Goal: Task Accomplishment & Management: Use online tool/utility

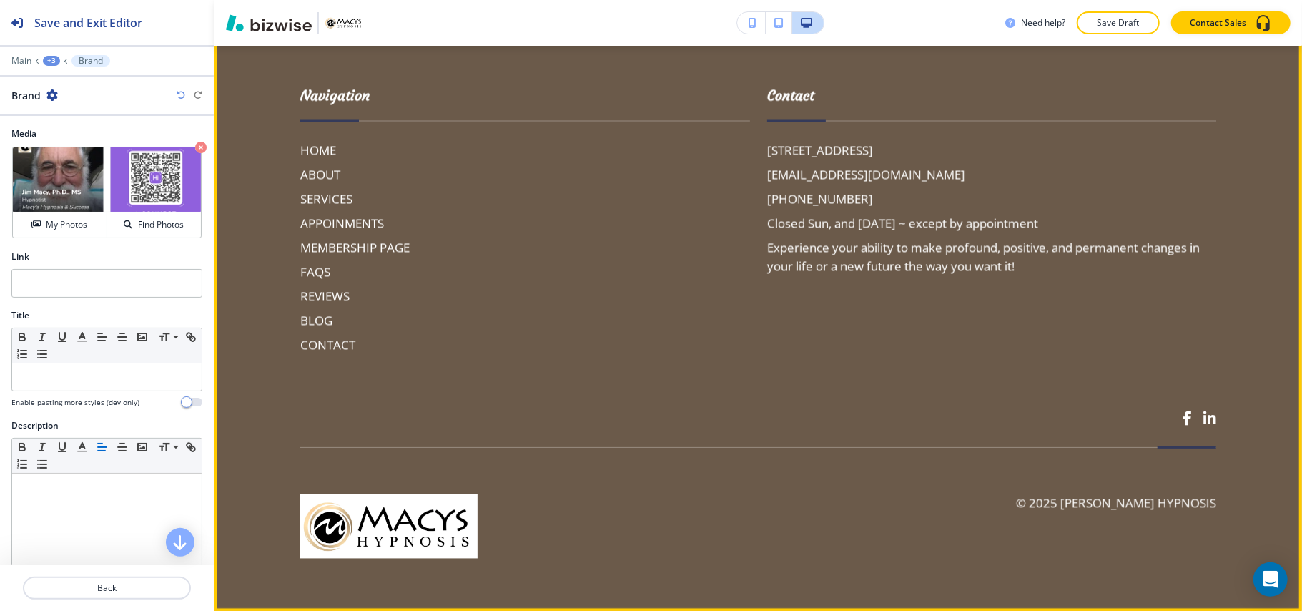
scroll to position [2101, 0]
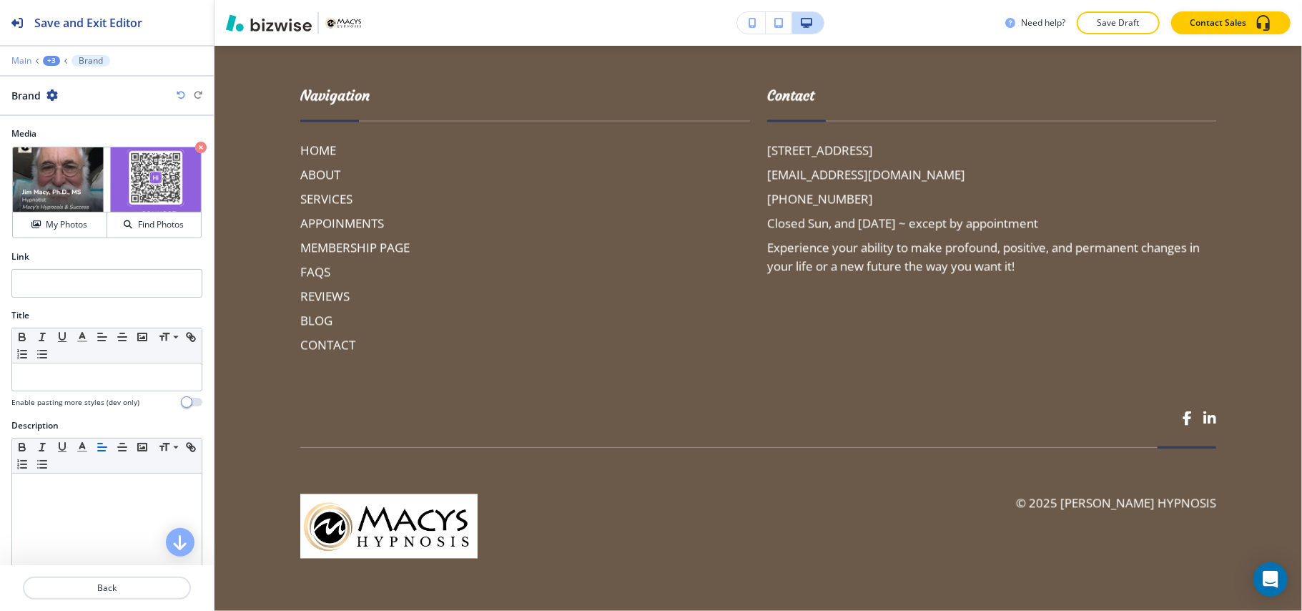
click at [11, 59] on p "Main" at bounding box center [21, 61] width 20 height 10
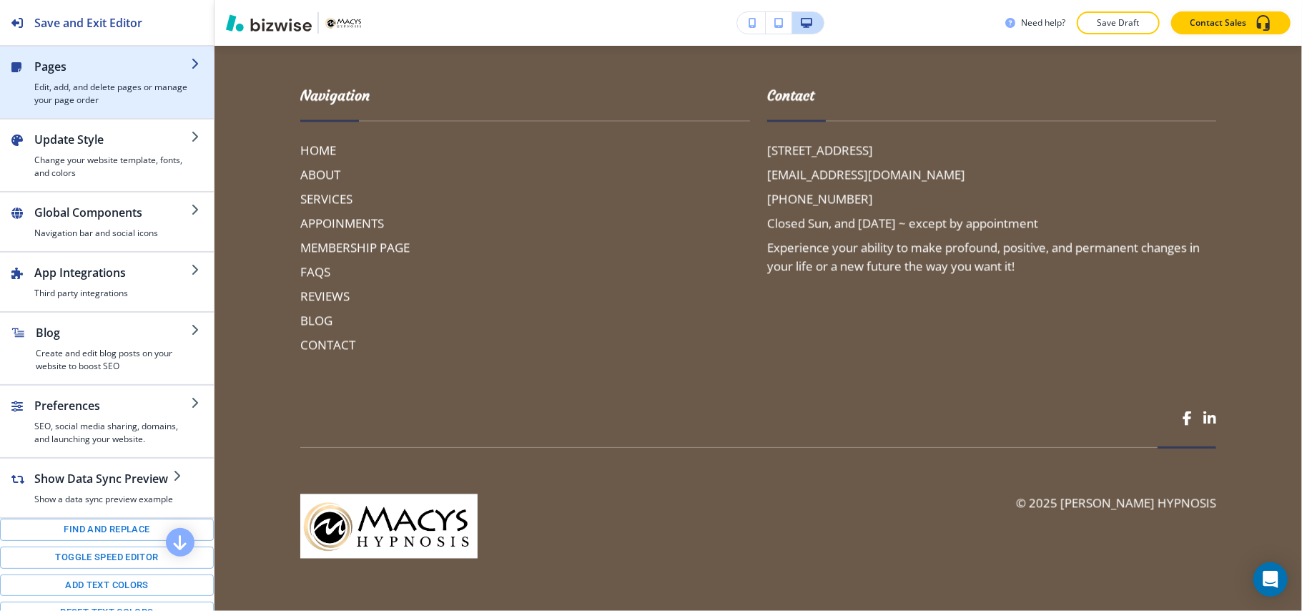
click at [98, 79] on div "button" at bounding box center [112, 78] width 157 height 6
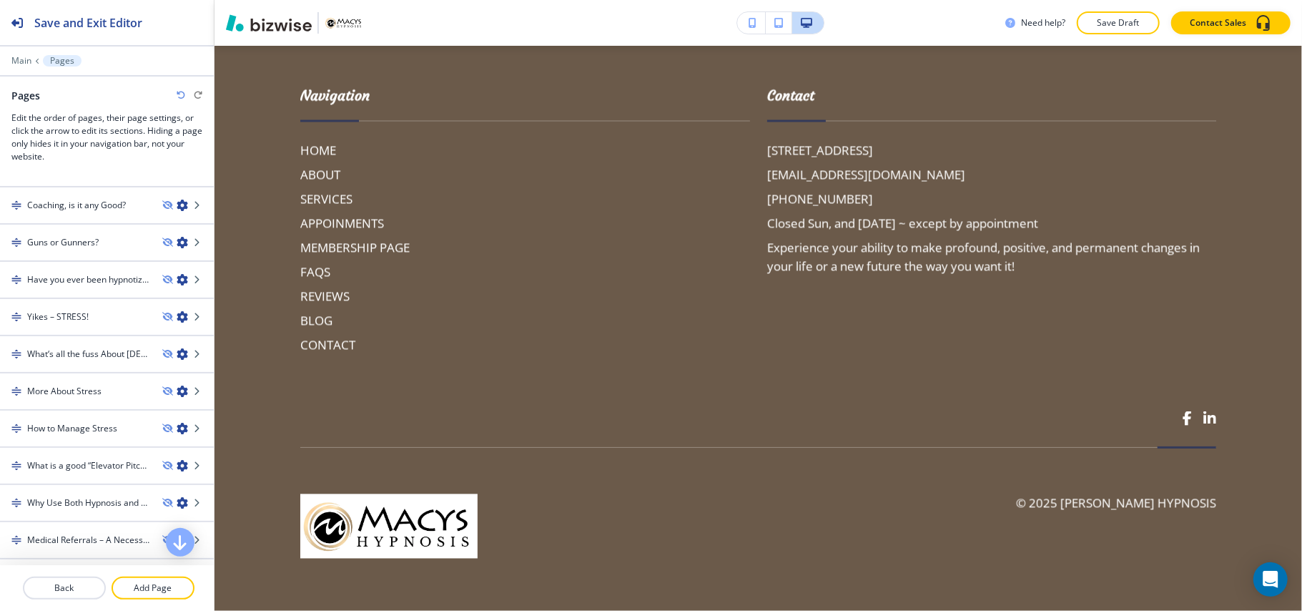
scroll to position [2071, 0]
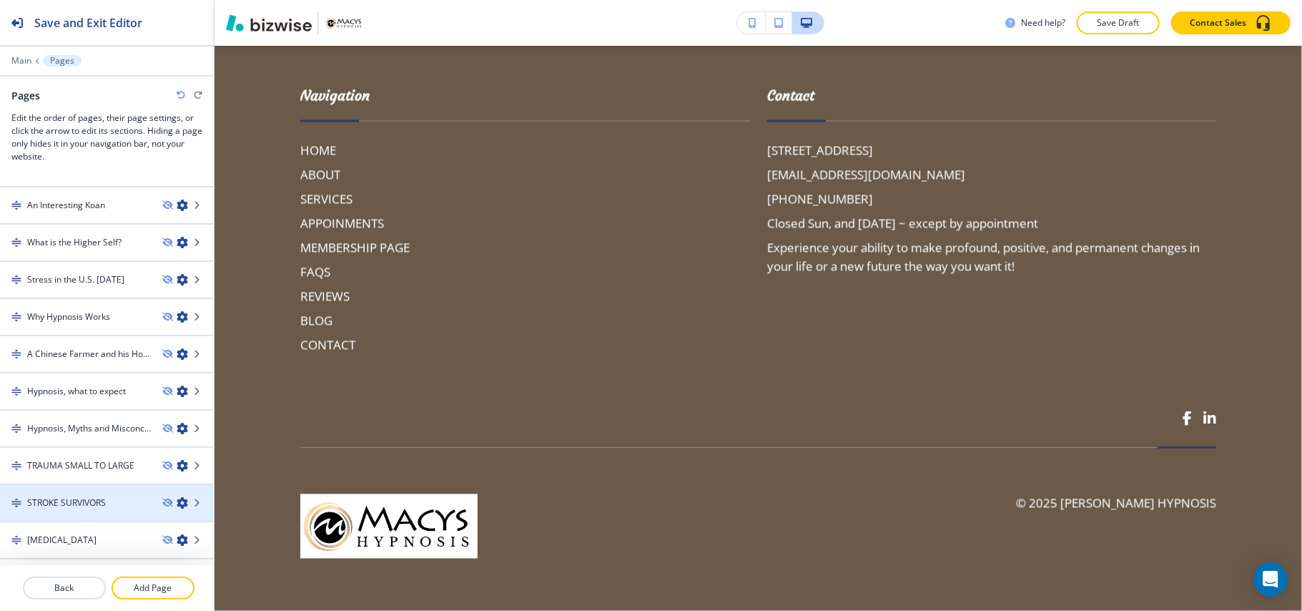
click at [81, 496] on h4 "STROKE SURVIVORS" at bounding box center [66, 502] width 79 height 13
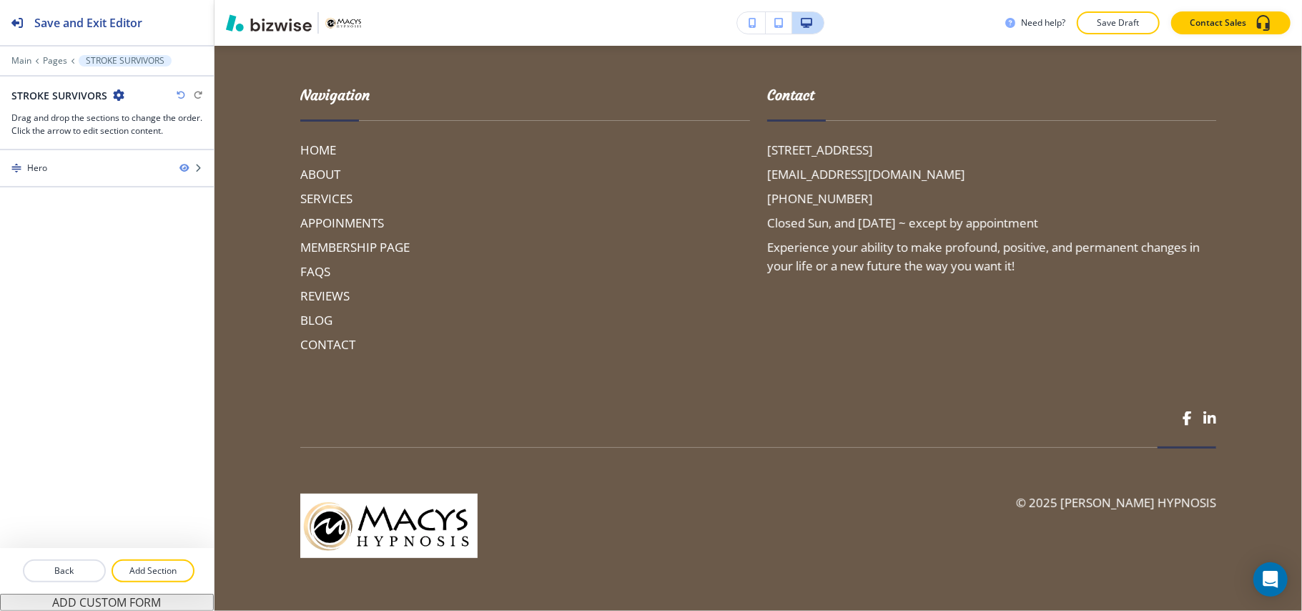
scroll to position [0, 0]
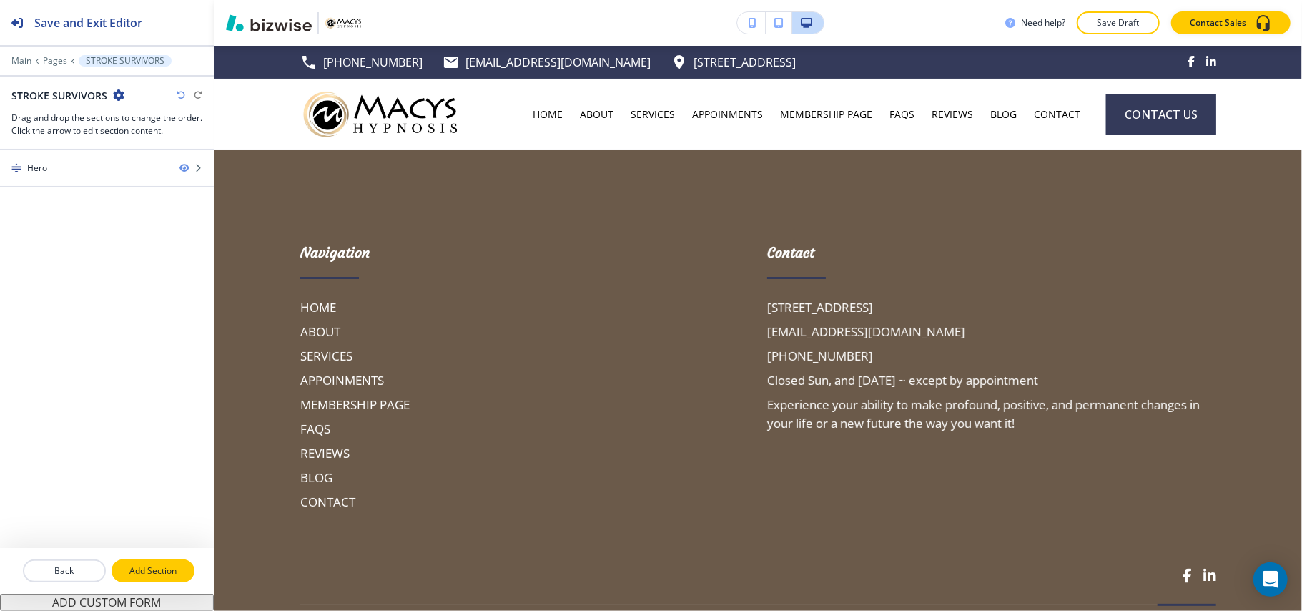
click at [162, 576] on p "Add Section" at bounding box center [153, 570] width 80 height 13
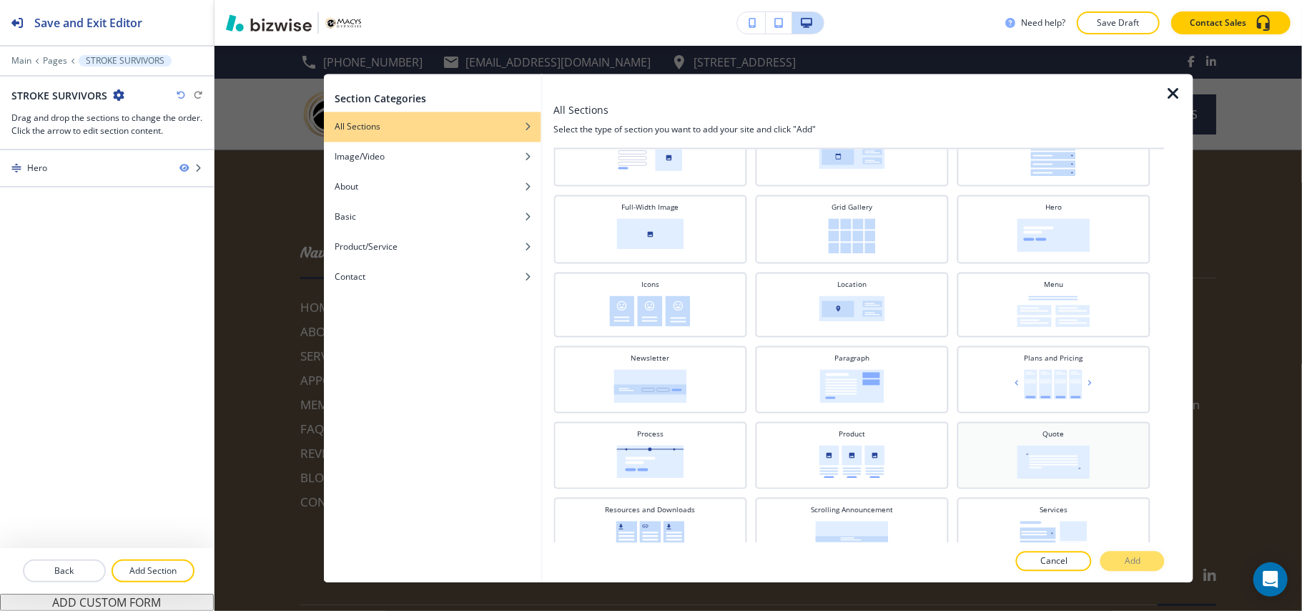
scroll to position [252, 0]
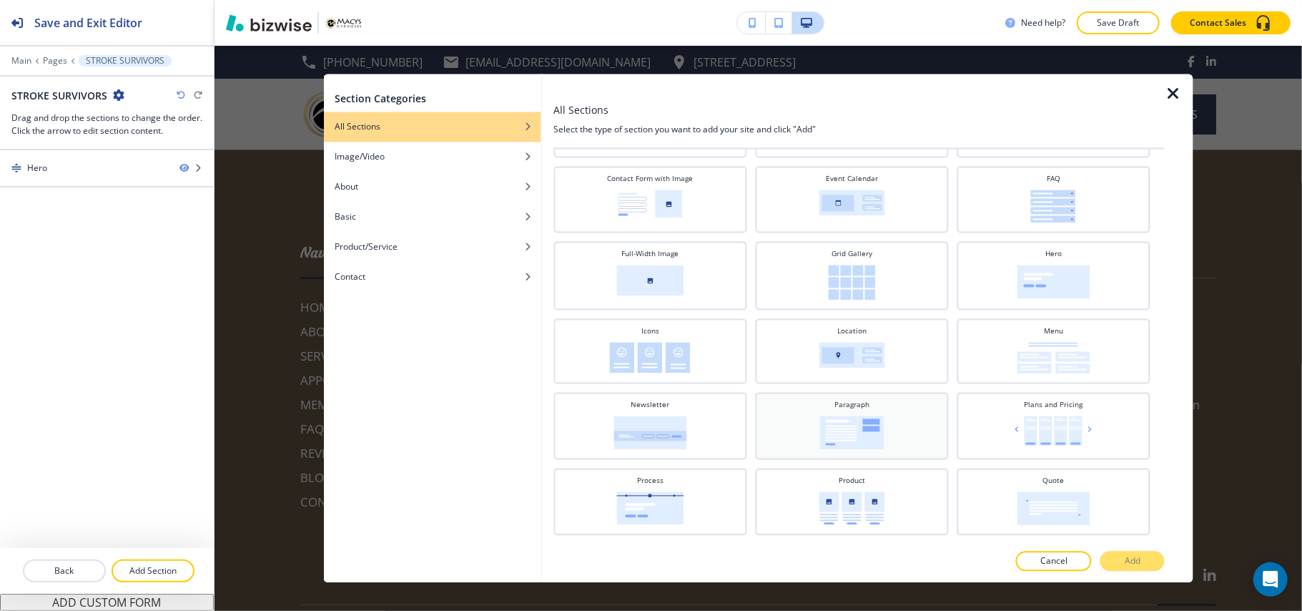
click at [841, 421] on img at bounding box center [852, 433] width 64 height 34
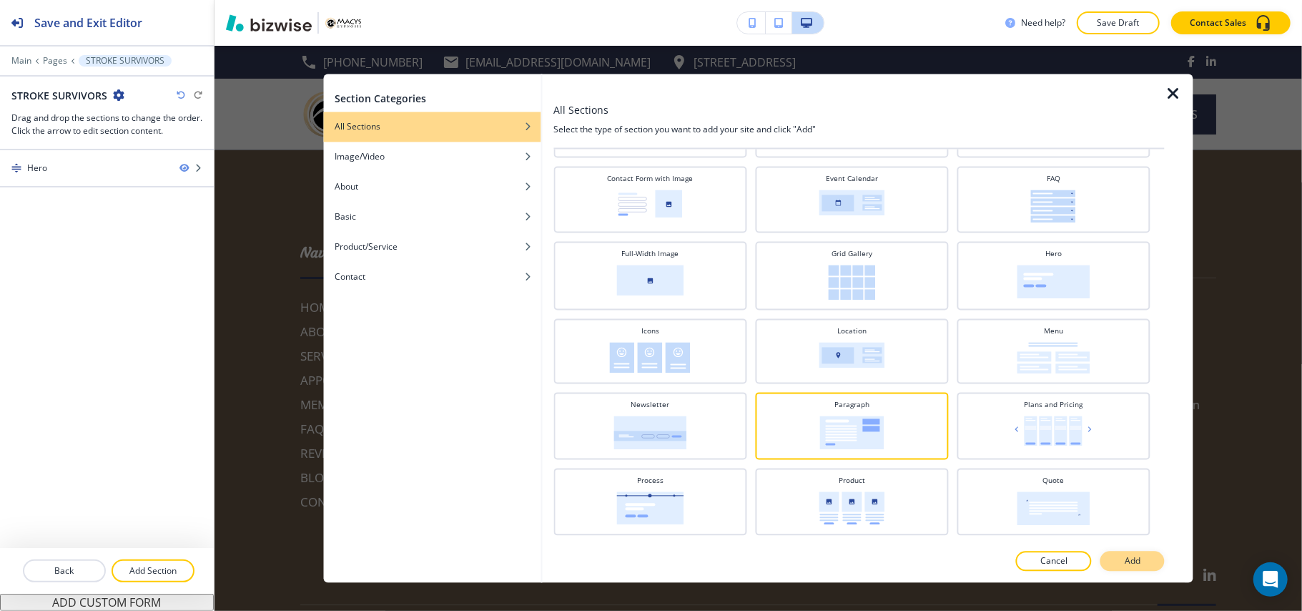
click at [1134, 555] on p "Add" at bounding box center [1133, 561] width 16 height 13
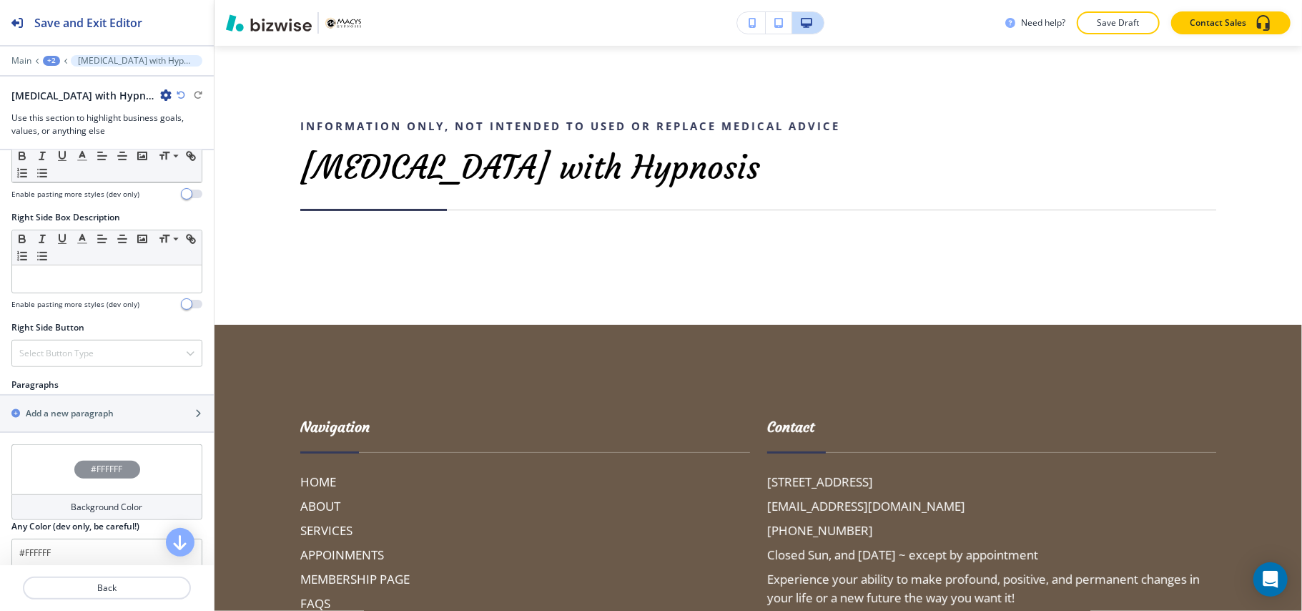
scroll to position [762, 0]
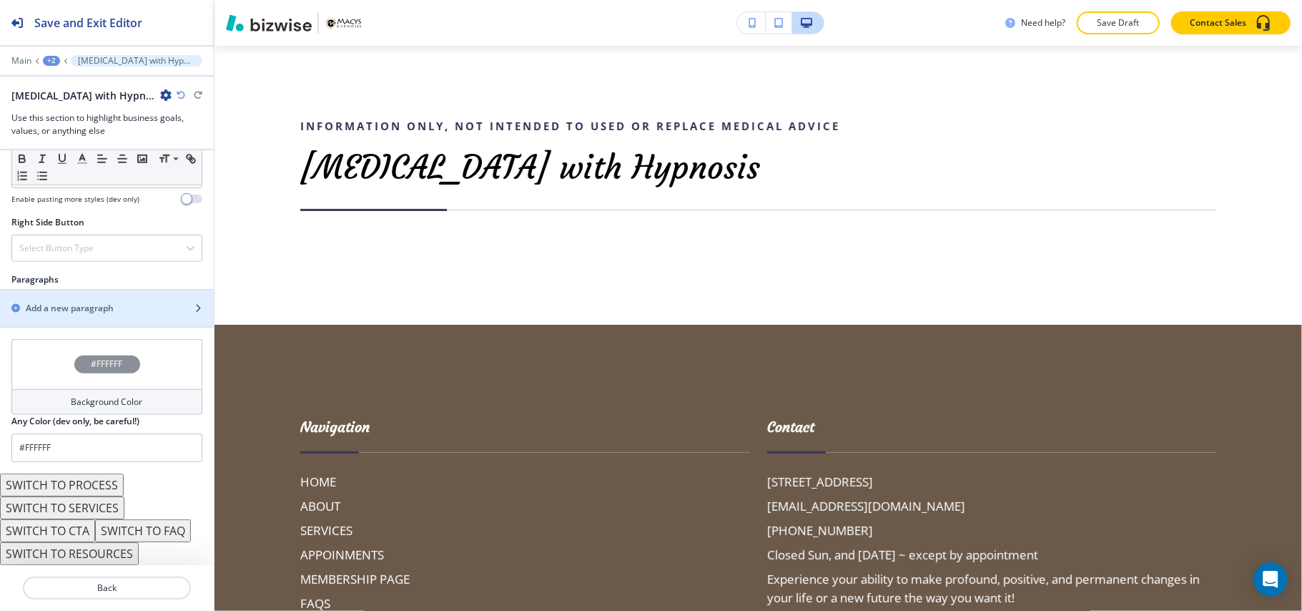
click at [46, 301] on div "button" at bounding box center [107, 295] width 214 height 11
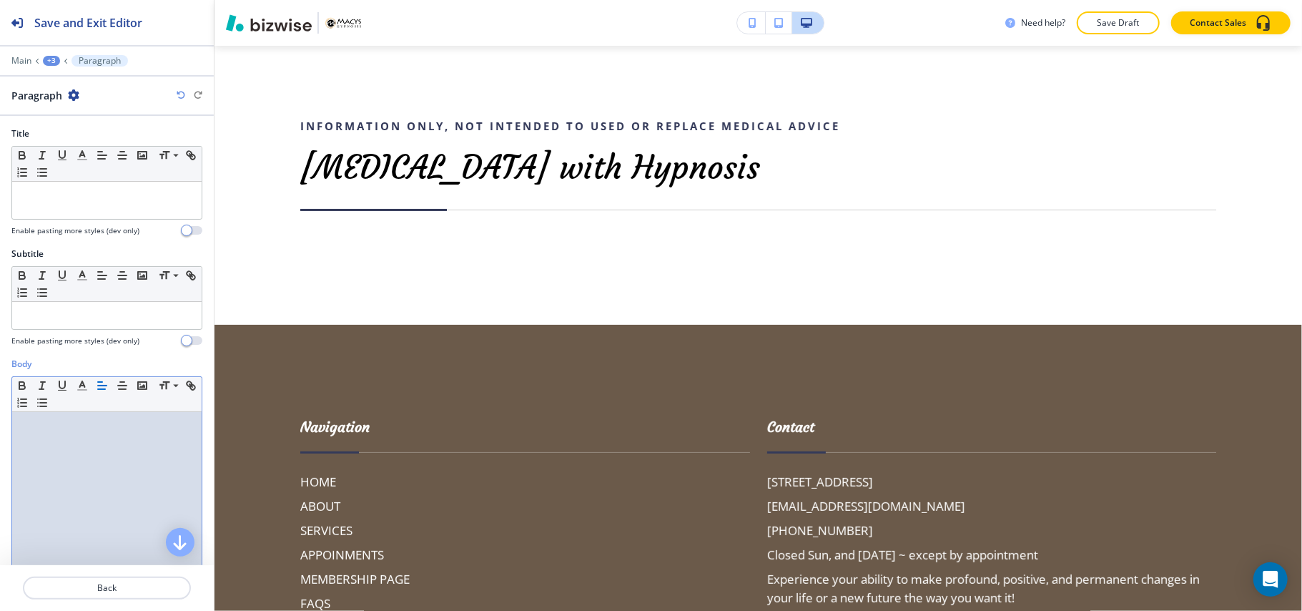
scroll to position [0, 0]
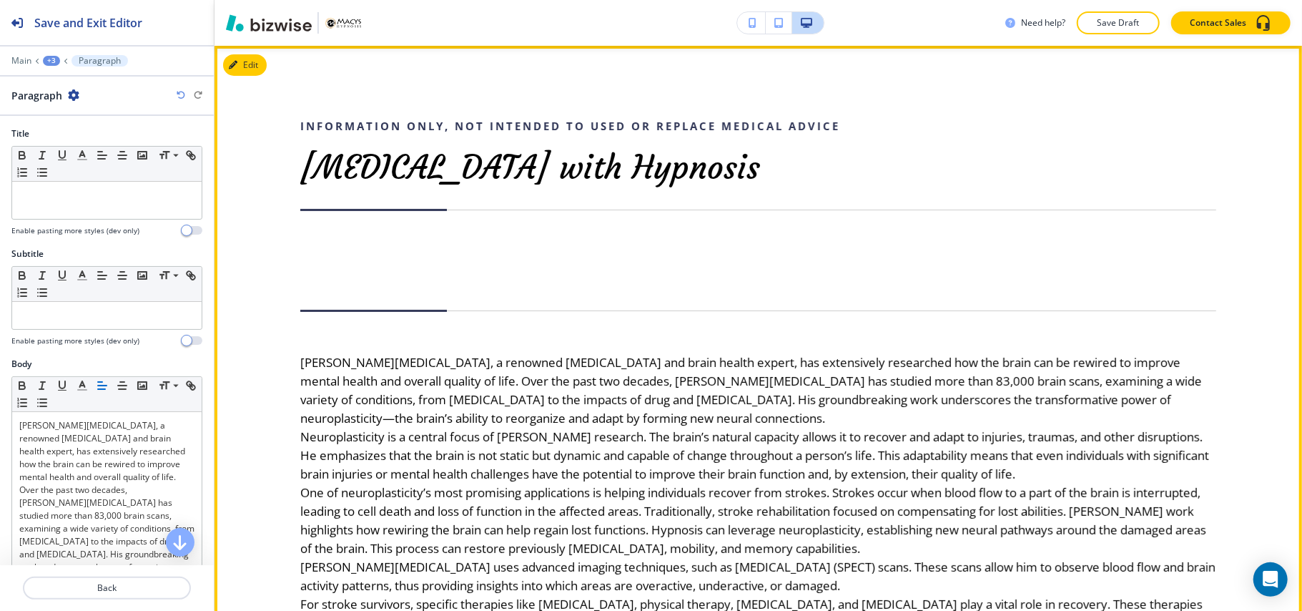
drag, startPoint x: 295, startPoint y: 167, endPoint x: 725, endPoint y: 162, distance: 429.9
click at [768, 164] on div "Information only, not intended to used or replace medical advice [MEDICAL_DATA]…" at bounding box center [733, 514] width 968 height 794
copy p "[MEDICAL_DATA] with Hypnosis"
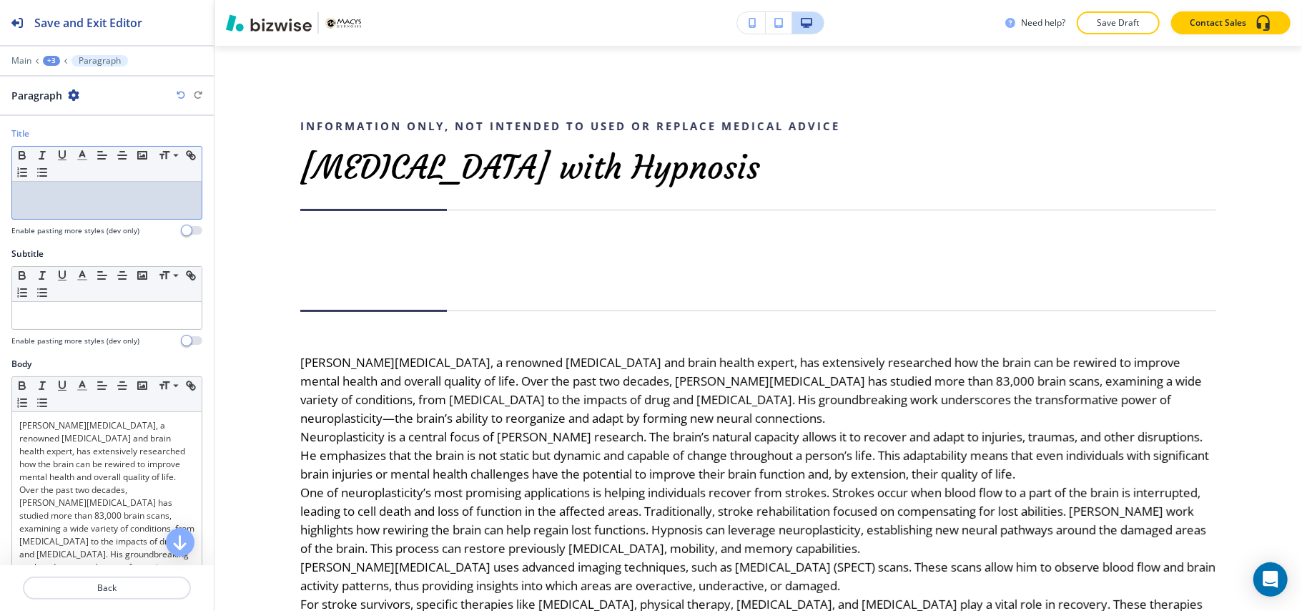
drag, startPoint x: 79, startPoint y: 222, endPoint x: 41, endPoint y: 189, distance: 49.7
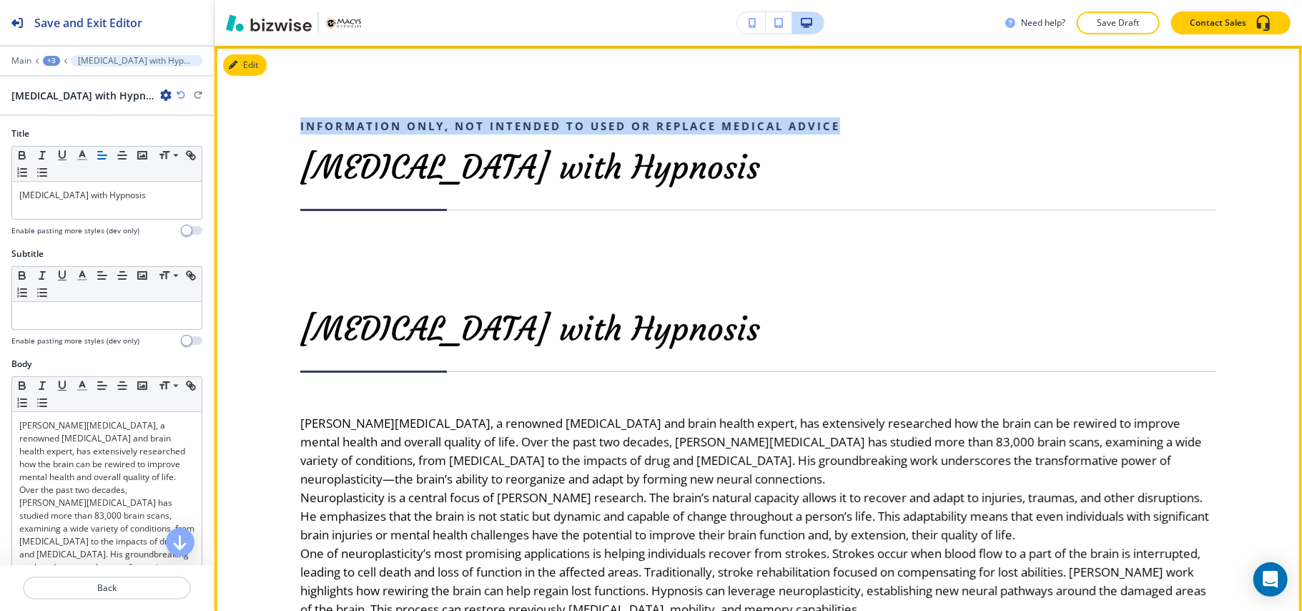
drag, startPoint x: 379, startPoint y: 126, endPoint x: 859, endPoint y: 120, distance: 479.9
click at [859, 120] on div "Information only, not intended to used or replace medical advice [MEDICAL_DATA]…" at bounding box center [733, 544] width 968 height 855
copy p "Information only, not intended to used or replace medical advice"
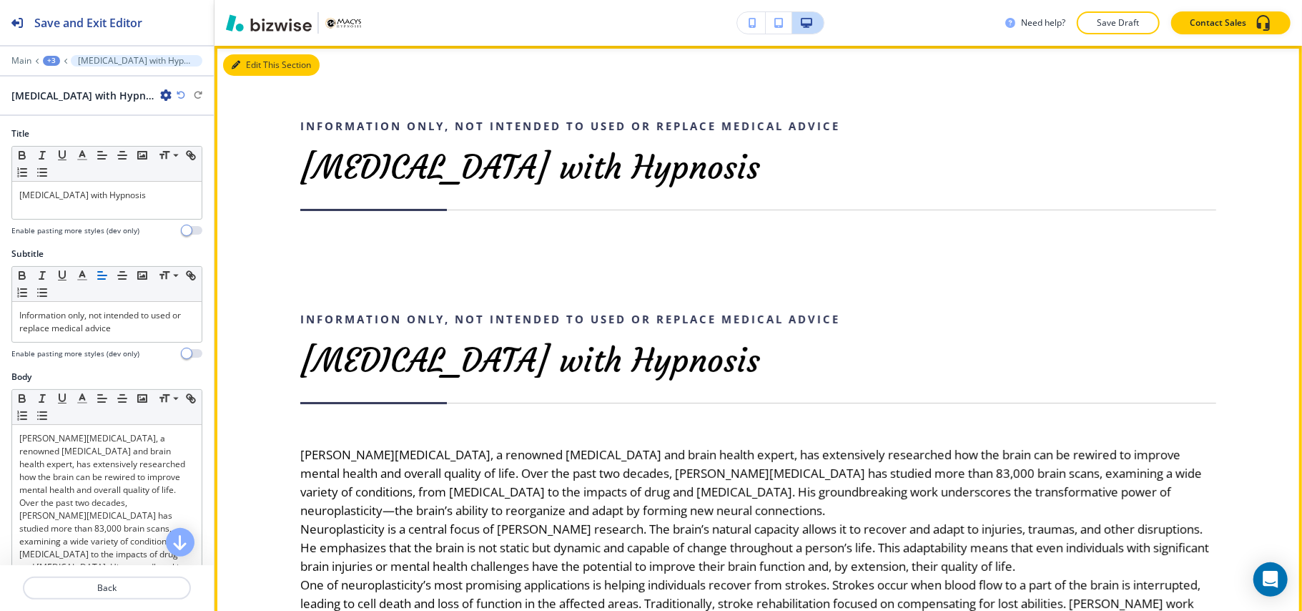
click at [239, 61] on icon "button" at bounding box center [236, 65] width 9 height 9
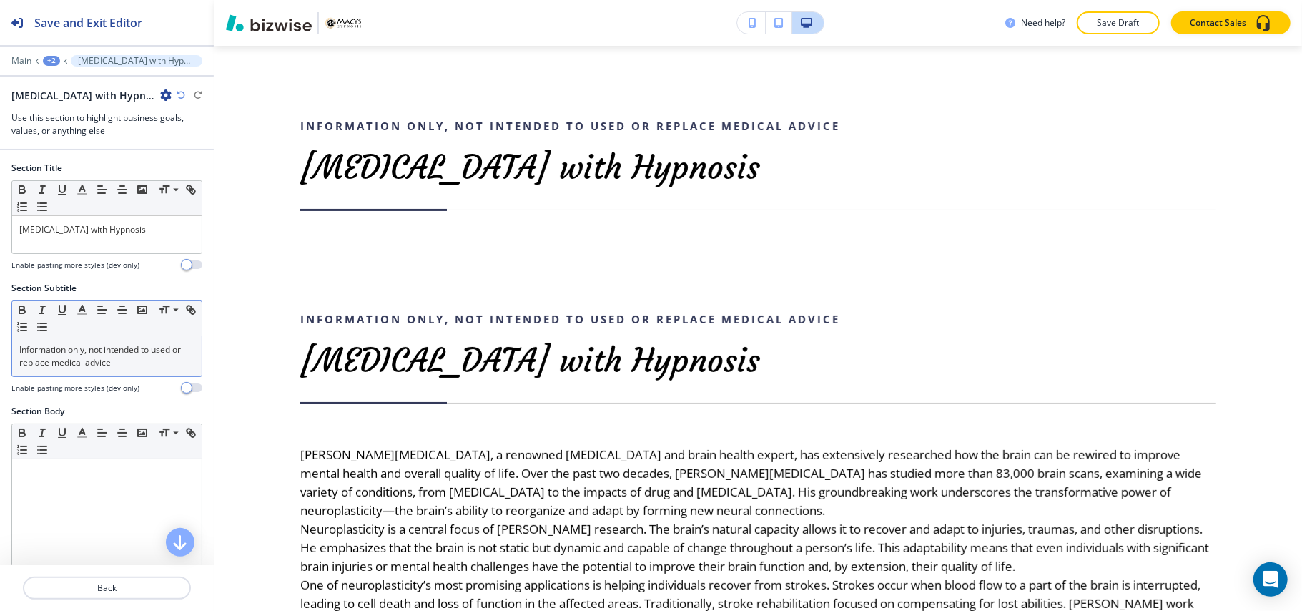
click at [82, 352] on p "Information only, not intended to used or replace medical advice" at bounding box center [106, 356] width 175 height 26
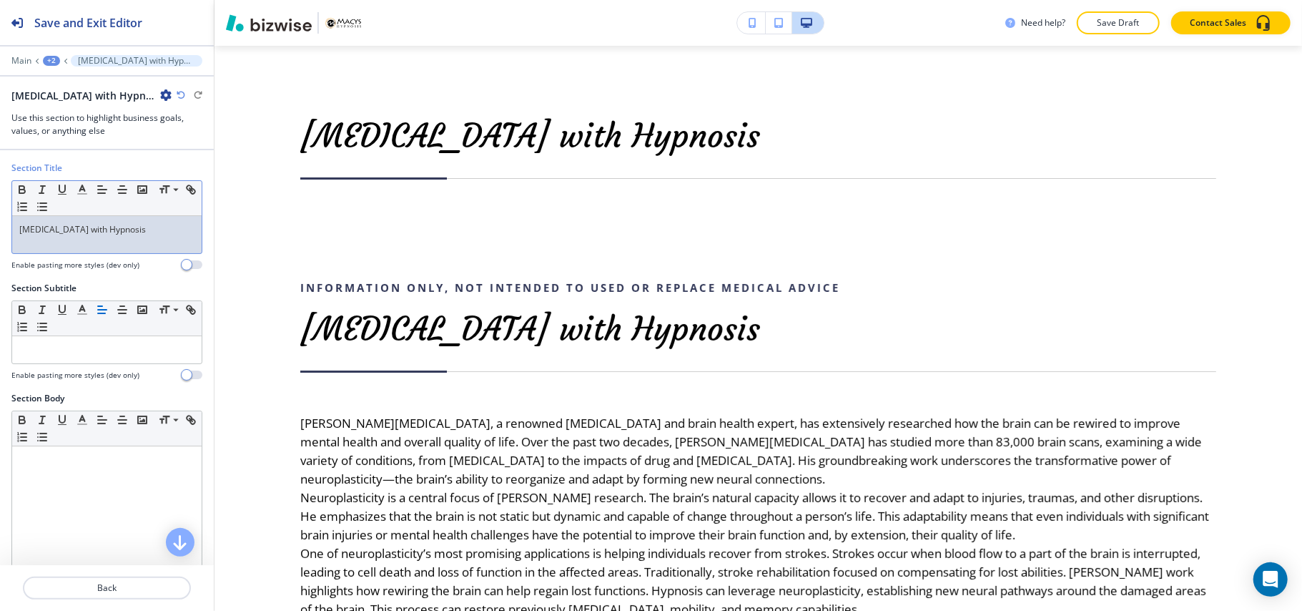
click at [153, 235] on p "[MEDICAL_DATA] with Hypnosis" at bounding box center [106, 229] width 175 height 13
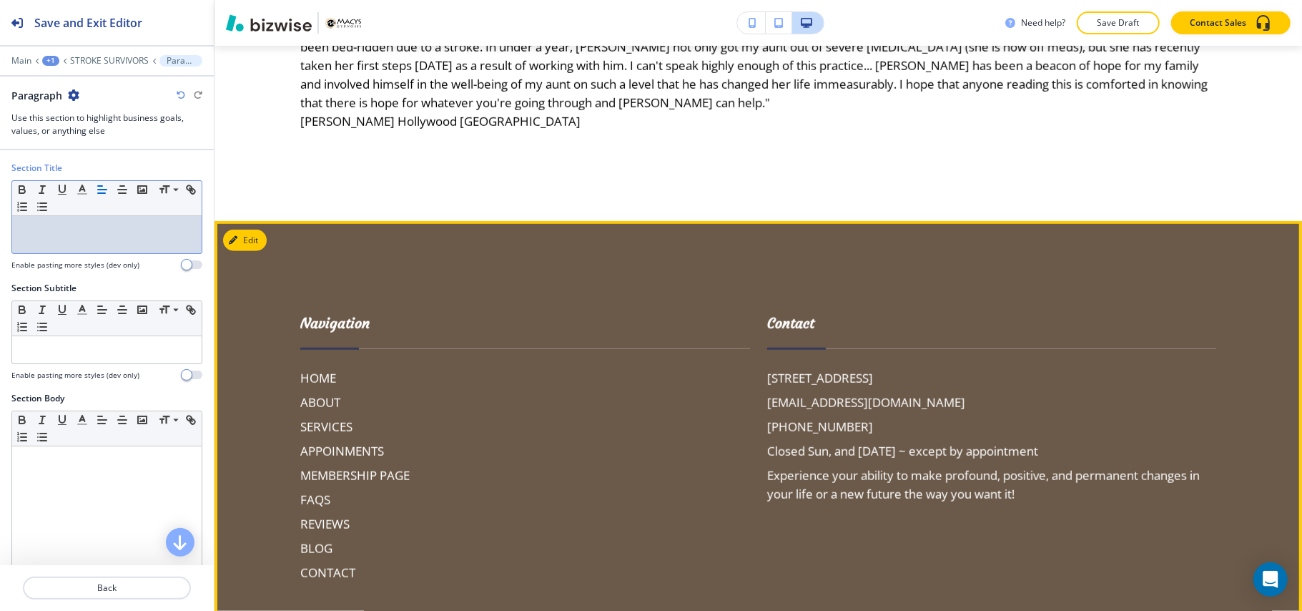
scroll to position [772, 0]
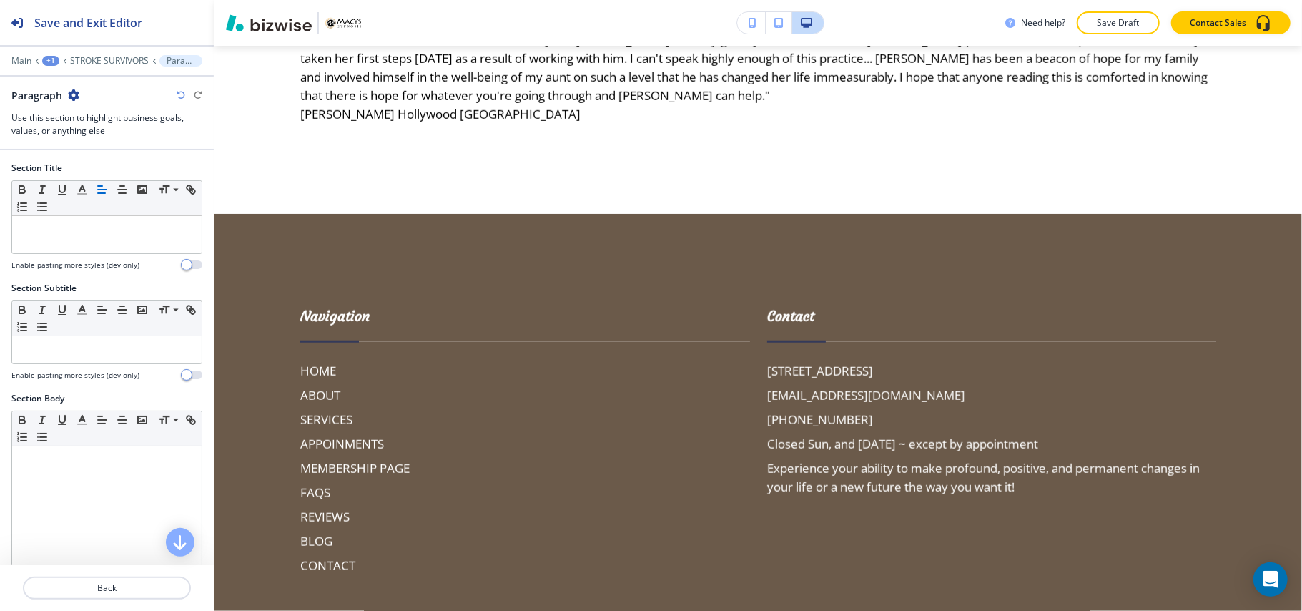
click at [46, 51] on div at bounding box center [107, 50] width 214 height 9
click at [49, 59] on div "+1" at bounding box center [50, 61] width 17 height 10
click at [67, 84] on p "Pages" at bounding box center [87, 84] width 73 height 13
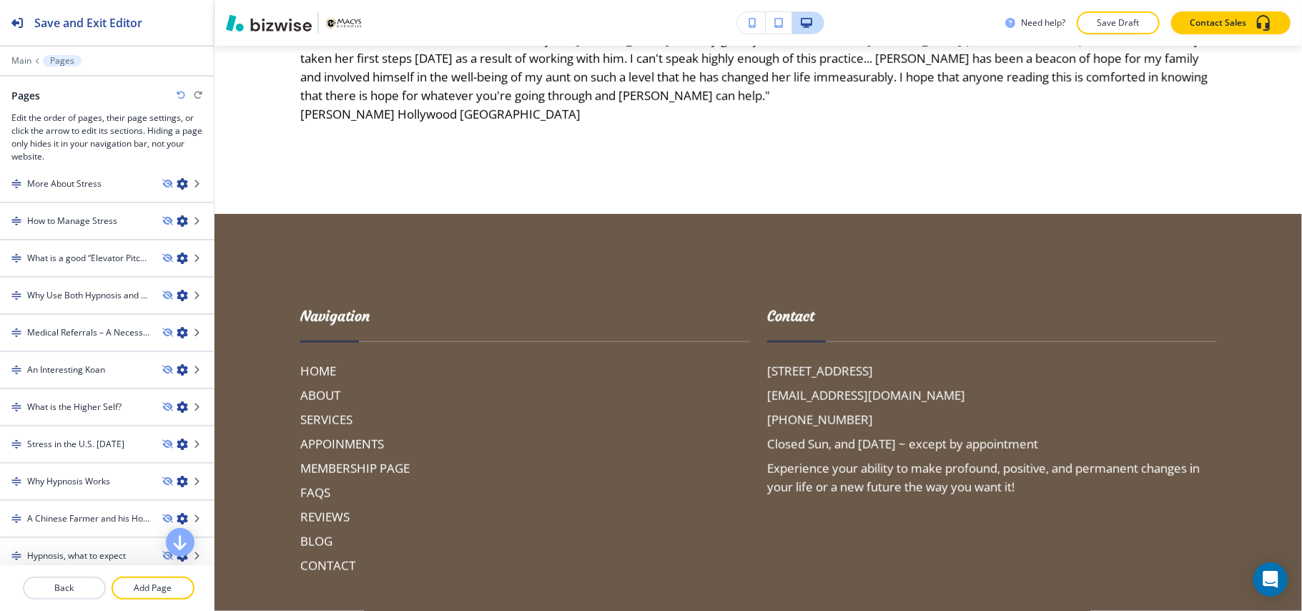
scroll to position [2071, 0]
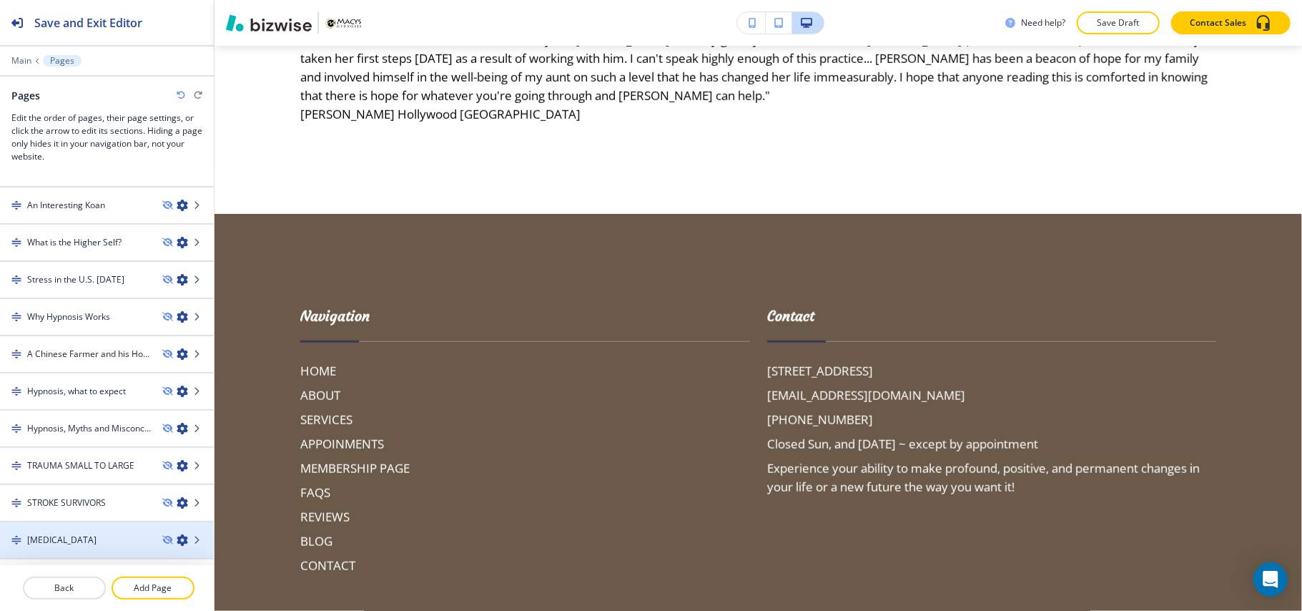
click at [50, 534] on h4 "[MEDICAL_DATA]" at bounding box center [61, 540] width 69 height 13
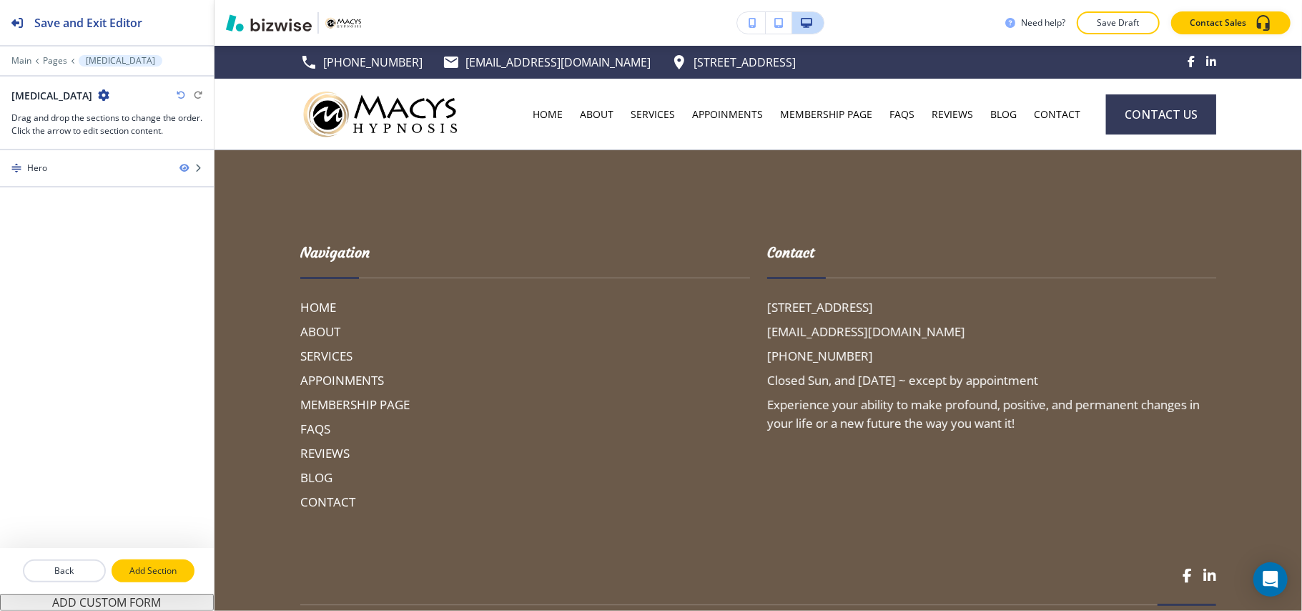
click at [154, 561] on button "Add Section" at bounding box center [153, 570] width 83 height 23
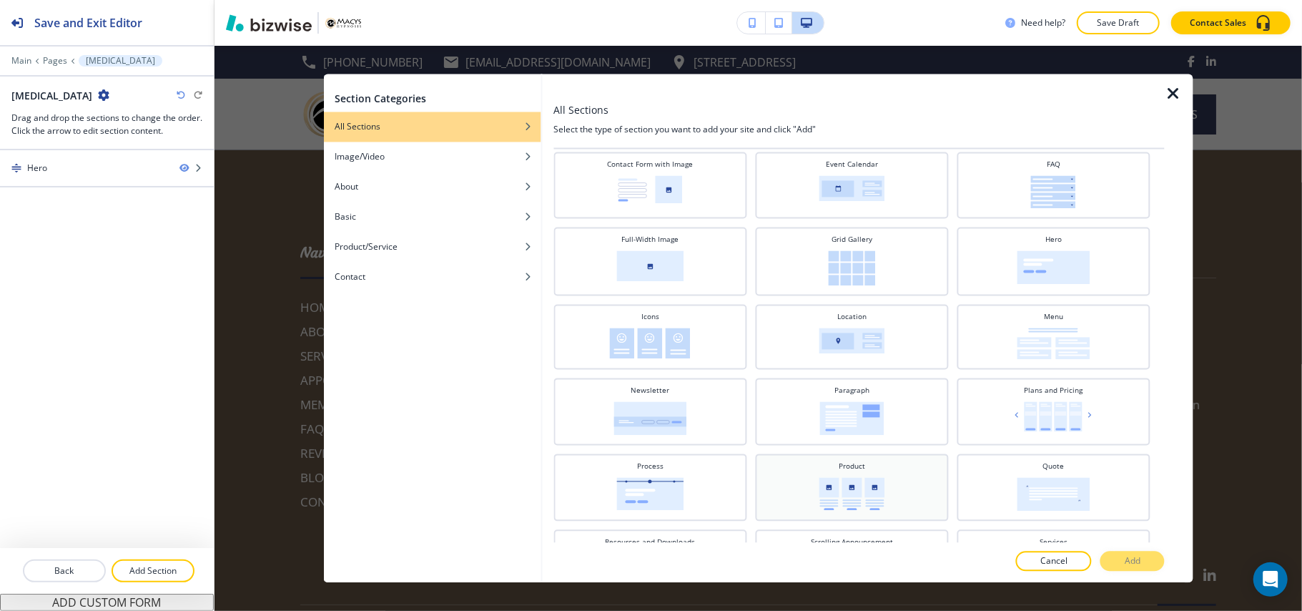
scroll to position [286, 0]
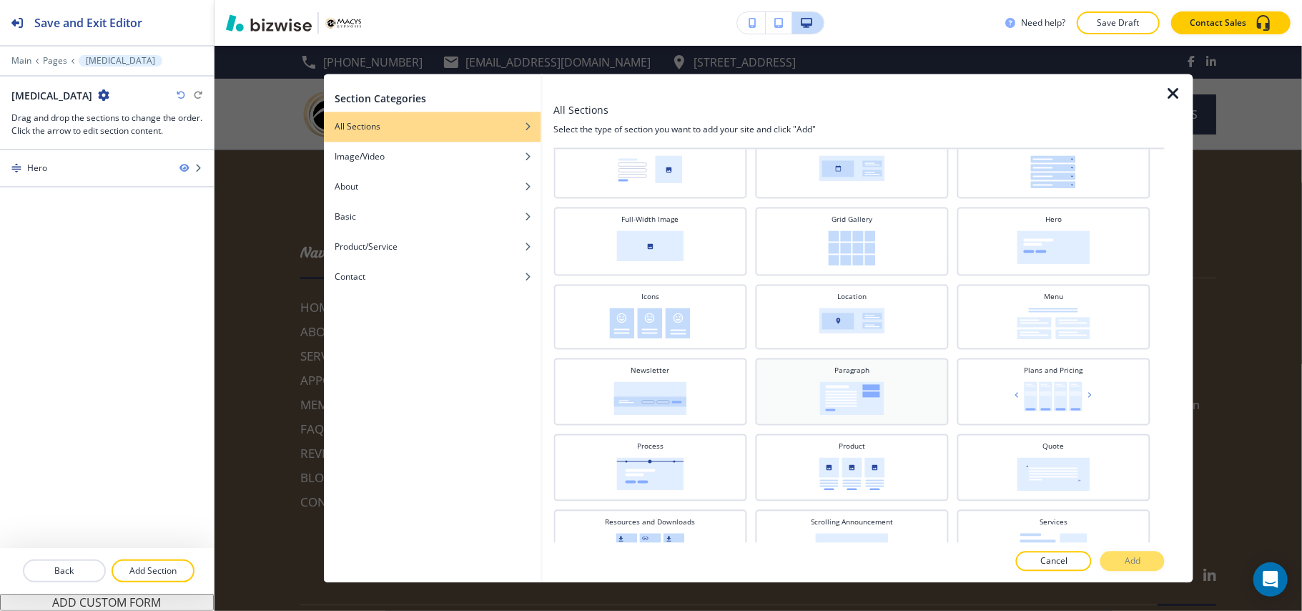
click at [853, 407] on img at bounding box center [852, 399] width 64 height 34
click at [1129, 561] on p "Add" at bounding box center [1133, 561] width 16 height 13
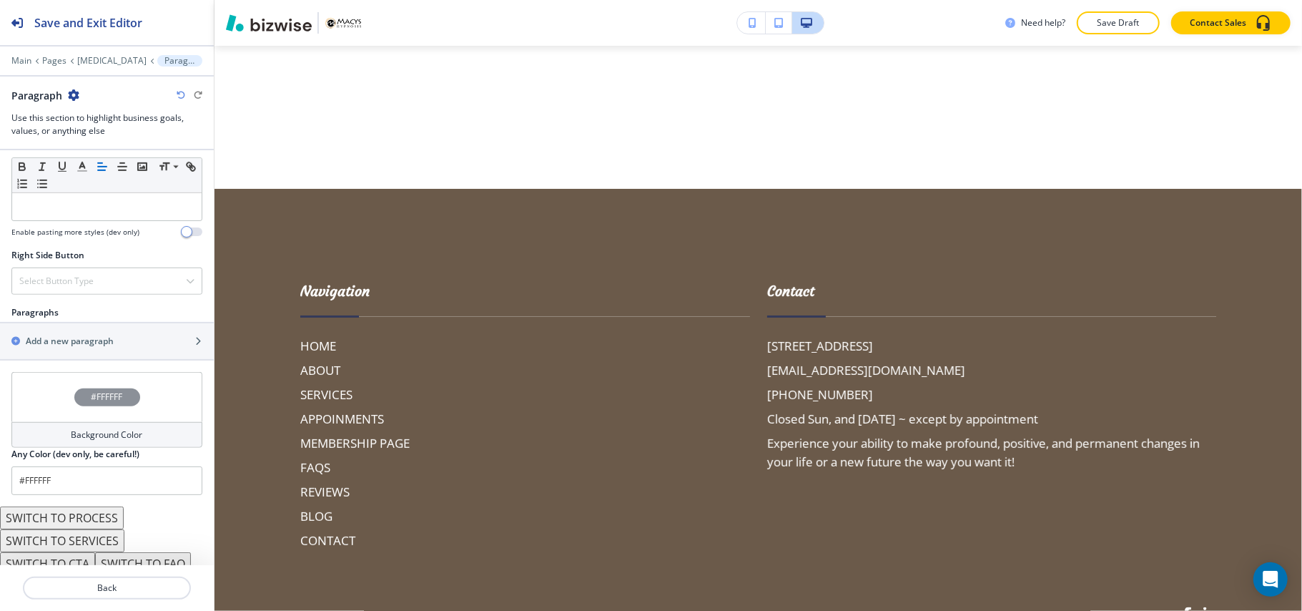
scroll to position [752, 0]
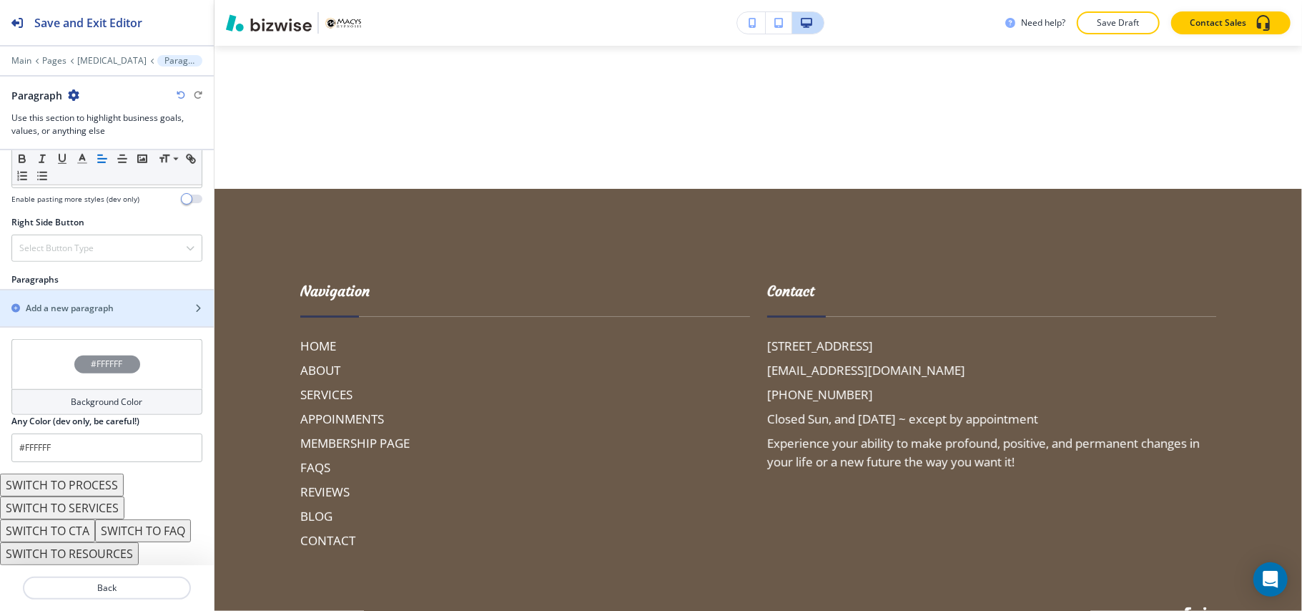
click at [67, 289] on div at bounding box center [107, 289] width 214 height 1
click at [67, 302] on h2 "Add a new paragraph" at bounding box center [70, 308] width 88 height 13
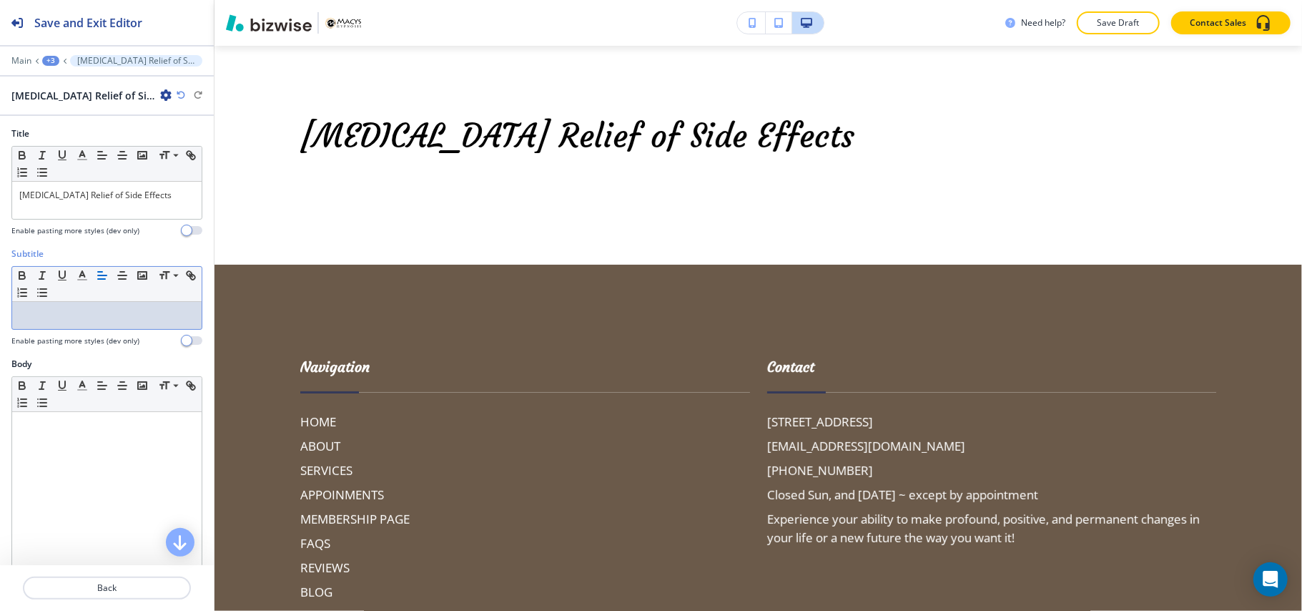
scroll to position [0, 0]
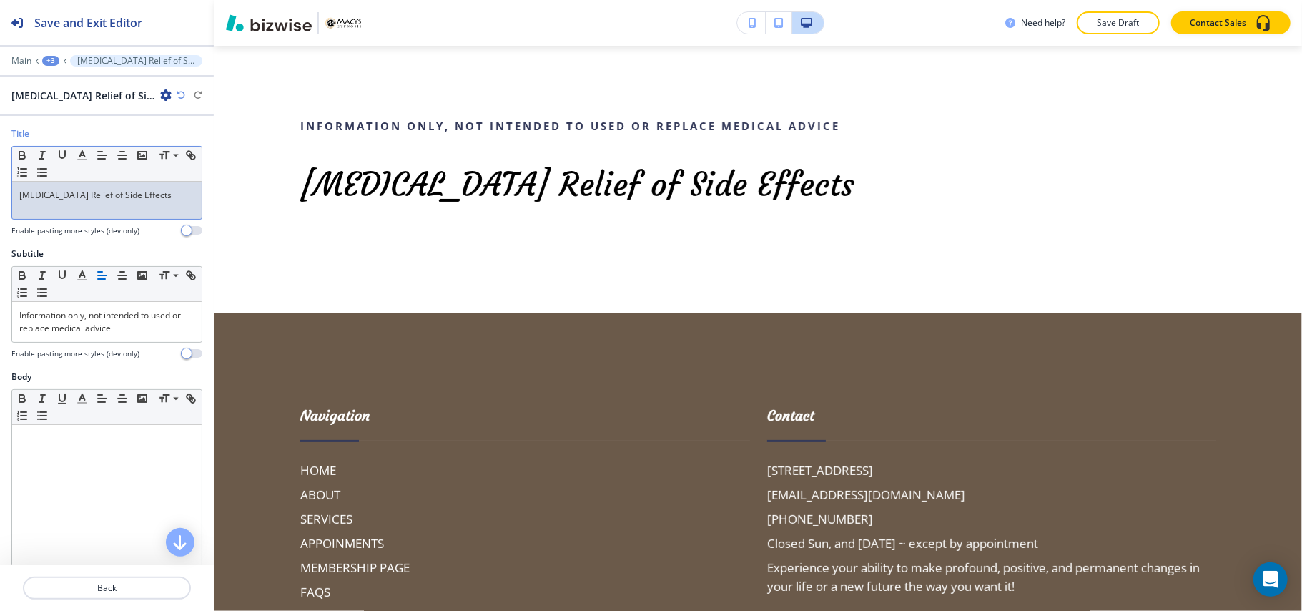
click at [51, 213] on div "[MEDICAL_DATA] Relief of Side Effects" at bounding box center [107, 200] width 190 height 37
click at [183, 195] on div "[MEDICAL_DATA] Relief of Side Effects" at bounding box center [107, 200] width 190 height 37
click at [167, 321] on p "Information only, not intended to used or replace medical advice" at bounding box center [106, 322] width 175 height 26
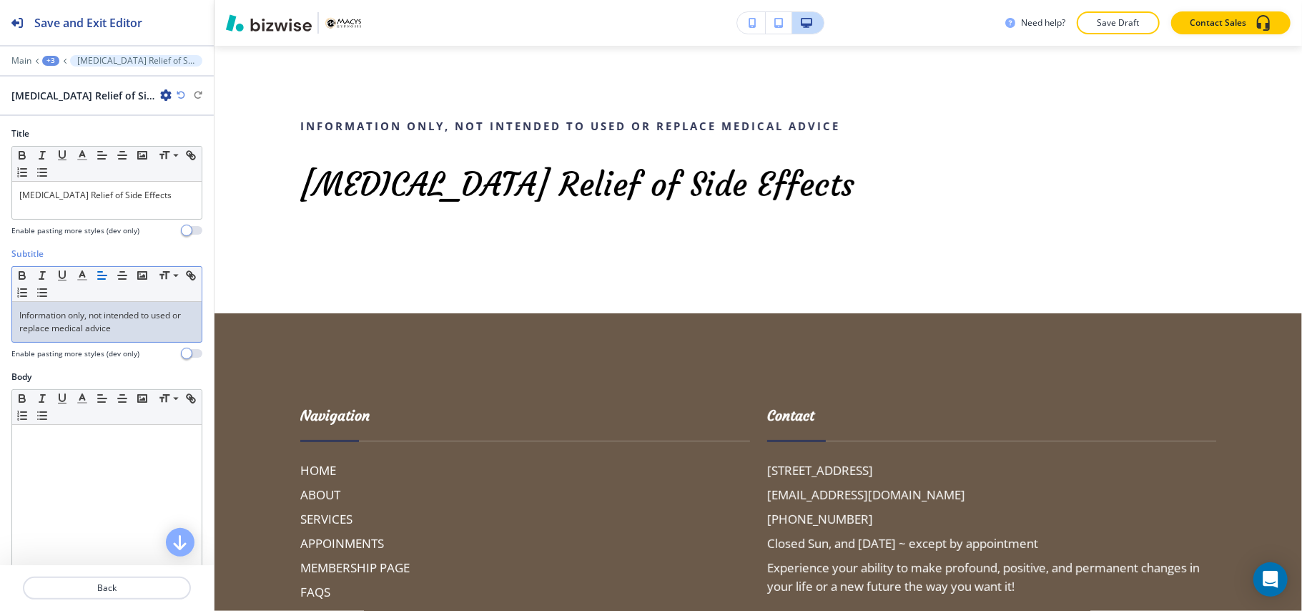
click at [164, 338] on div "Information only, not intended to used or replace medical advice" at bounding box center [107, 322] width 190 height 40
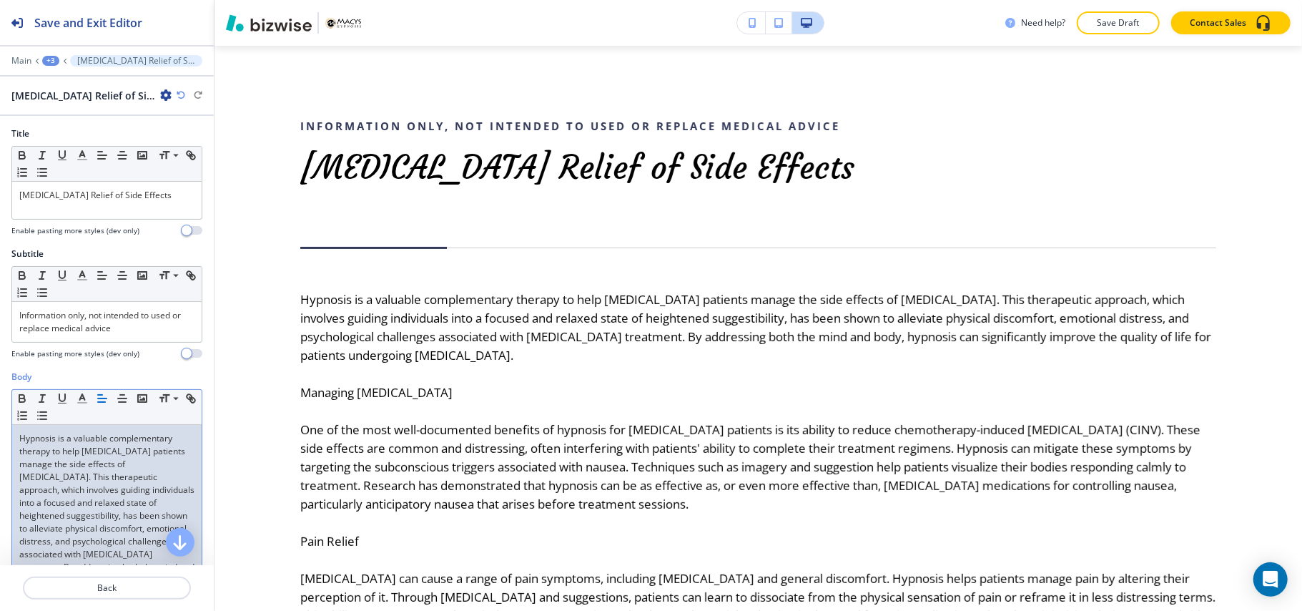
click at [102, 521] on p "Hypnosis is a valuable complementary therapy to help [MEDICAL_DATA] patients ma…" at bounding box center [106, 522] width 175 height 180
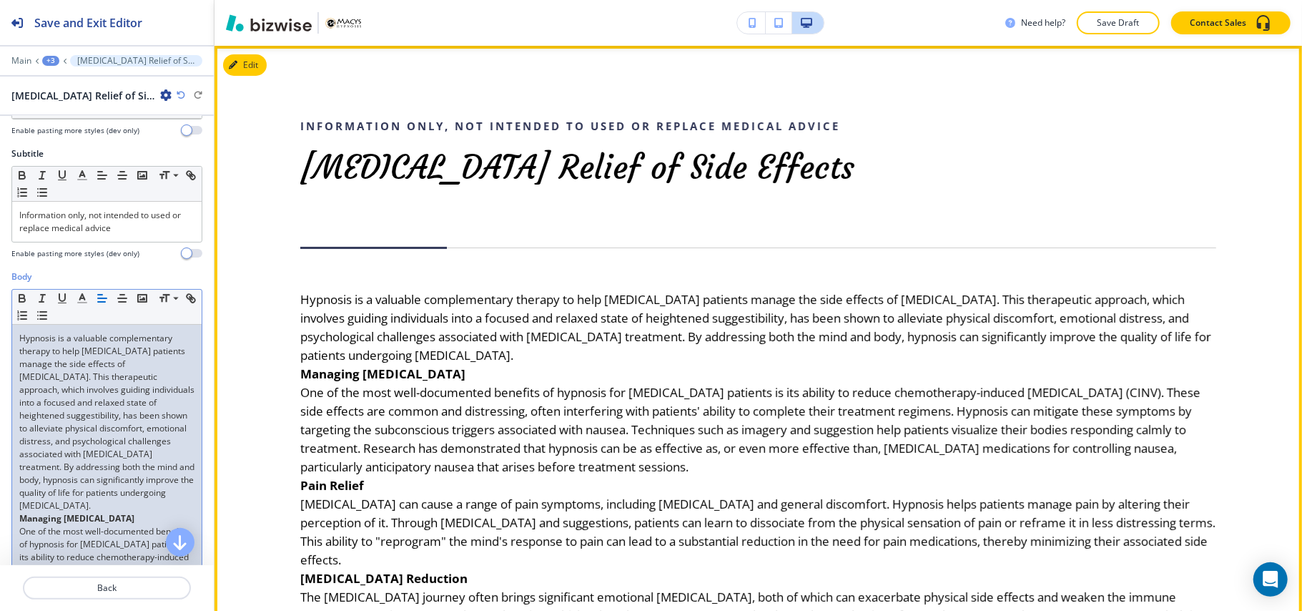
click at [552, 355] on p "Hypnosis is a valuable complementary therapy to help [MEDICAL_DATA] patients ma…" at bounding box center [758, 327] width 916 height 74
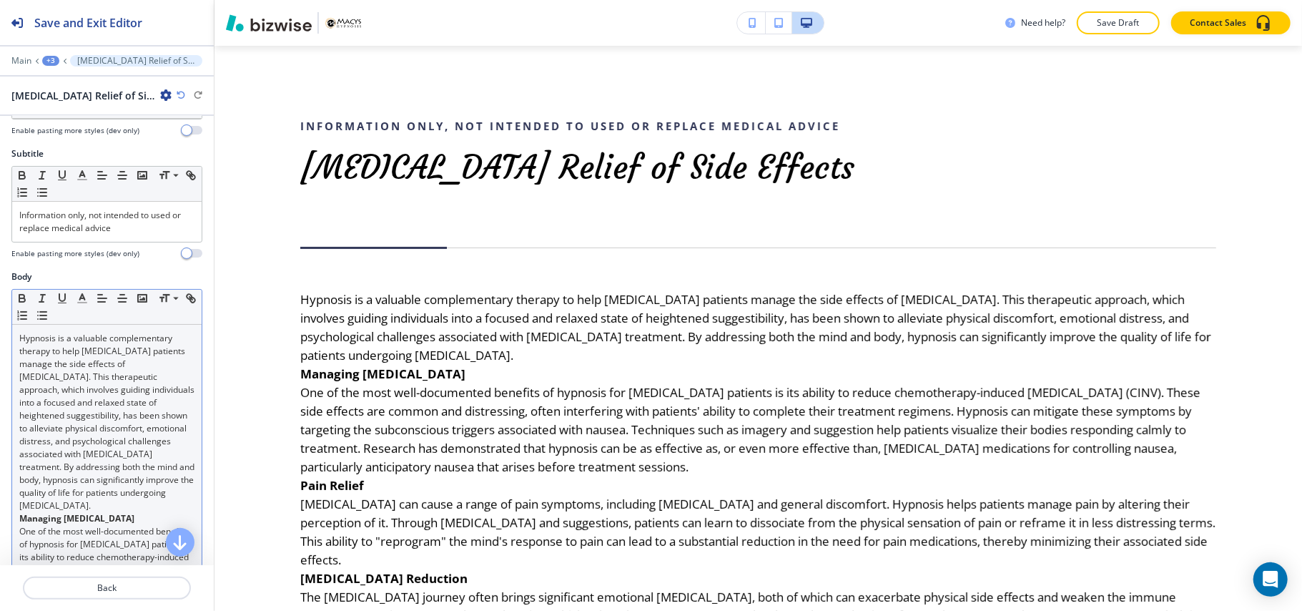
click at [106, 509] on p "Hypnosis is a valuable complementary therapy to help [MEDICAL_DATA] patients ma…" at bounding box center [106, 422] width 175 height 180
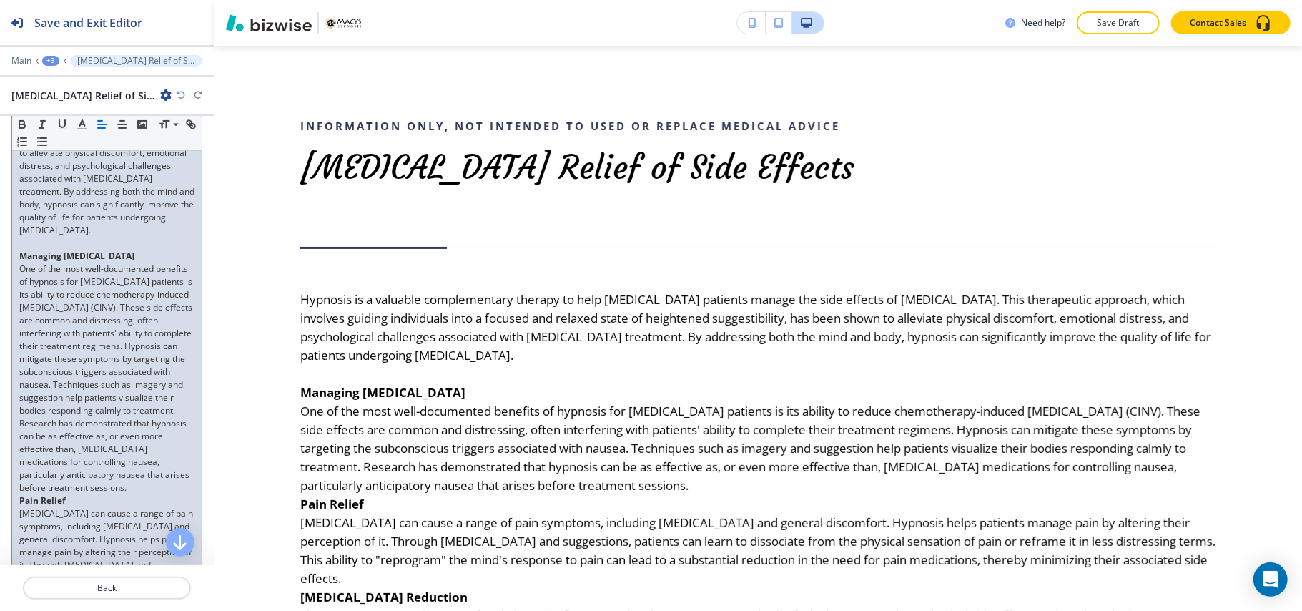
scroll to position [481, 0]
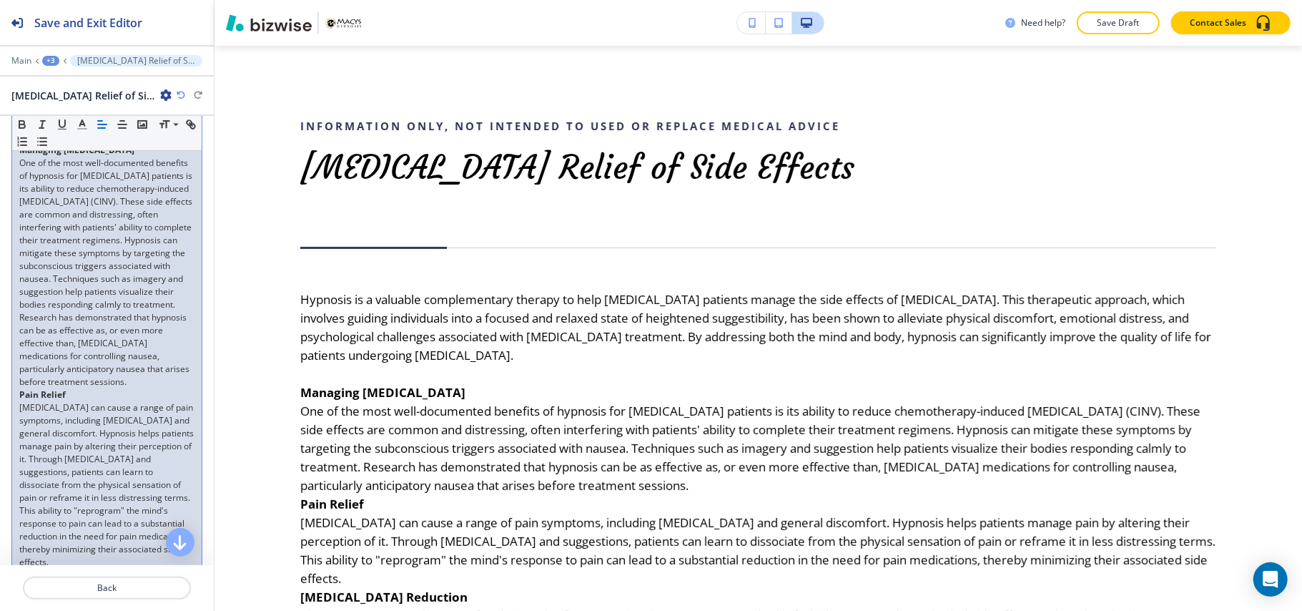
click at [107, 388] on p "One of the most well-documented benefits of hypnosis for [MEDICAL_DATA] patient…" at bounding box center [106, 273] width 175 height 232
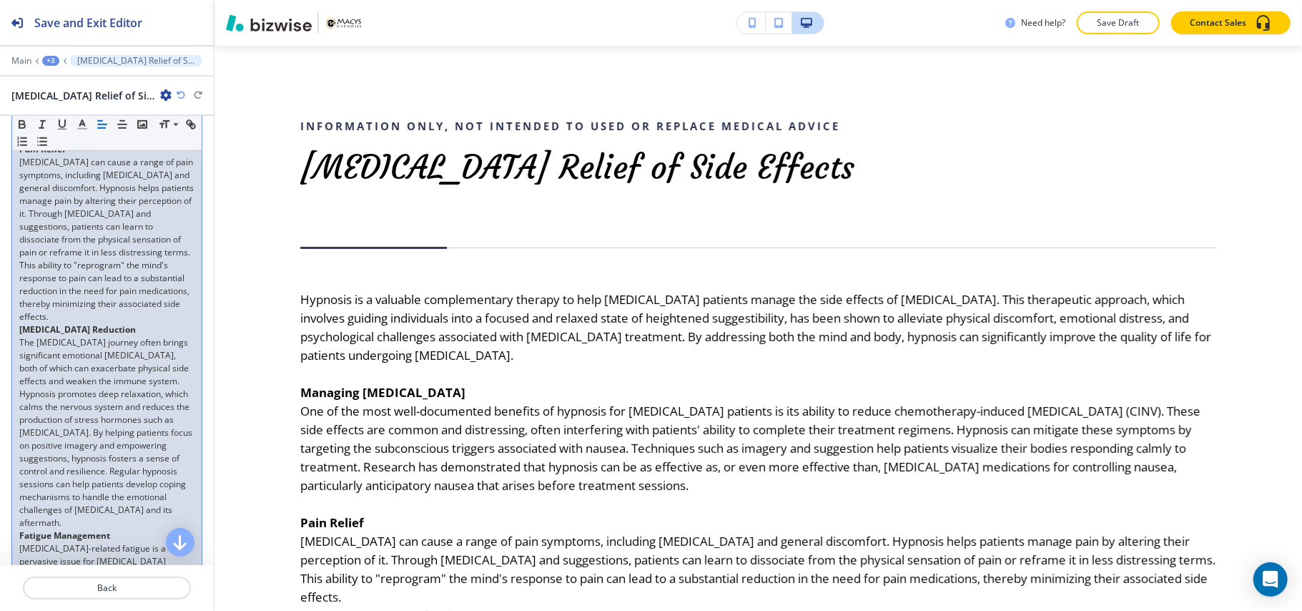
scroll to position [767, 0]
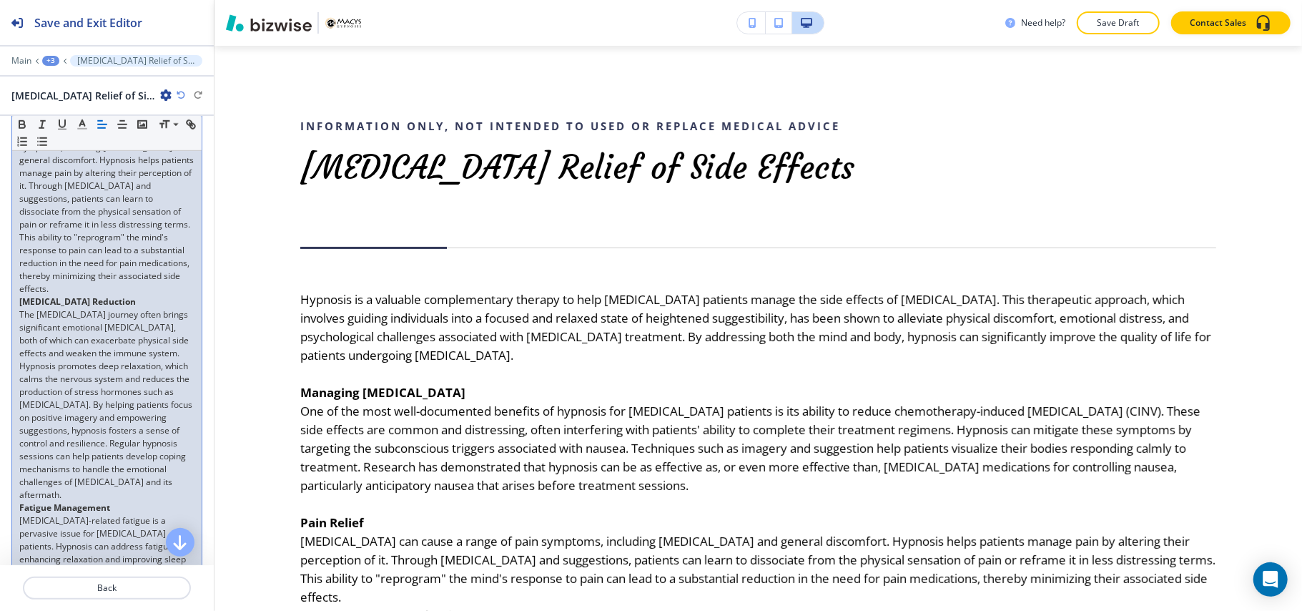
click at [89, 295] on p "[MEDICAL_DATA] can cause a range of pain symptoms, including [MEDICAL_DATA] and…" at bounding box center [106, 211] width 175 height 167
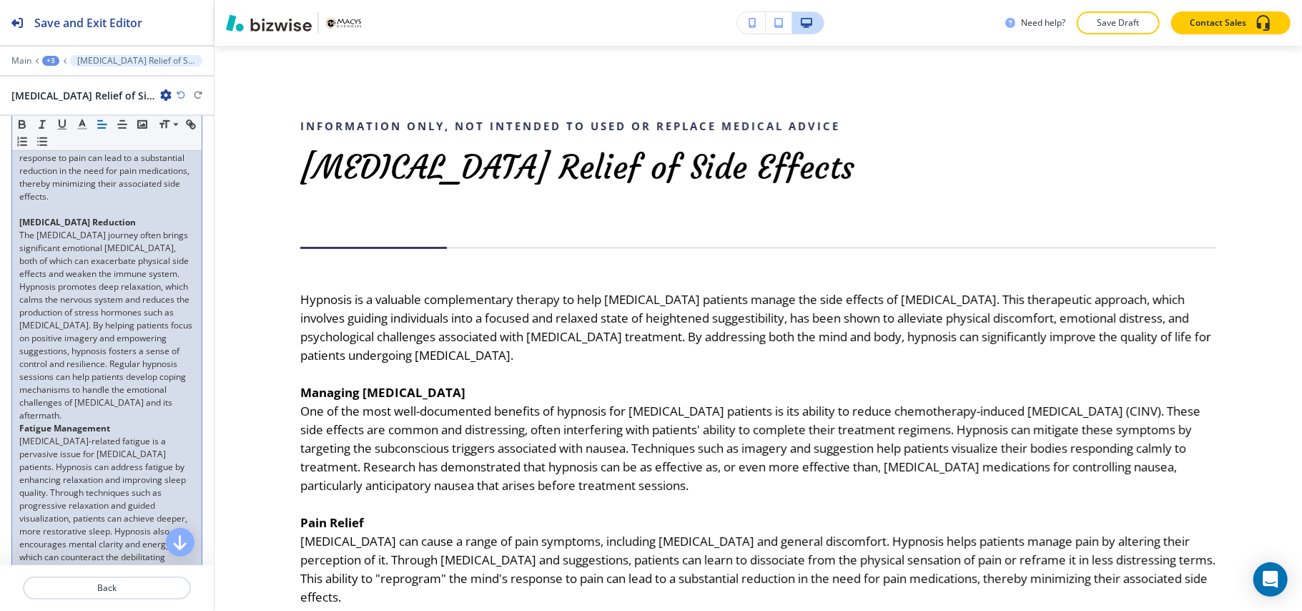
scroll to position [958, 0]
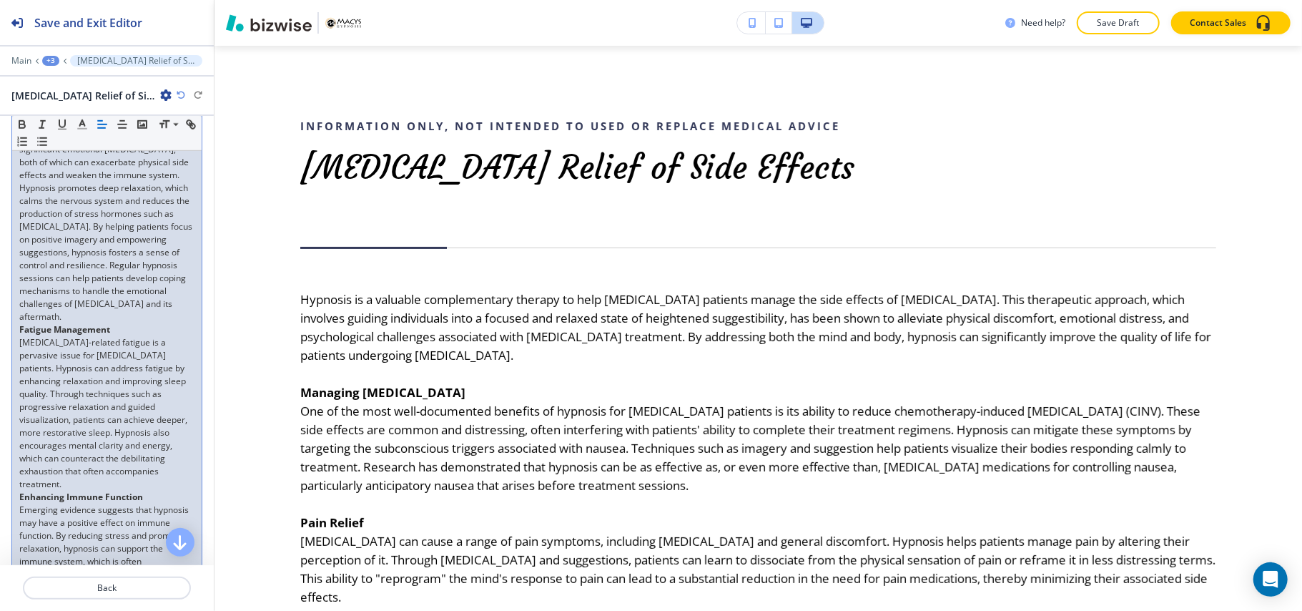
click at [80, 323] on p "The [MEDICAL_DATA] journey often brings significant emotional [MEDICAL_DATA], b…" at bounding box center [106, 226] width 175 height 193
click at [64, 323] on p "The [MEDICAL_DATA] journey often brings significant emotional [MEDICAL_DATA], b…" at bounding box center [106, 226] width 175 height 193
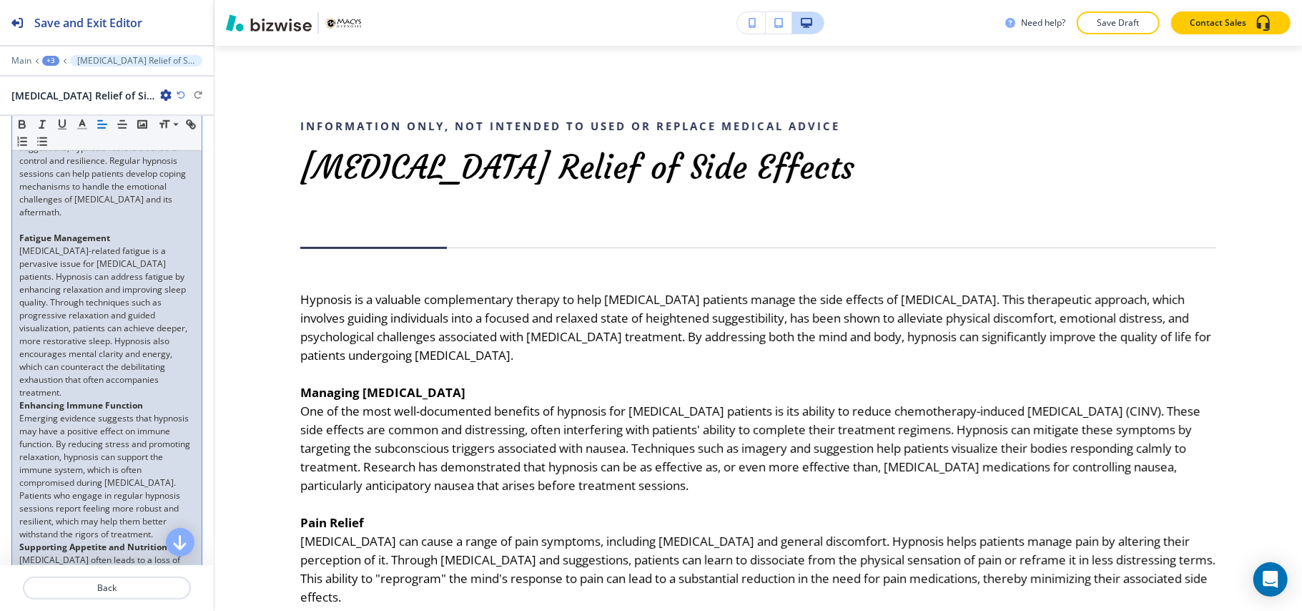
scroll to position [1244, 0]
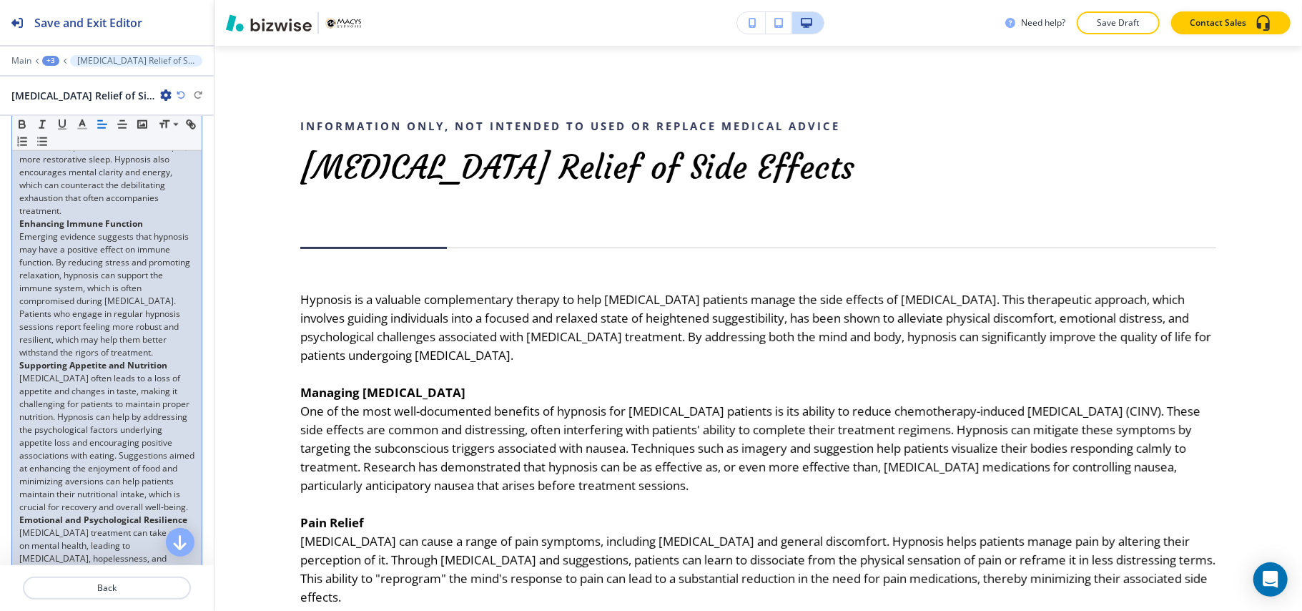
click at [89, 359] on p "Emerging evidence suggests that hypnosis may have a positive effect on immune f…" at bounding box center [106, 294] width 175 height 129
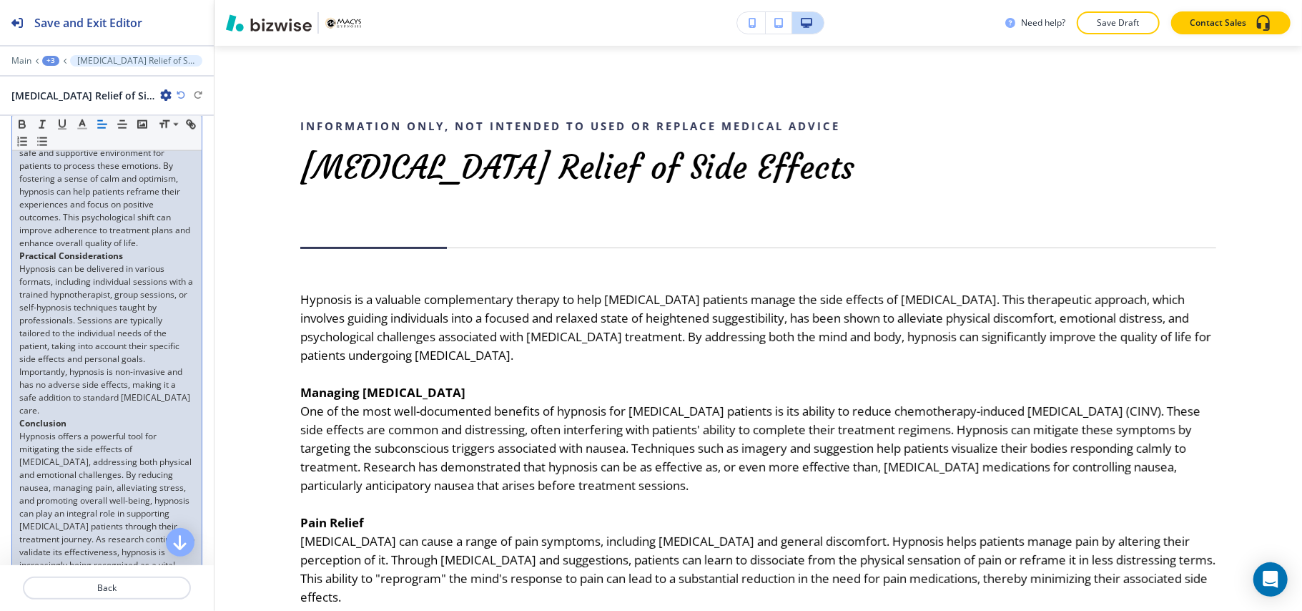
scroll to position [1721, 0]
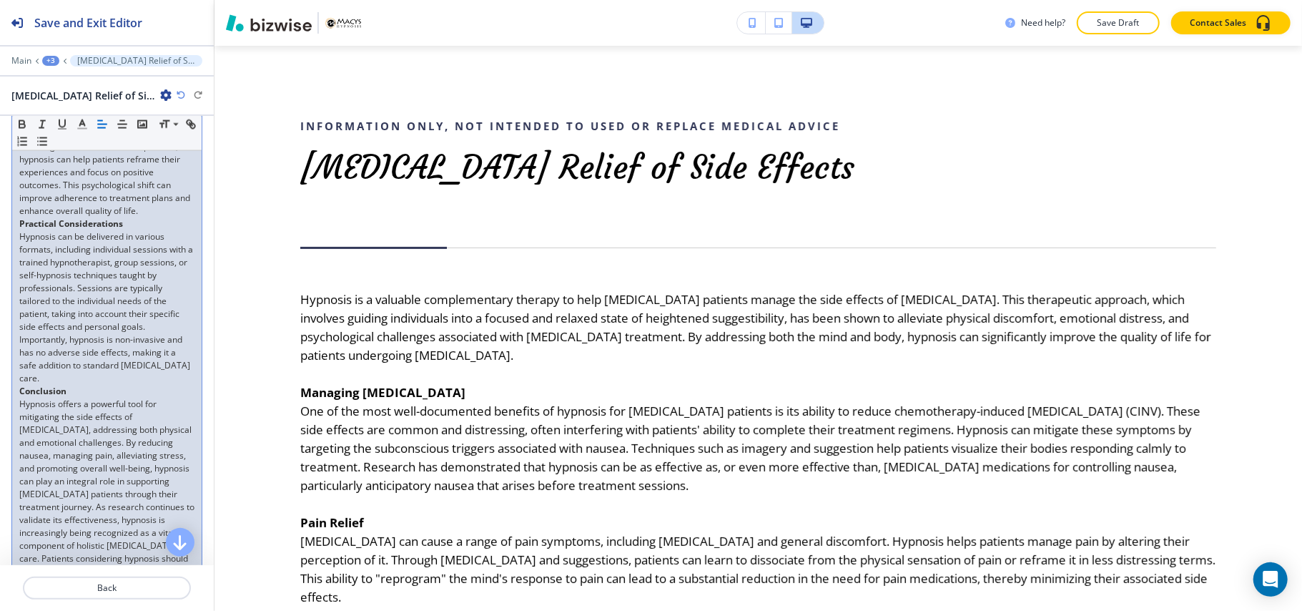
click at [170, 217] on p "[MEDICAL_DATA] treatment can take a toll on mental health, leading to [MEDICAL_…" at bounding box center [106, 140] width 175 height 154
click at [49, 398] on p "Hypnosis can be delivered in various formats, including individual sessions wit…" at bounding box center [106, 320] width 175 height 154
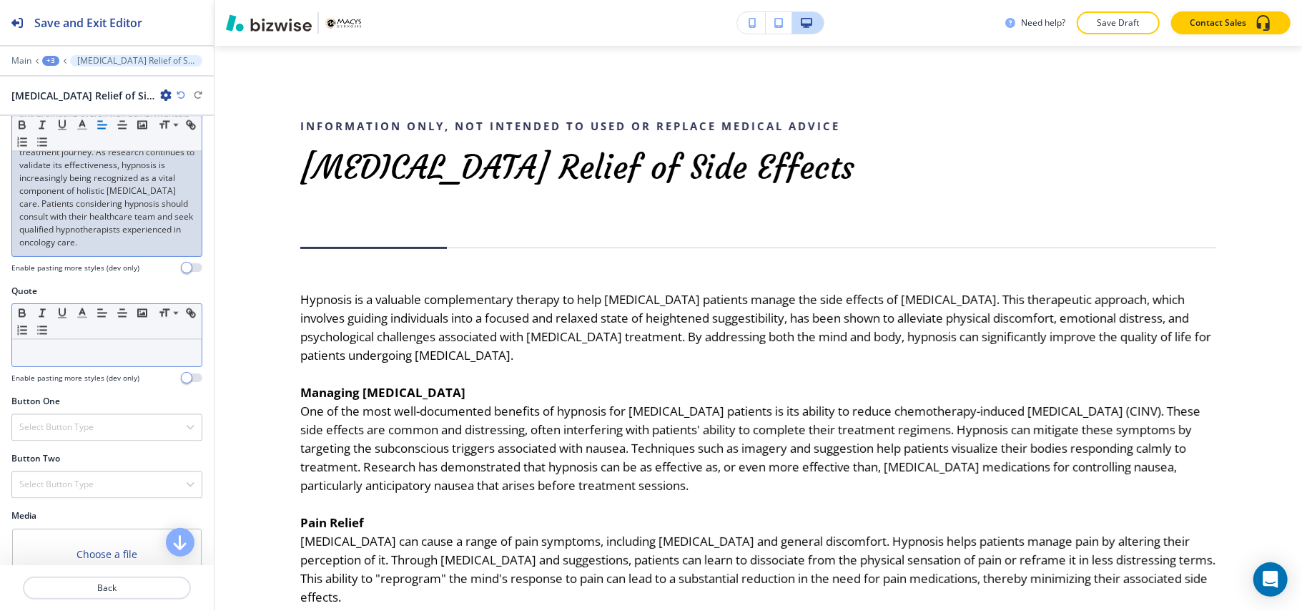
scroll to position [2103, 0]
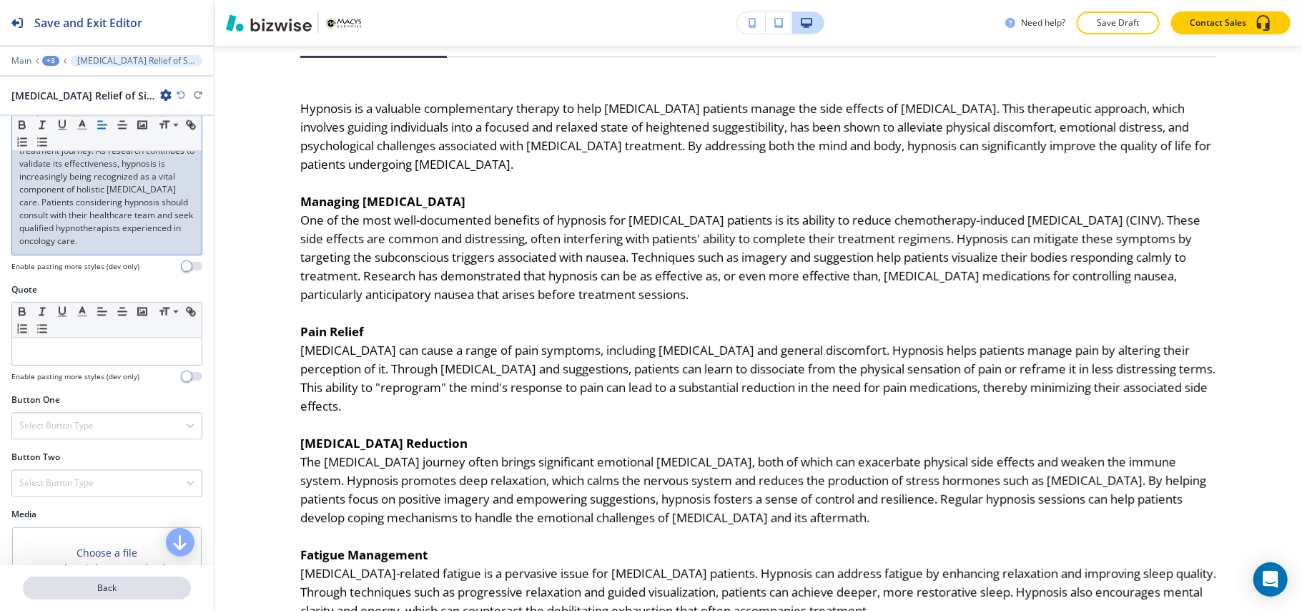
click at [129, 593] on p "Back" at bounding box center [106, 587] width 165 height 13
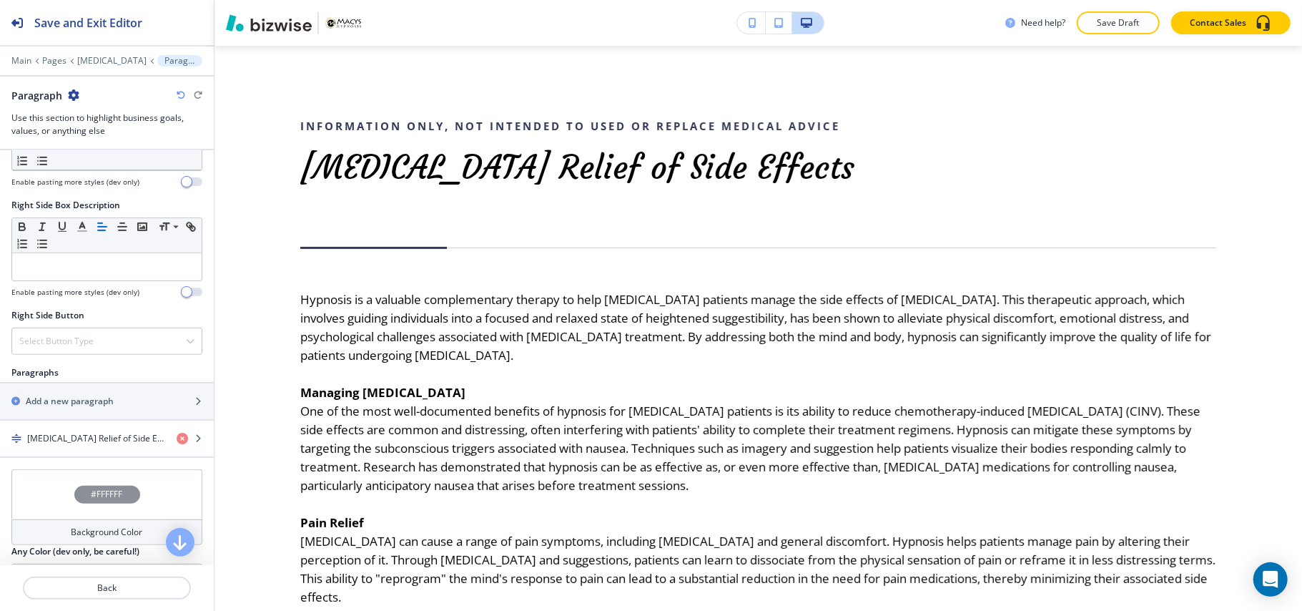
scroll to position [667, 0]
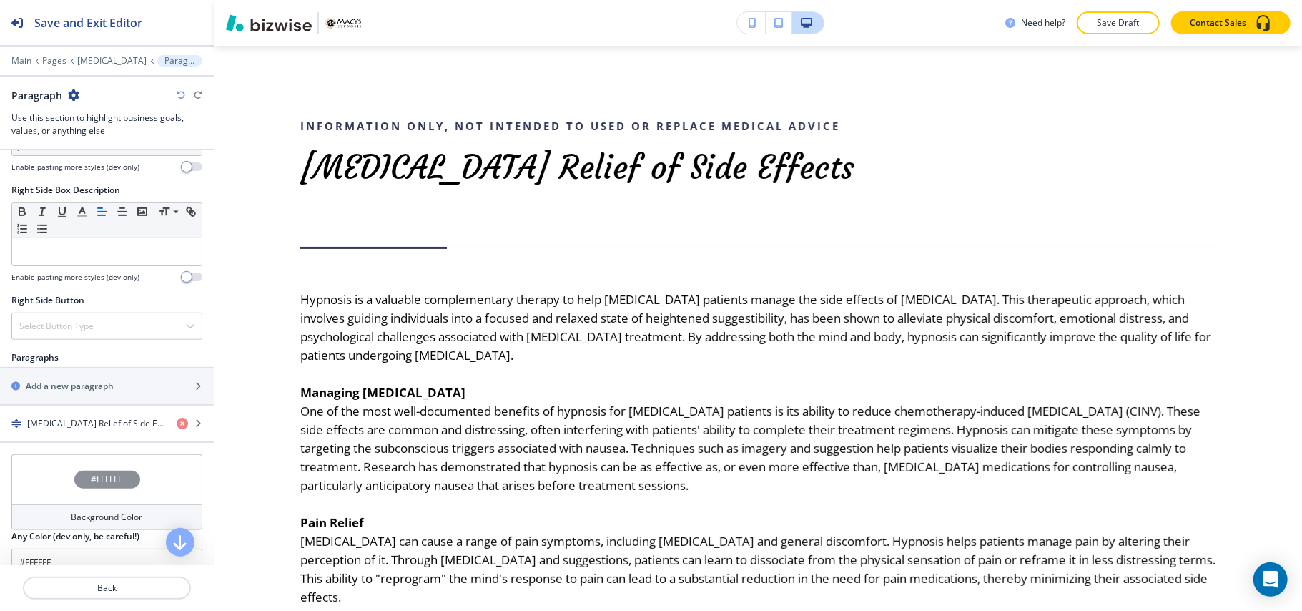
click at [61, 368] on div at bounding box center [107, 367] width 214 height 1
click at [62, 378] on div "button" at bounding box center [107, 373] width 214 height 11
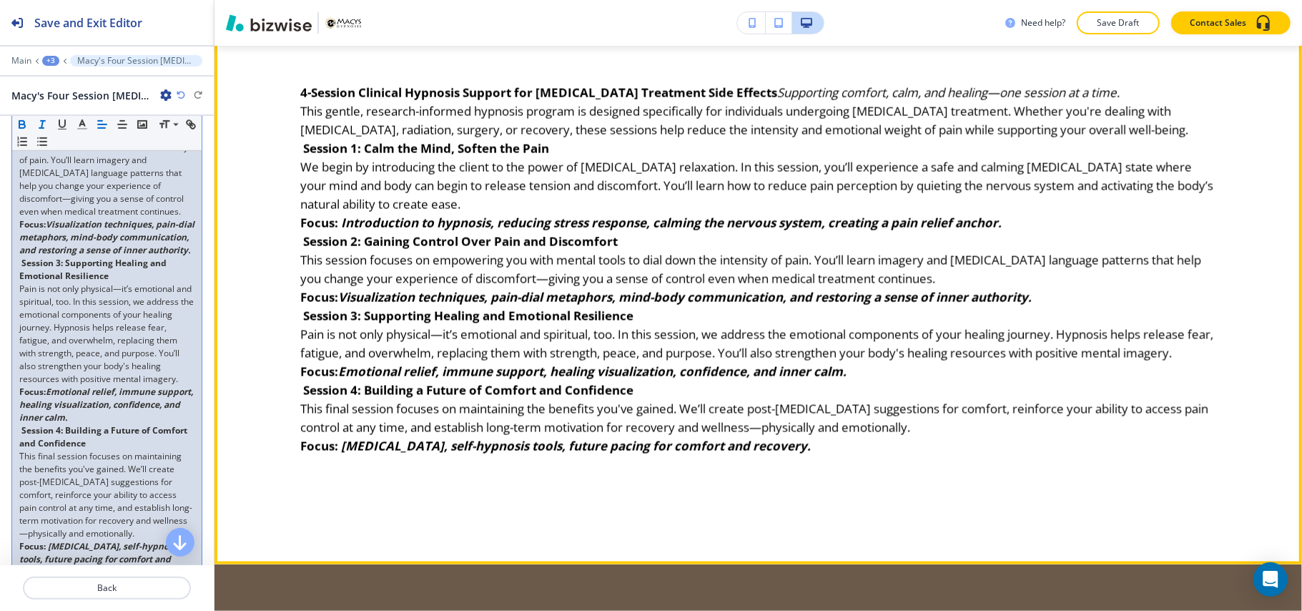
scroll to position [1440, 0]
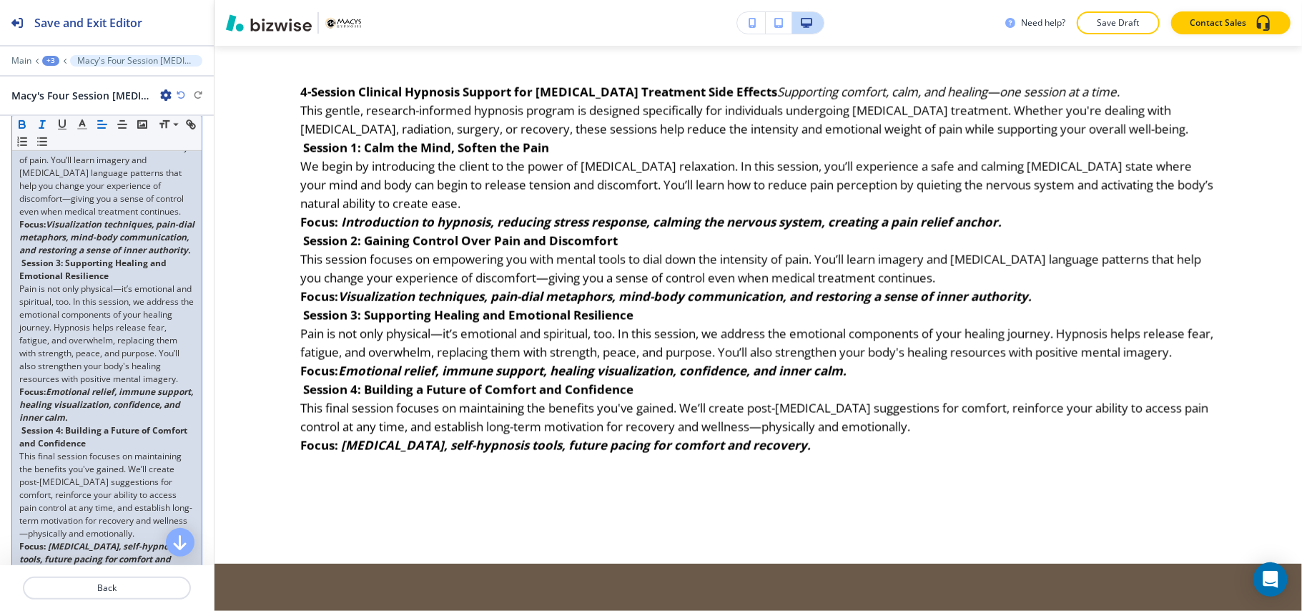
click at [61, 218] on p "This session focuses on empowering you with mental tools to dial down the inten…" at bounding box center [106, 173] width 175 height 90
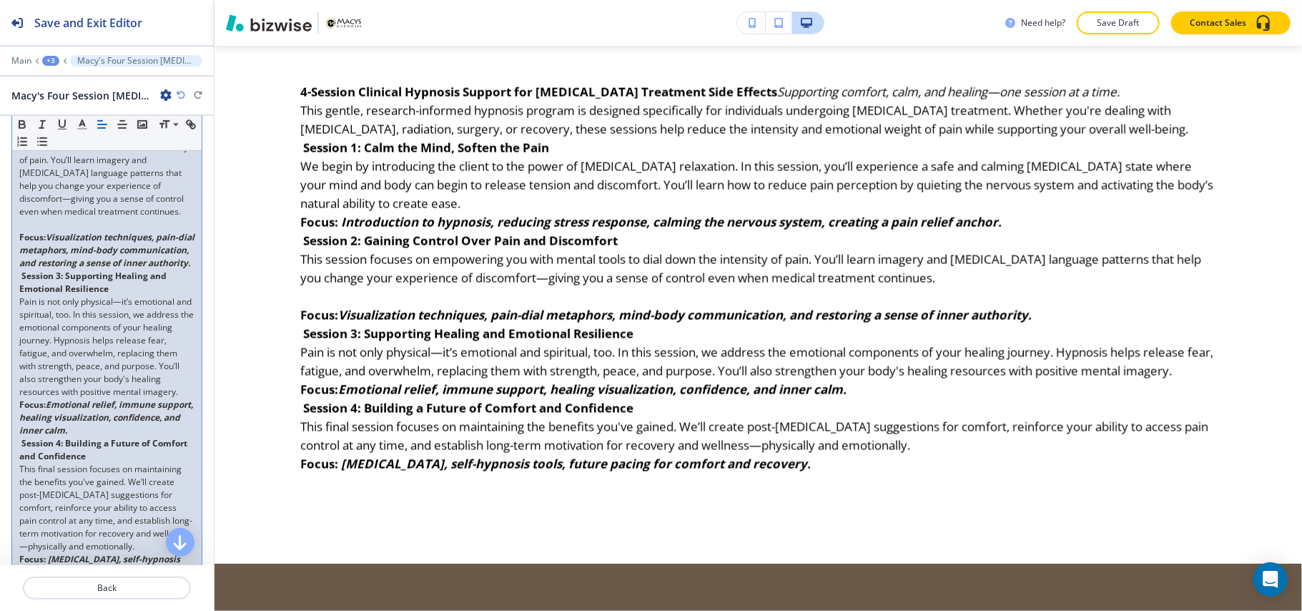
click at [146, 295] on p "Session 3: Supporting Healing and Emotional Resilience" at bounding box center [106, 283] width 175 height 26
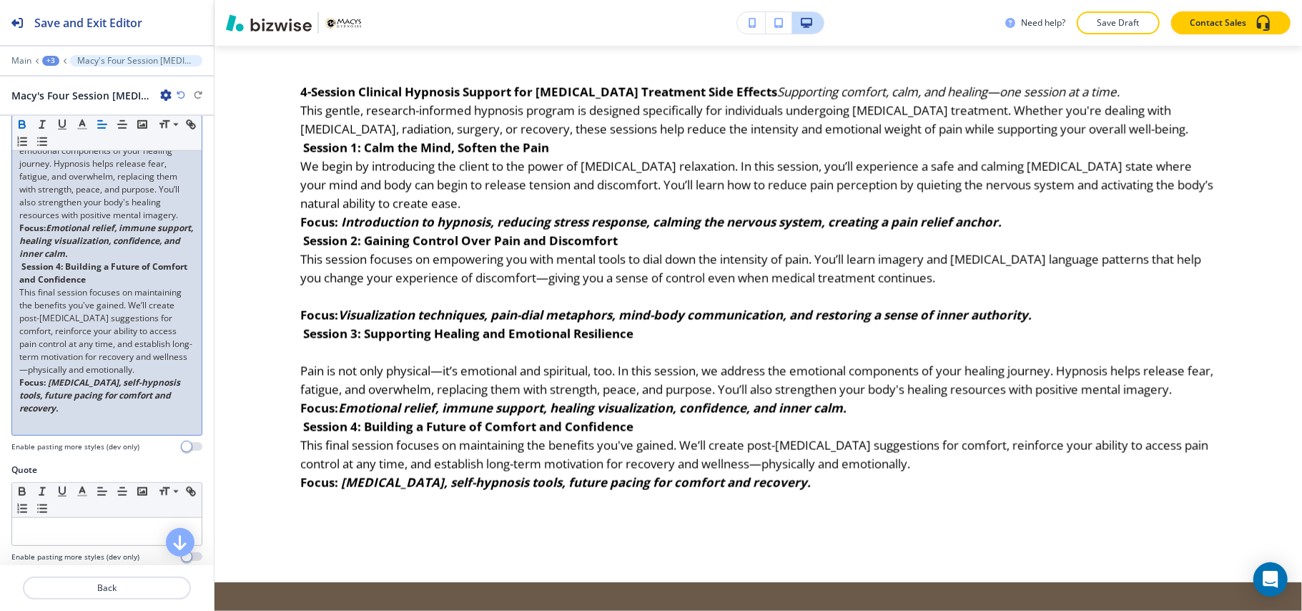
scroll to position [858, 0]
click at [133, 220] on p "Pain is not only physical—it’s emotional and spiritual, too. In this session, w…" at bounding box center [106, 168] width 175 height 103
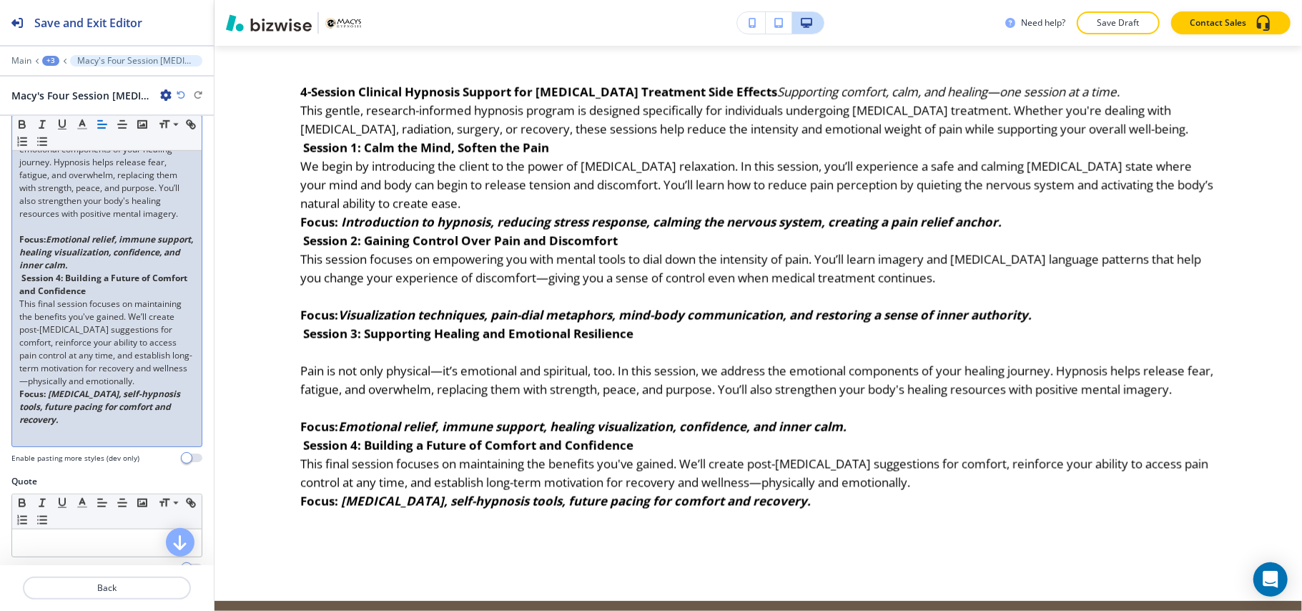
click at [149, 298] on p "Session 4: Building a Future of Comfort and Confidence" at bounding box center [106, 285] width 175 height 26
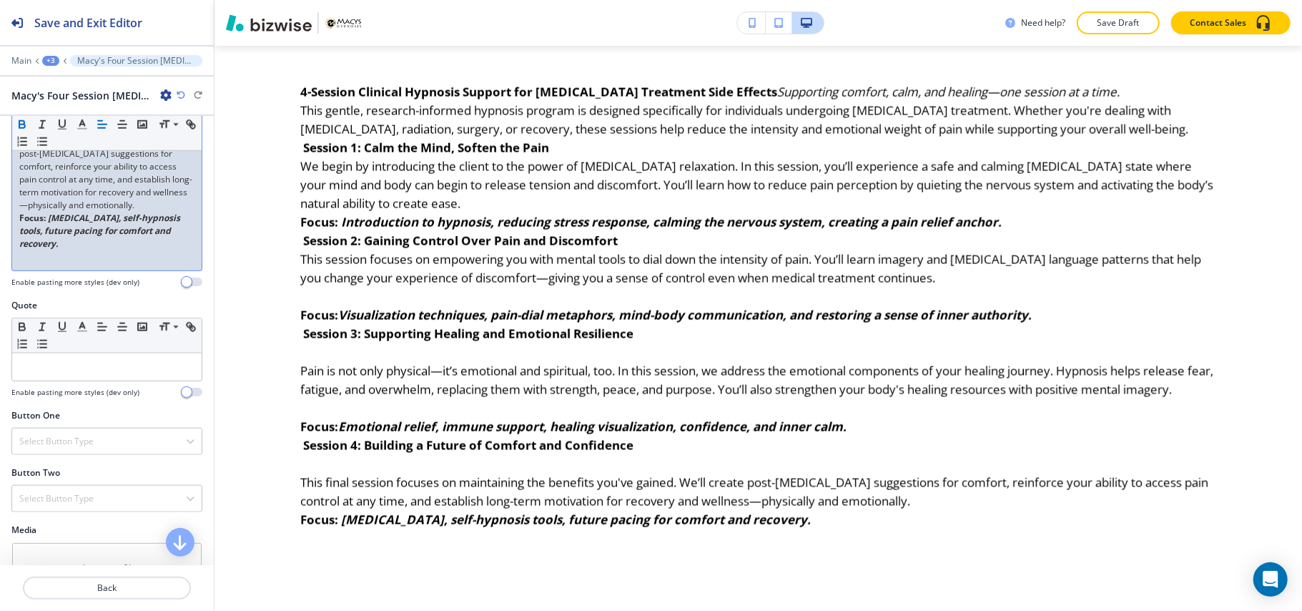
scroll to position [1049, 0]
click at [101, 210] on p "This final session focuses on maintaining the benefits you've gained. We’ll cre…" at bounding box center [106, 165] width 175 height 90
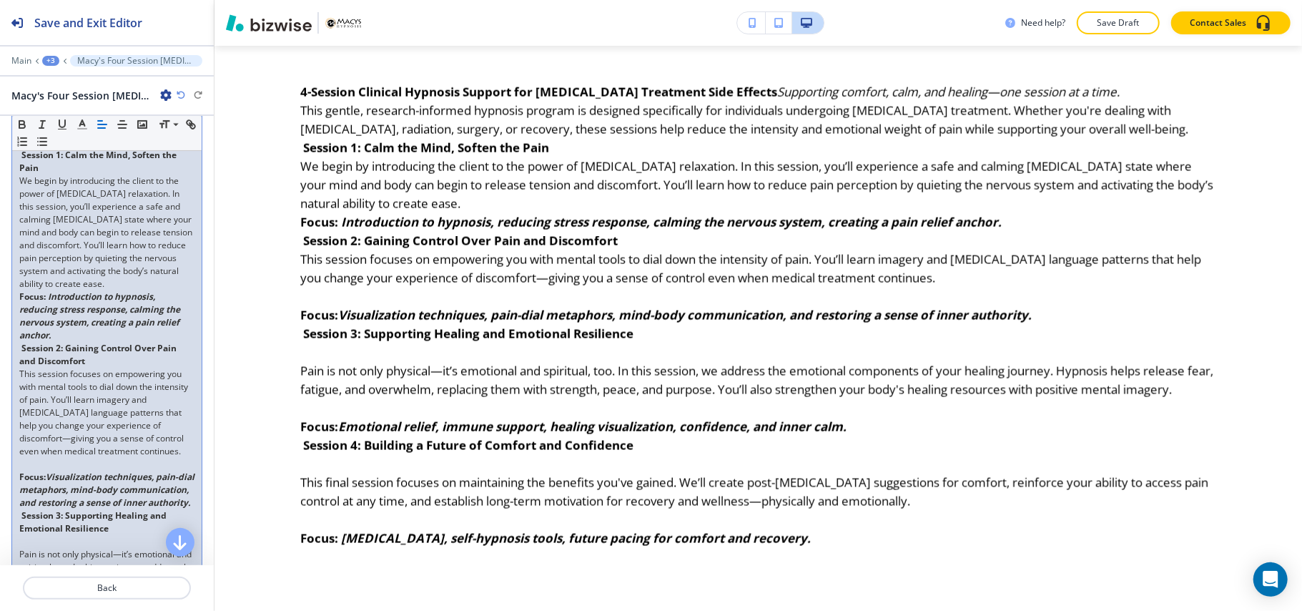
scroll to position [381, 0]
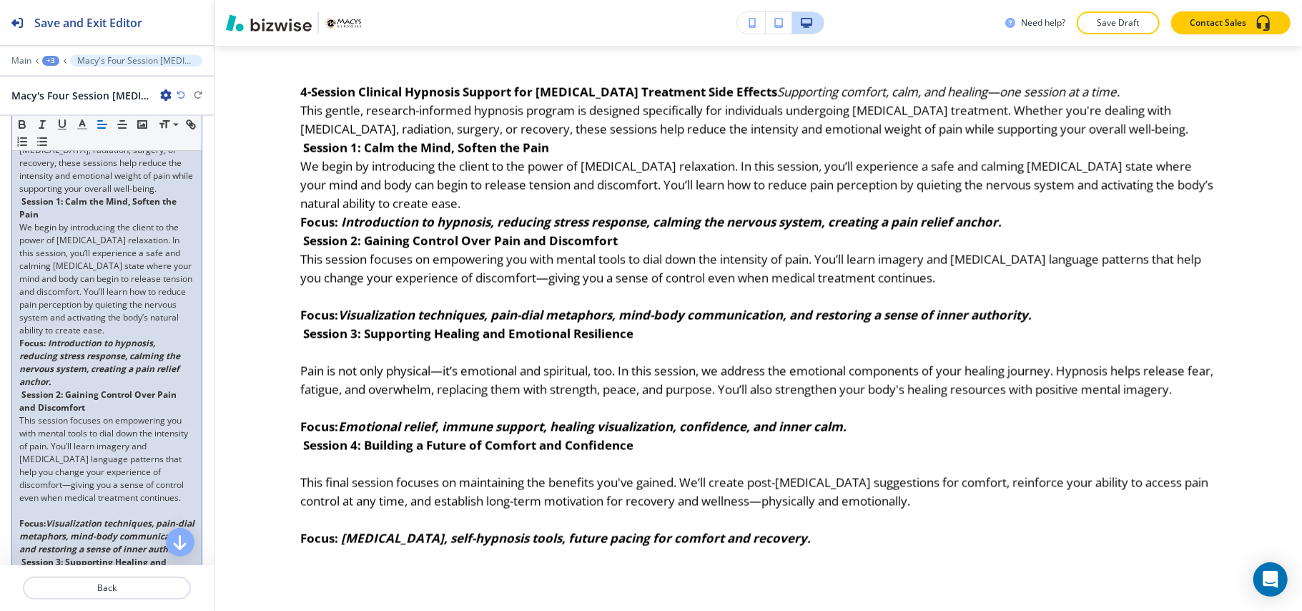
click at [107, 414] on p "Session 2: Gaining Control Over Pain and Discomfort" at bounding box center [106, 401] width 175 height 26
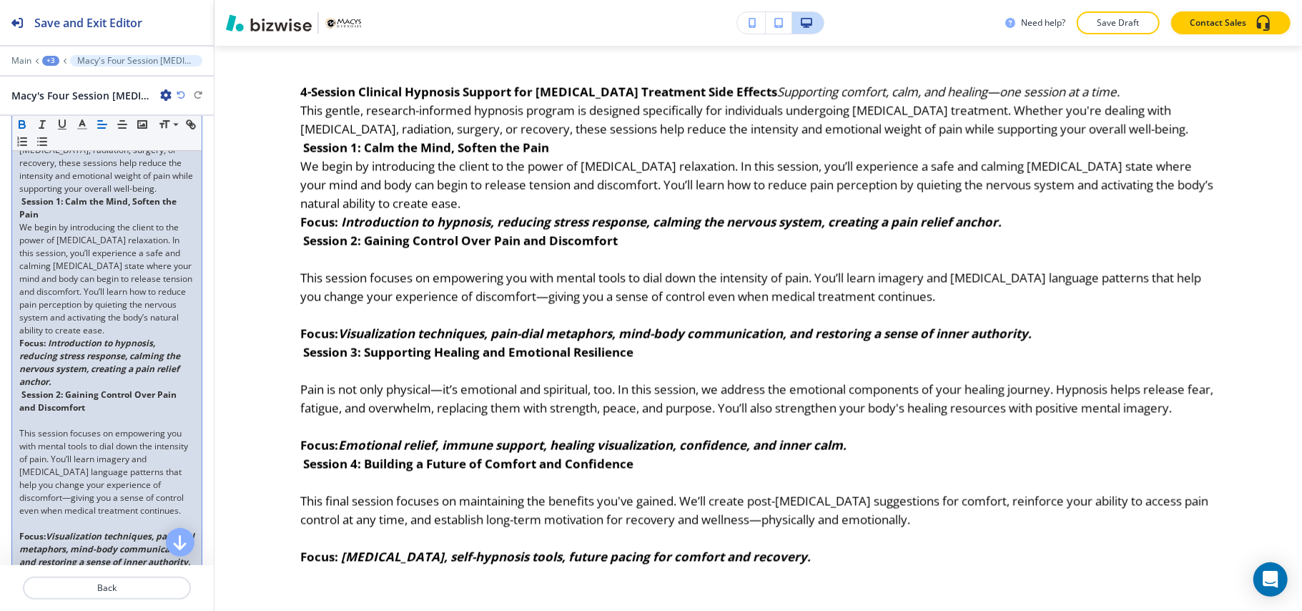
click at [80, 337] on p "We begin by introducing the client to the power of [MEDICAL_DATA] relaxation. I…" at bounding box center [106, 279] width 175 height 116
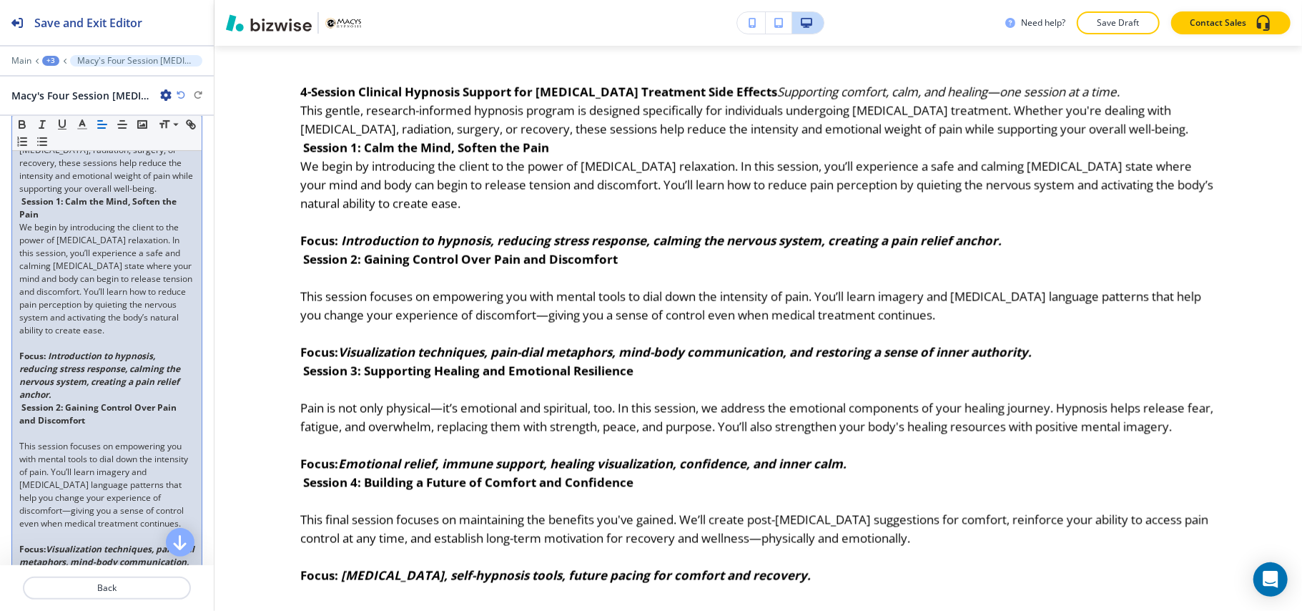
click at [60, 221] on p "Session 1: Calm the Mind, Soften the Pain" at bounding box center [106, 208] width 175 height 26
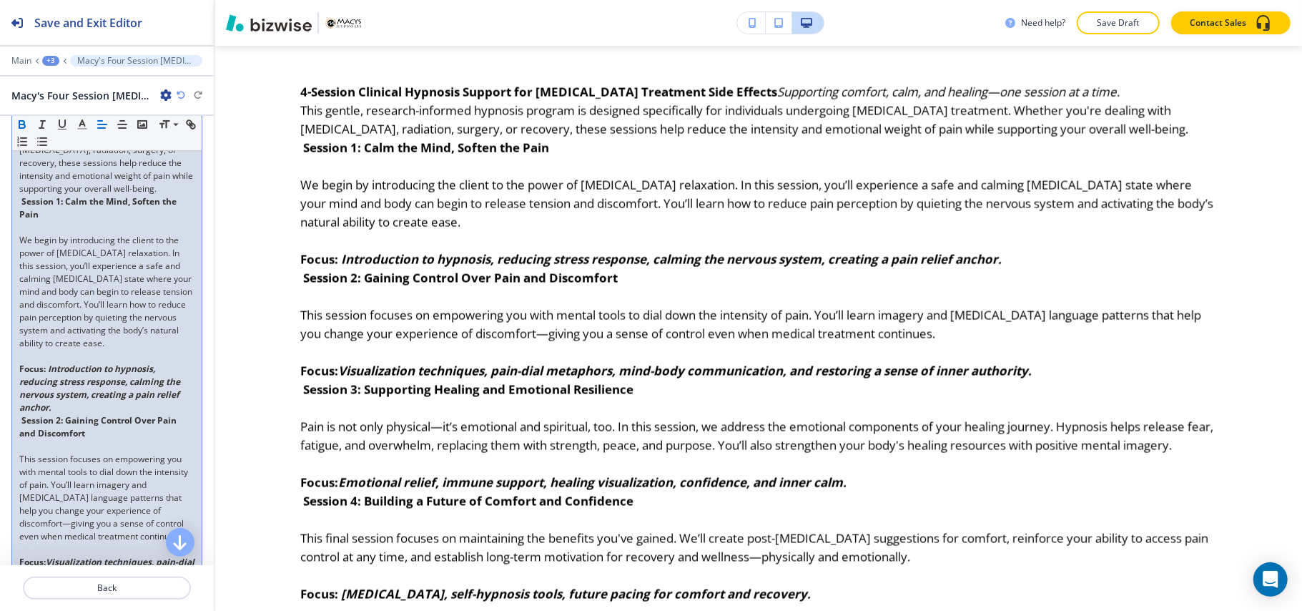
click at [61, 195] on p "This gentle, research-informed hypnosis program is designed specifically for in…" at bounding box center [106, 143] width 175 height 103
click at [15, 217] on div "4-Session Clinical Hypnosis Support for [MEDICAL_DATA] Treatment Side Effects S…" at bounding box center [107, 511] width 190 height 954
click at [89, 195] on p "This gentle, research-informed hypnosis program is designed specifically for in…" at bounding box center [106, 143] width 175 height 103
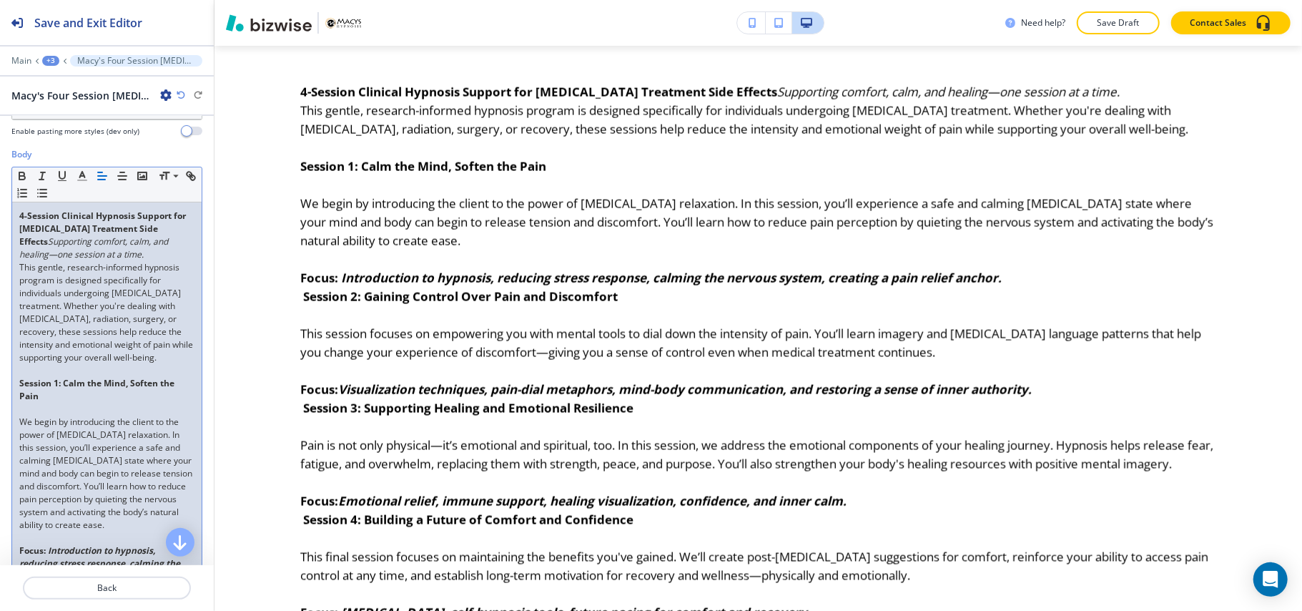
scroll to position [190, 0]
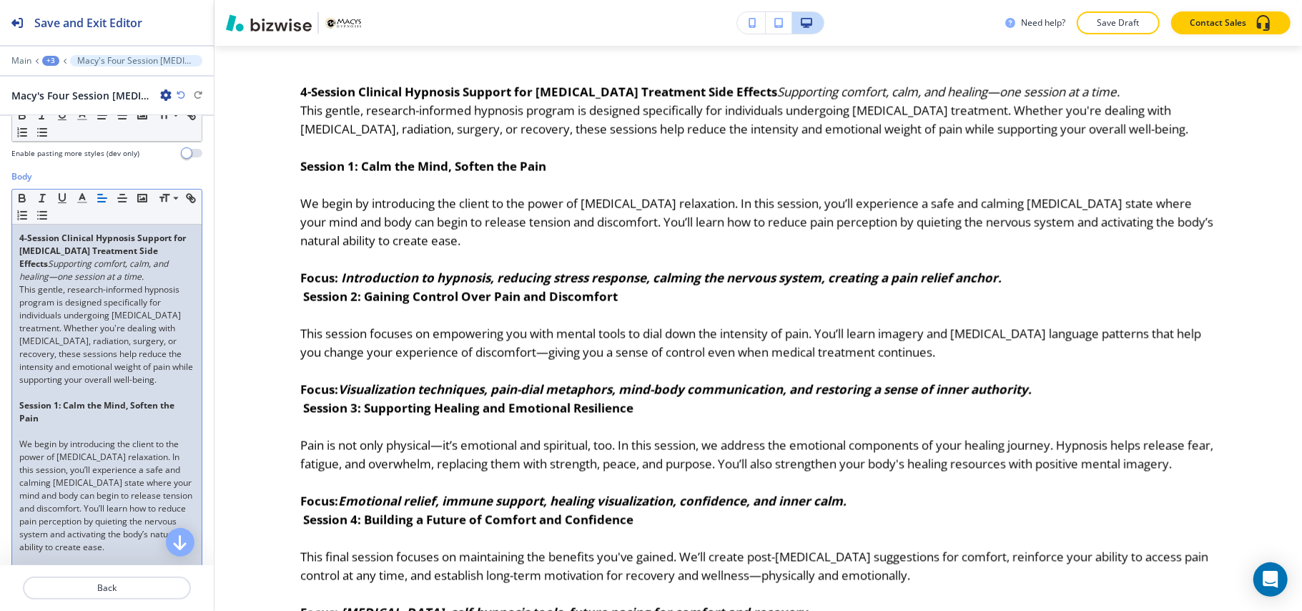
click at [46, 269] on strong "4-Session Clinical Hypnosis Support for [MEDICAL_DATA] Treatment Side Effects" at bounding box center [103, 251] width 169 height 38
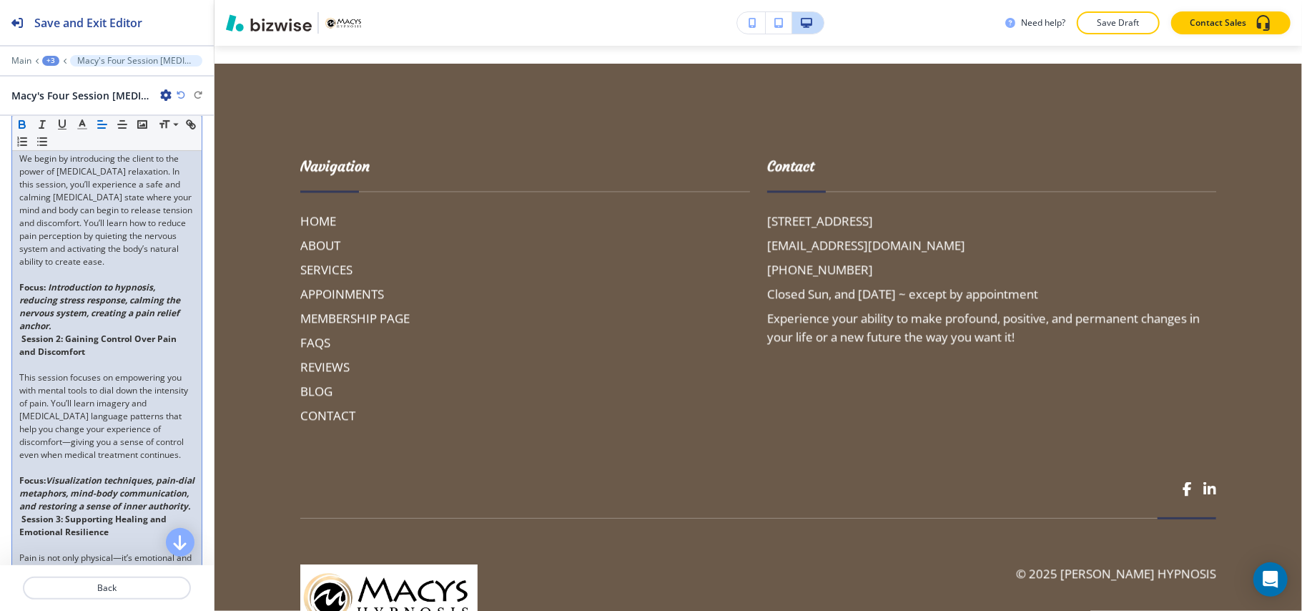
scroll to position [476, 0]
click at [144, 584] on p "Back" at bounding box center [106, 587] width 165 height 13
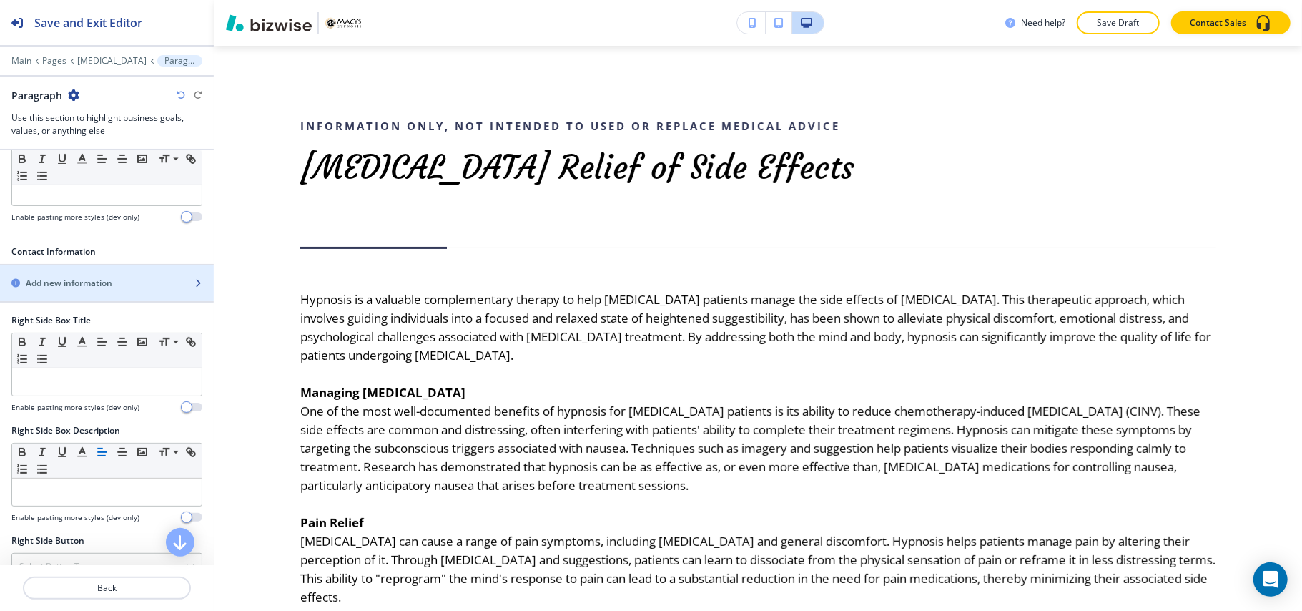
scroll to position [667, 0]
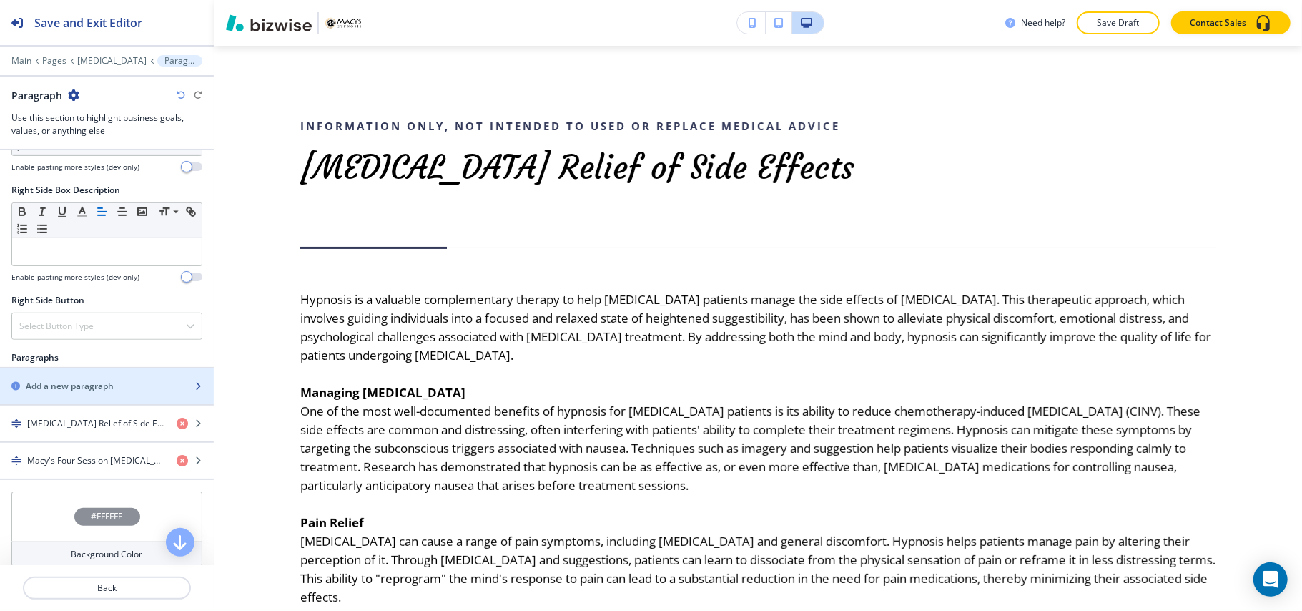
click at [70, 393] on h2 "Add a new paragraph" at bounding box center [70, 386] width 88 height 13
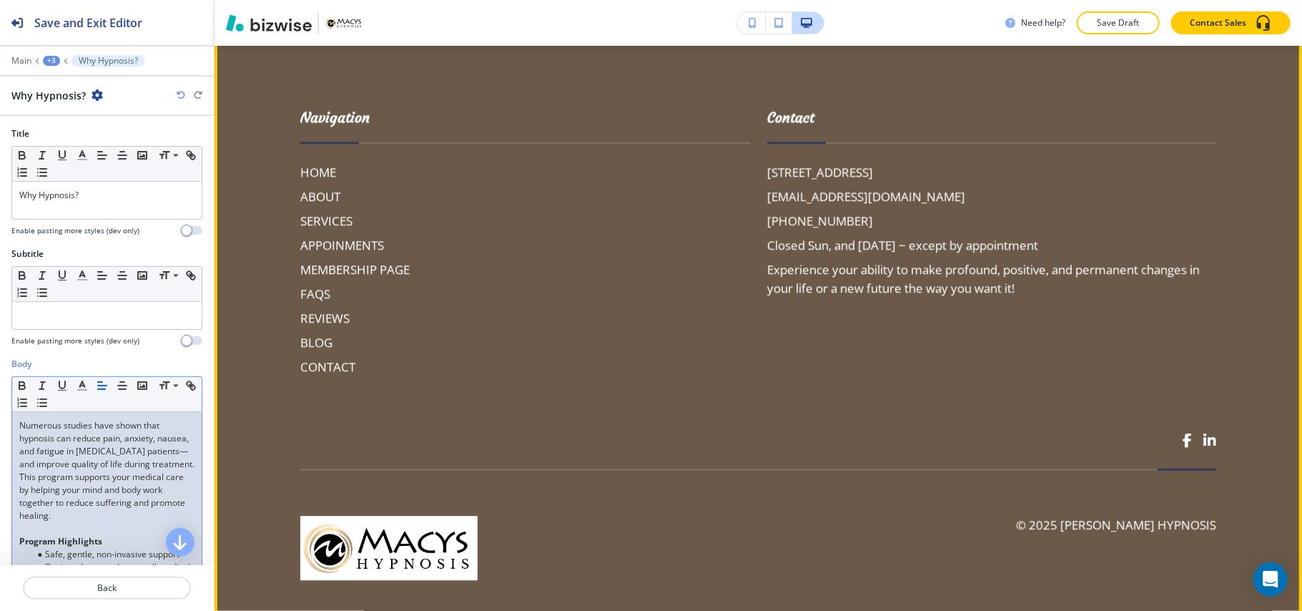
scroll to position [2604, 0]
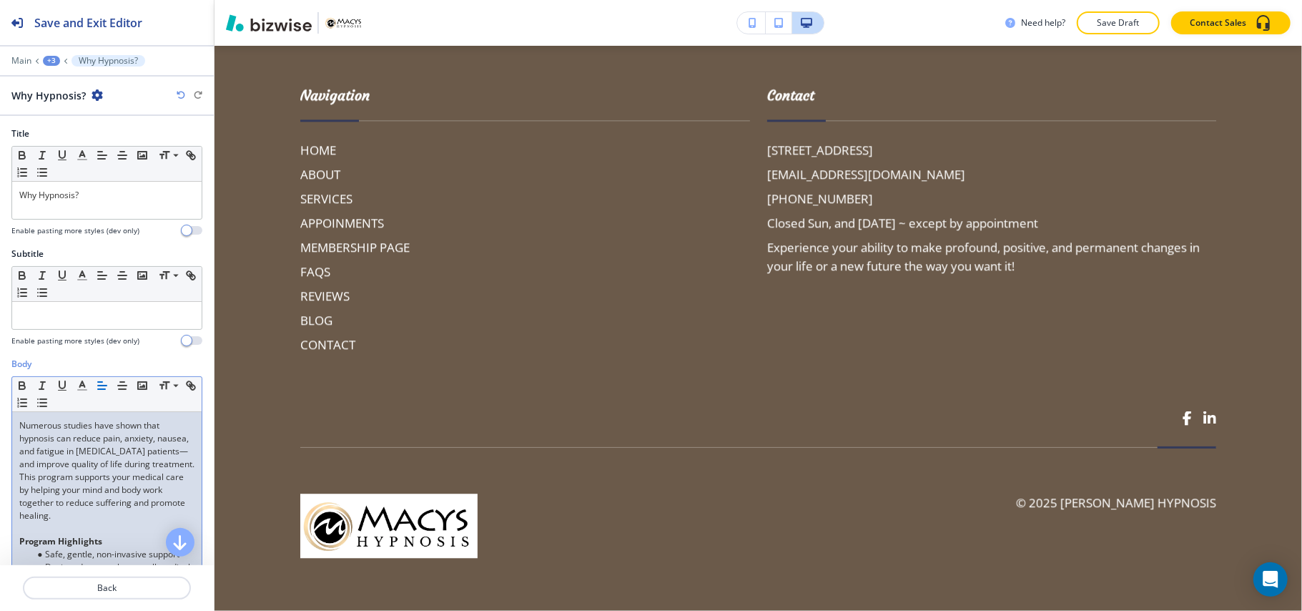
click at [41, 57] on div "Main +3 Why Hypnosis?" at bounding box center [106, 60] width 191 height 11
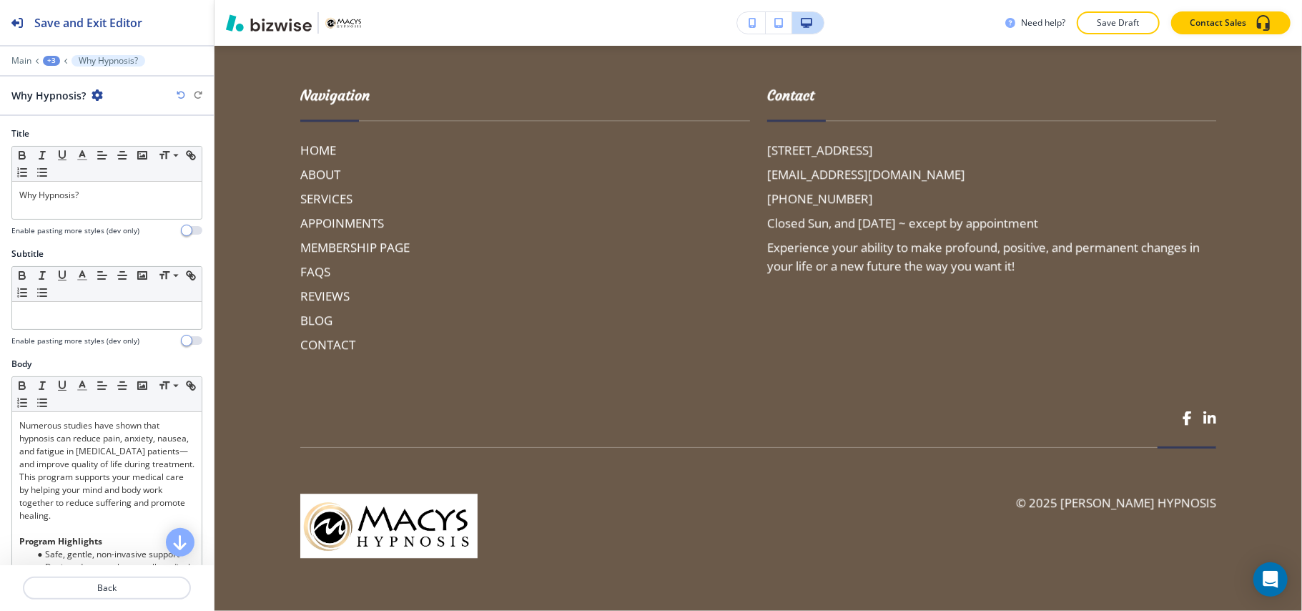
click at [49, 58] on div "+3" at bounding box center [51, 61] width 17 height 10
click at [64, 79] on p "Pages" at bounding box center [88, 84] width 73 height 13
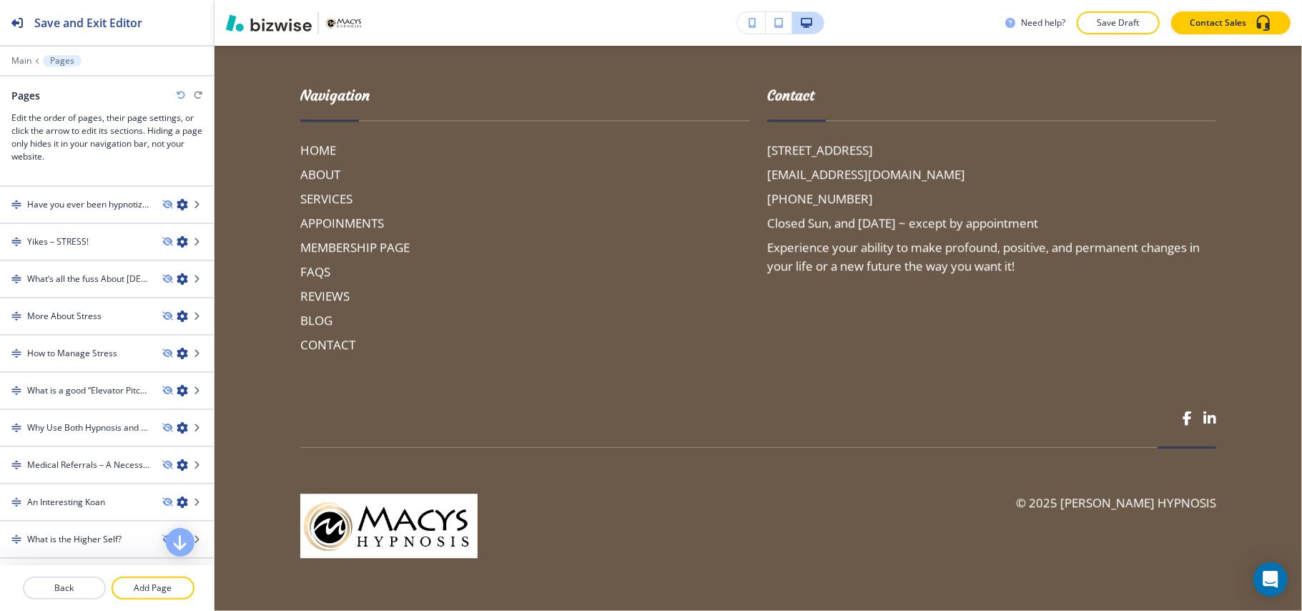
scroll to position [2071, 0]
click at [82, 559] on div at bounding box center [107, 564] width 214 height 11
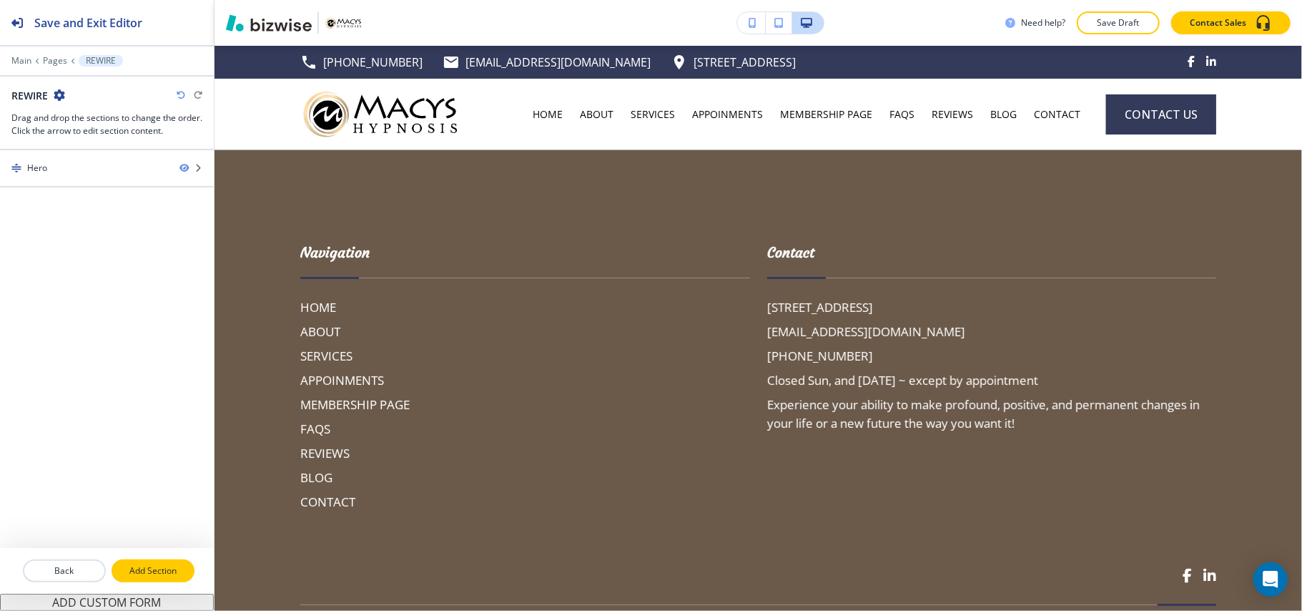
click at [154, 576] on p "Add Section" at bounding box center [153, 570] width 80 height 13
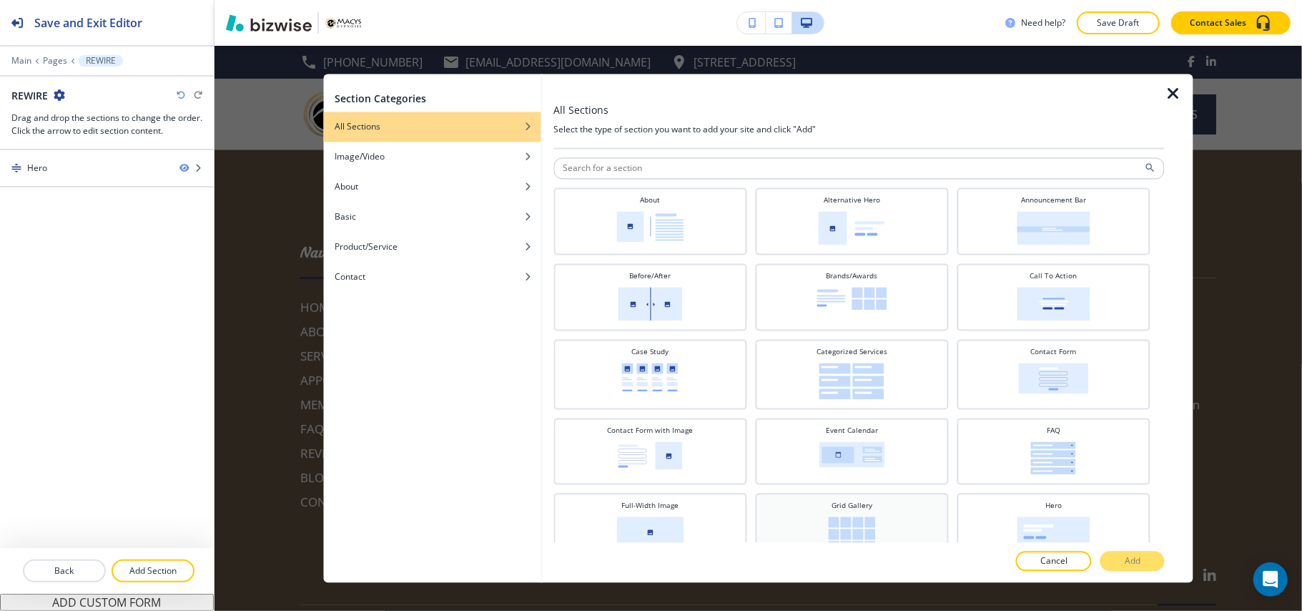
scroll to position [286, 0]
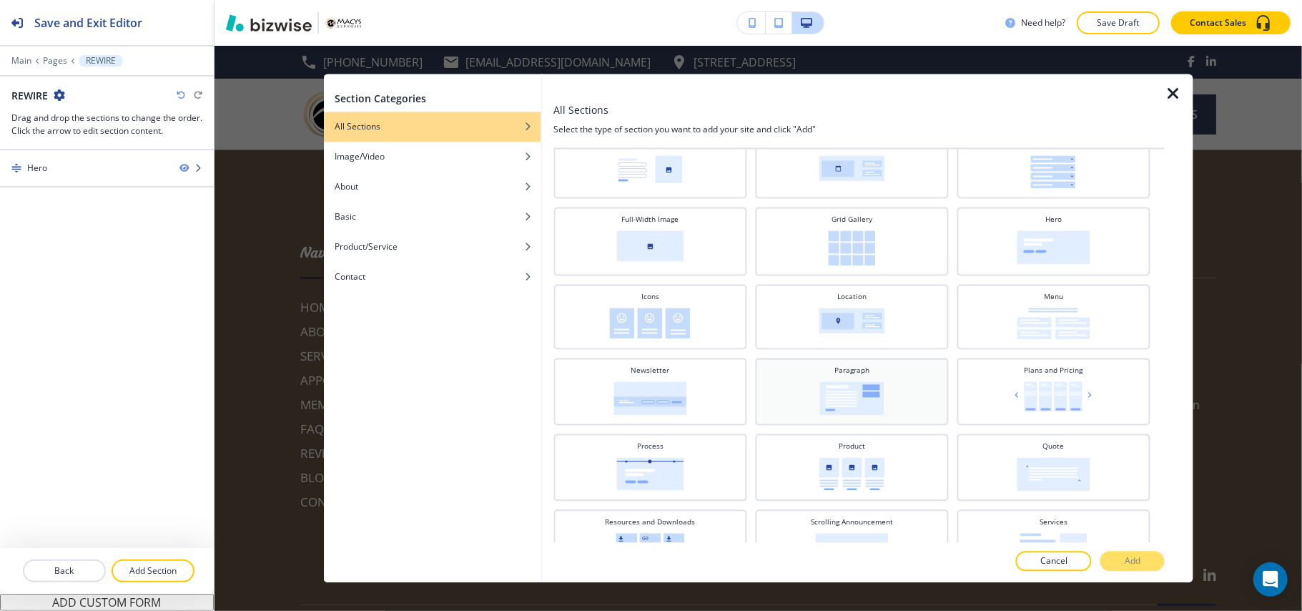
drag, startPoint x: 830, startPoint y: 376, endPoint x: 873, endPoint y: 386, distance: 44.1
click at [830, 382] on img at bounding box center [852, 399] width 64 height 34
click at [1159, 570] on button "Add" at bounding box center [1133, 561] width 64 height 20
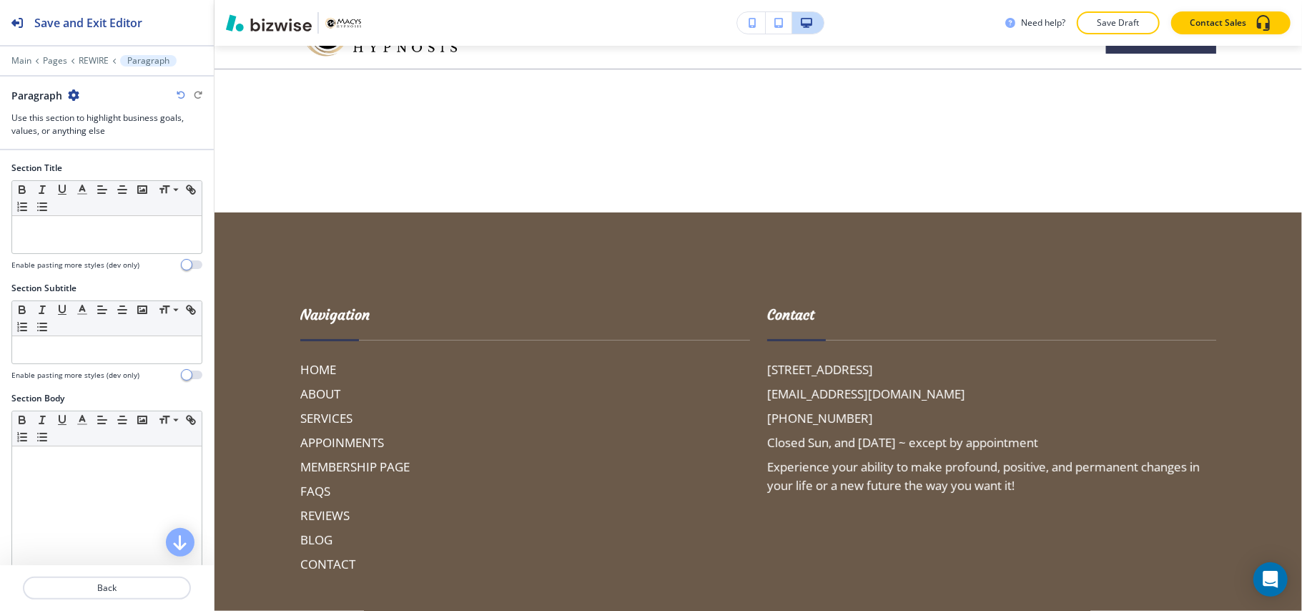
scroll to position [104, 0]
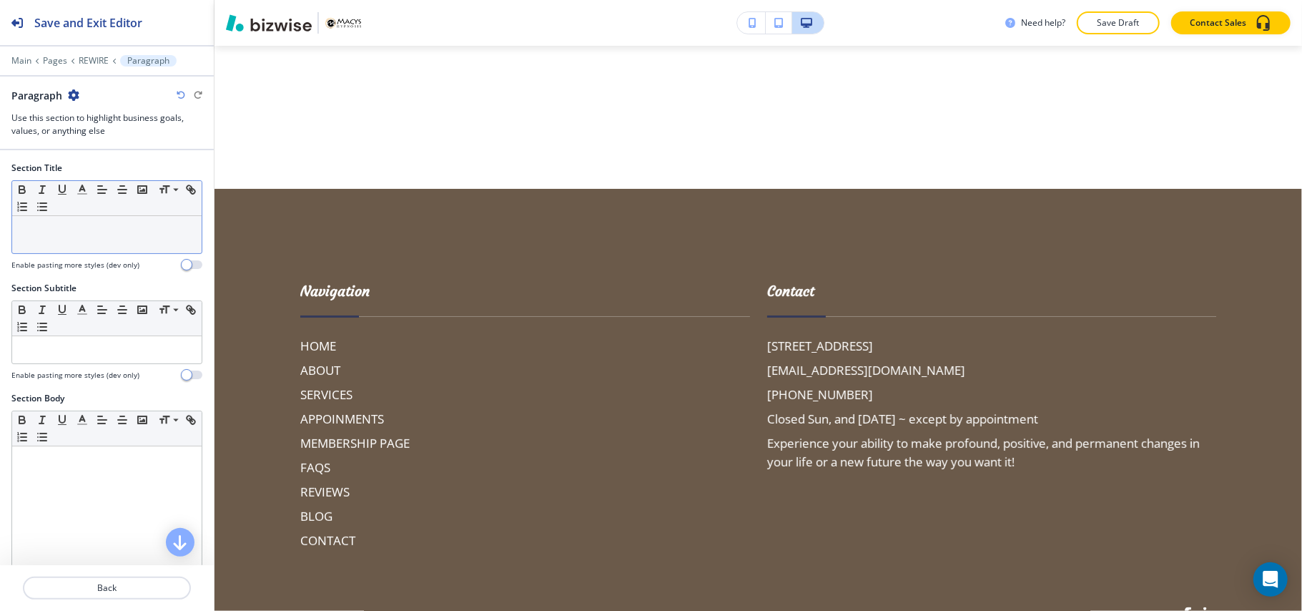
drag, startPoint x: 70, startPoint y: 216, endPoint x: 24, endPoint y: 236, distance: 50.6
click at [24, 236] on p at bounding box center [106, 229] width 175 height 13
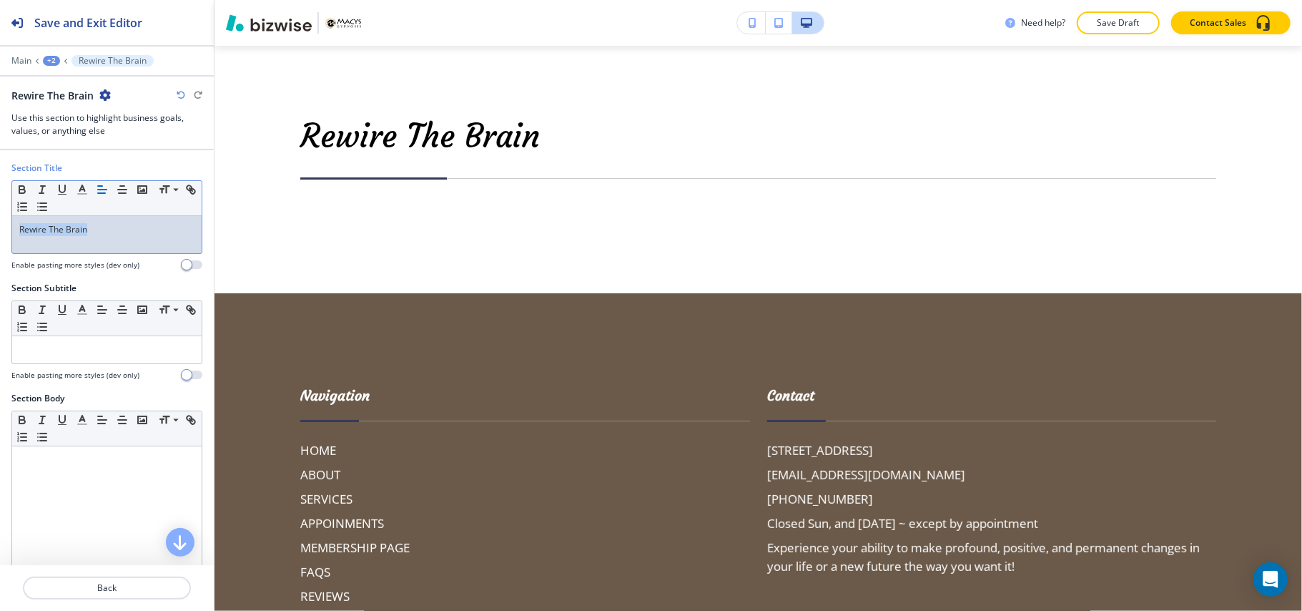
drag, startPoint x: 147, startPoint y: 227, endPoint x: 0, endPoint y: 206, distance: 148.2
click at [0, 206] on div "Section Title Small Normal Large Huge Rewire The Brain Enable pasting more styl…" at bounding box center [107, 222] width 214 height 120
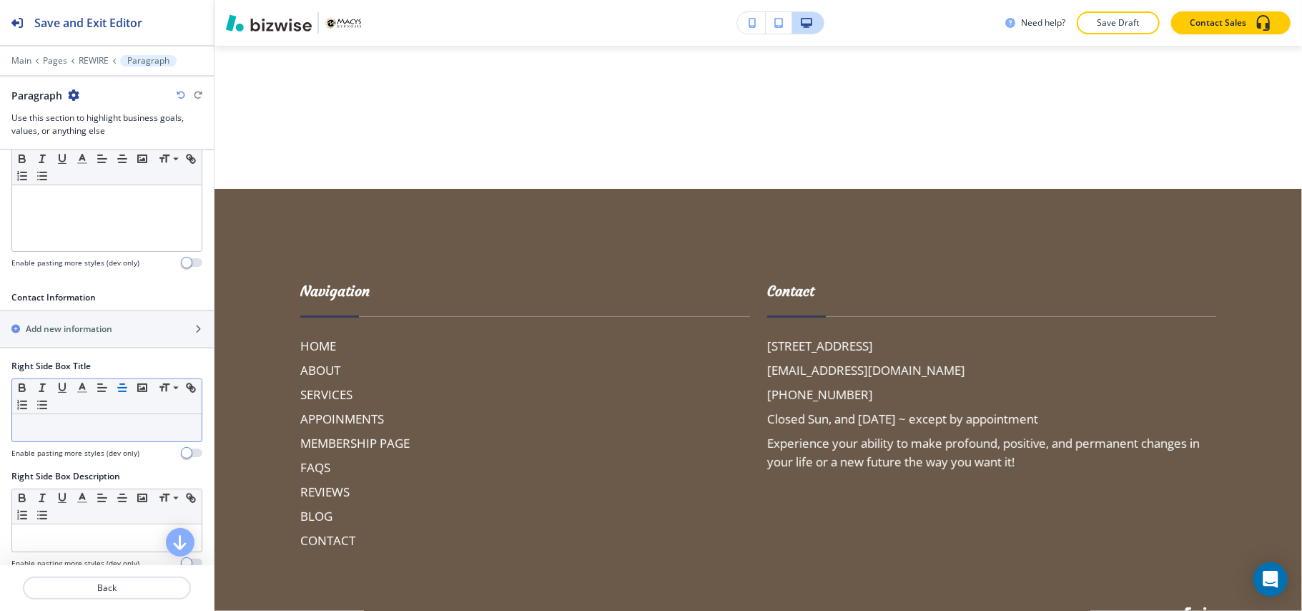
scroll to position [667, 0]
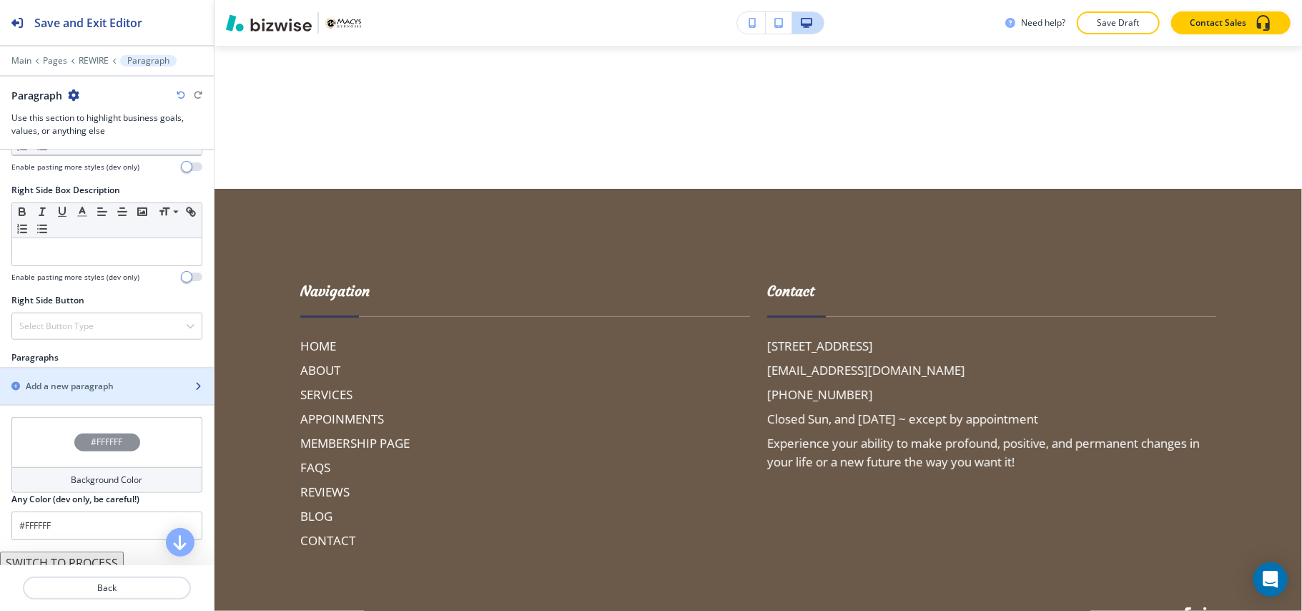
click at [106, 398] on div "button" at bounding box center [107, 398] width 214 height 11
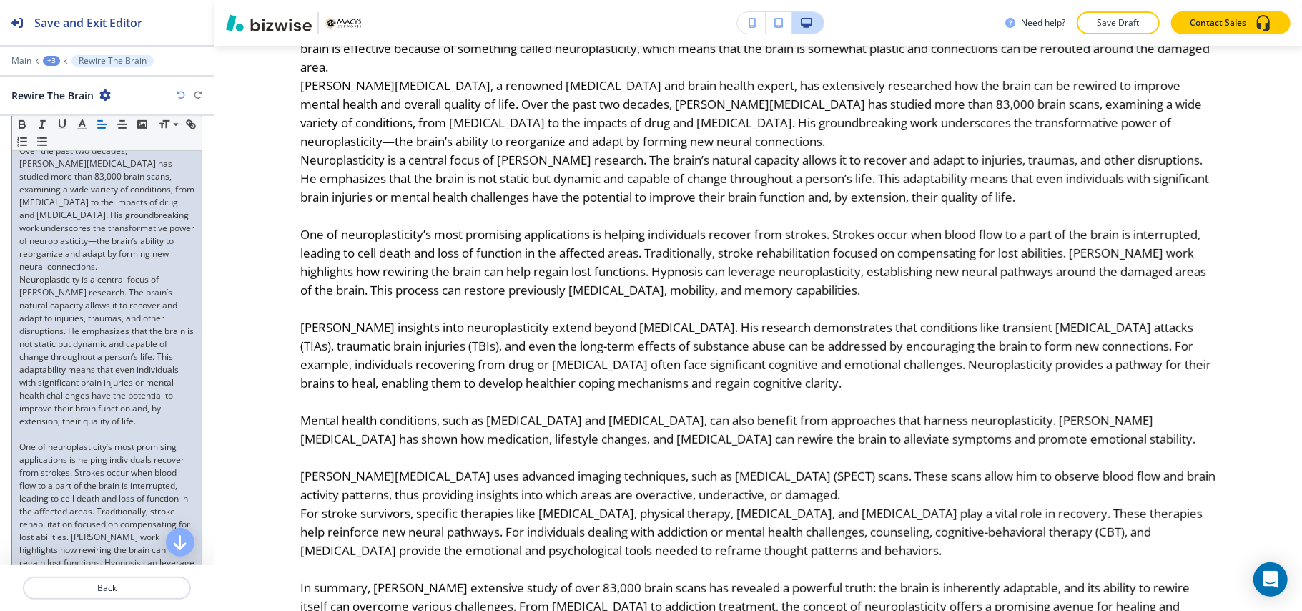
scroll to position [572, 0]
click at [103, 390] on p "Neuroplasticity is a central focus of [PERSON_NAME] research. The brain’s natur…" at bounding box center [106, 336] width 175 height 154
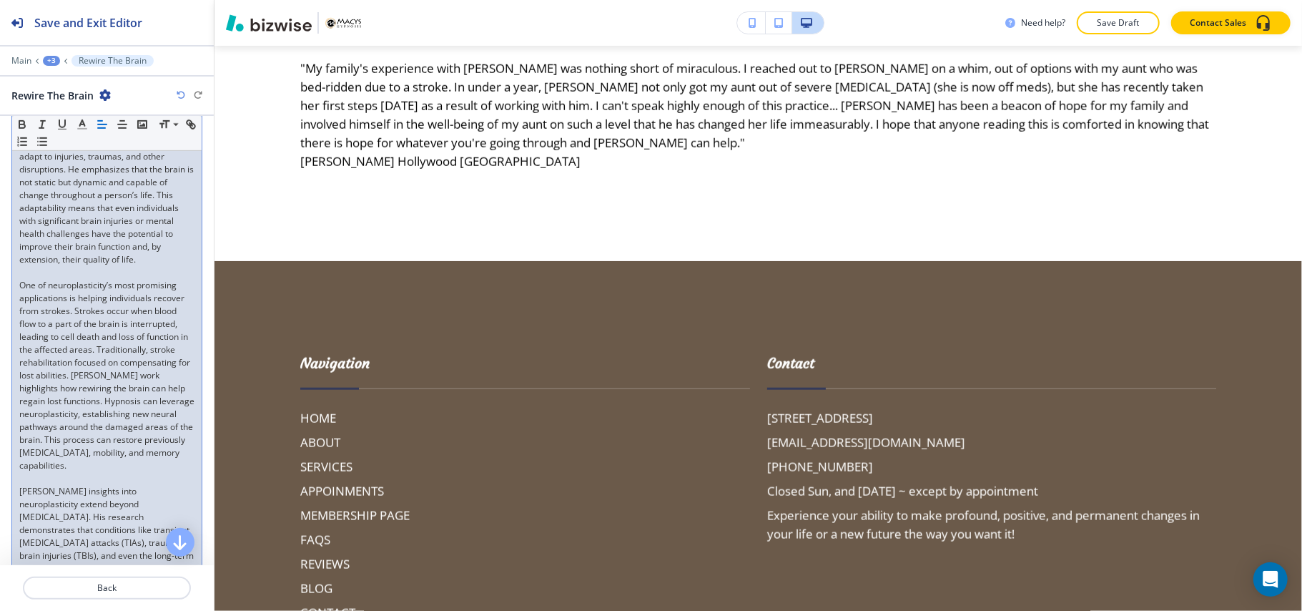
scroll to position [858, 0]
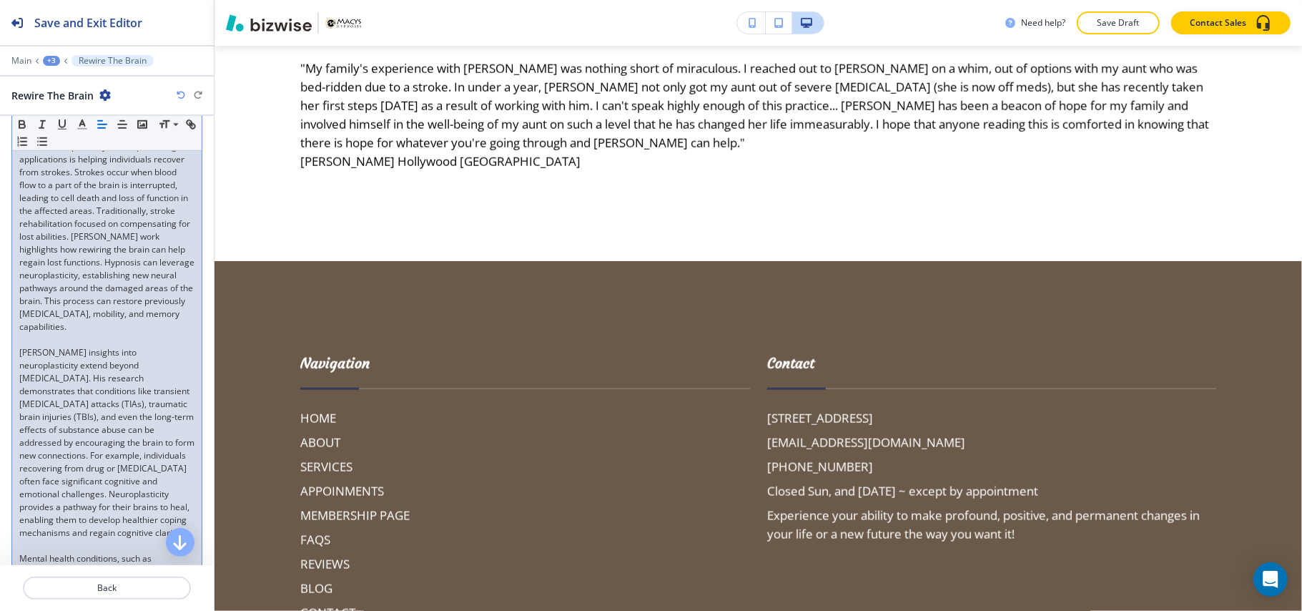
click at [49, 63] on div "+3" at bounding box center [51, 61] width 17 height 10
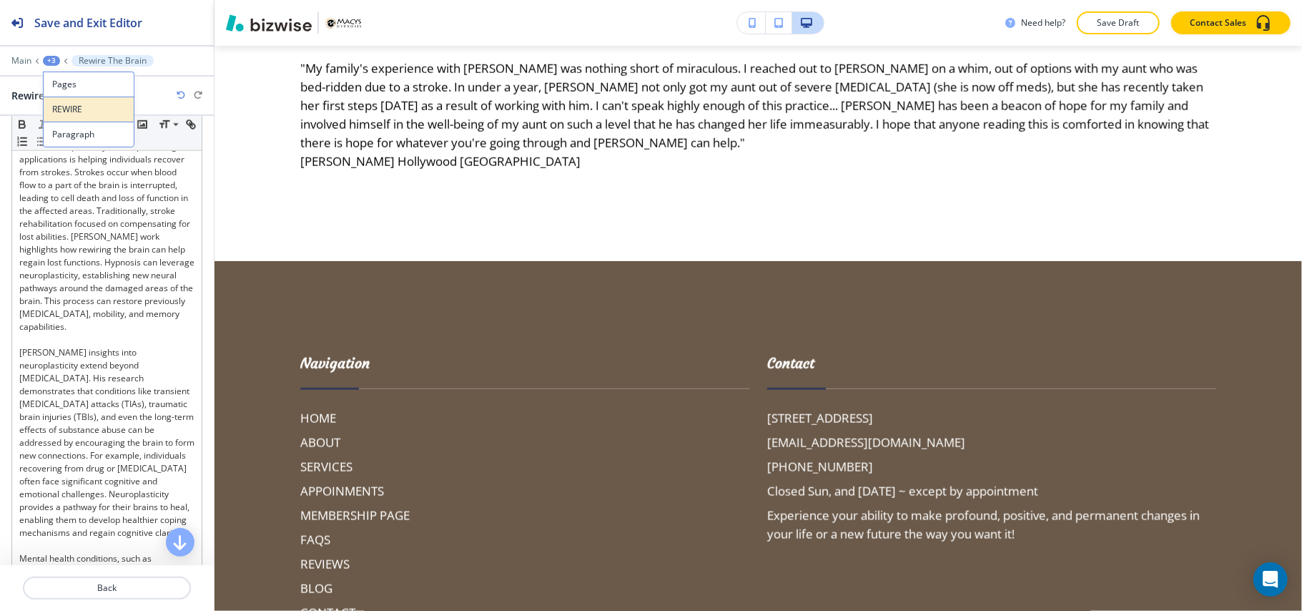
click at [55, 110] on p "REWIRE" at bounding box center [88, 109] width 73 height 13
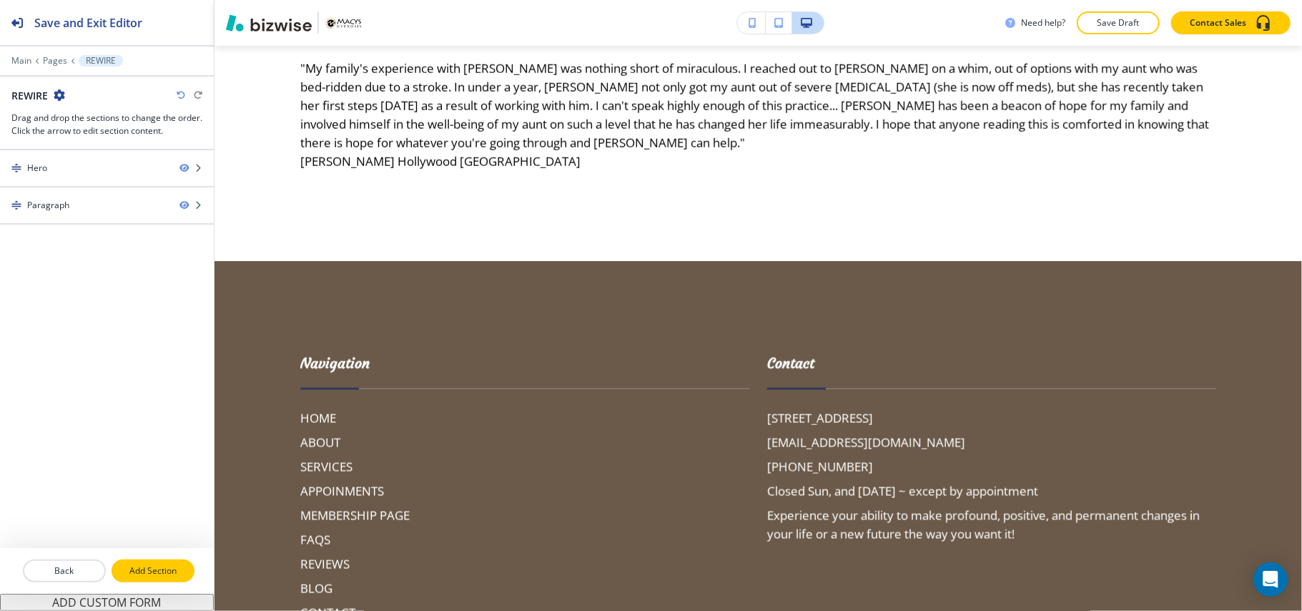
click at [166, 577] on p "Add Section" at bounding box center [153, 570] width 80 height 13
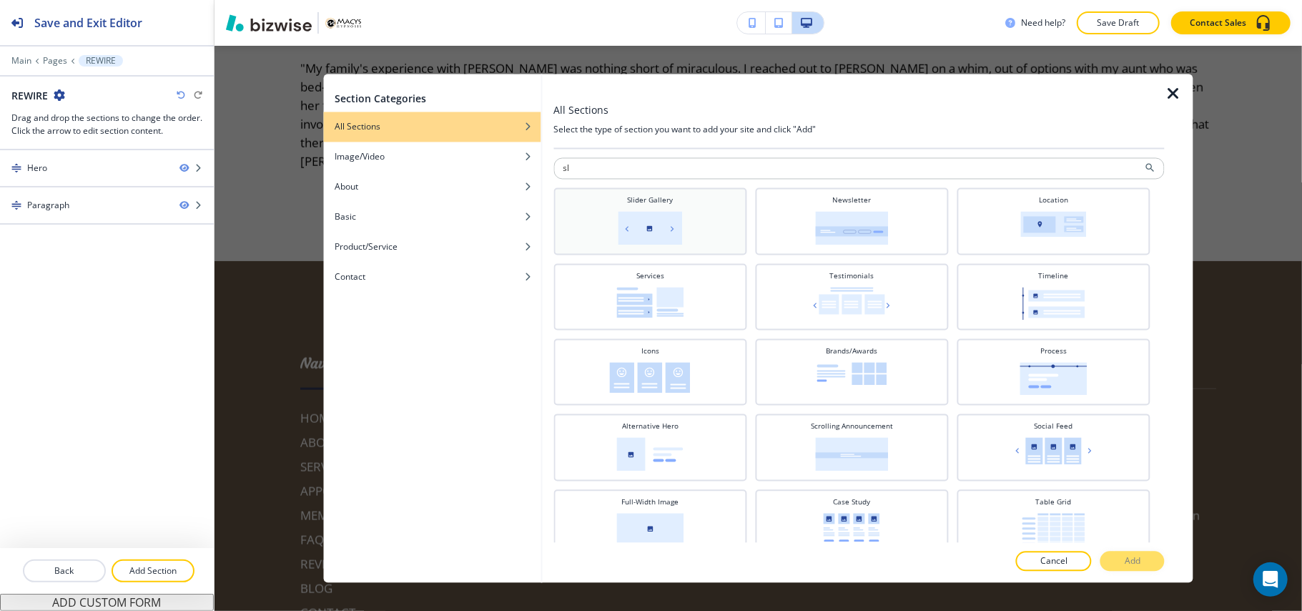
type input "sl"
click at [631, 210] on div "Slider Gallery" at bounding box center [650, 220] width 179 height 50
click at [1122, 558] on button "Add" at bounding box center [1133, 561] width 64 height 20
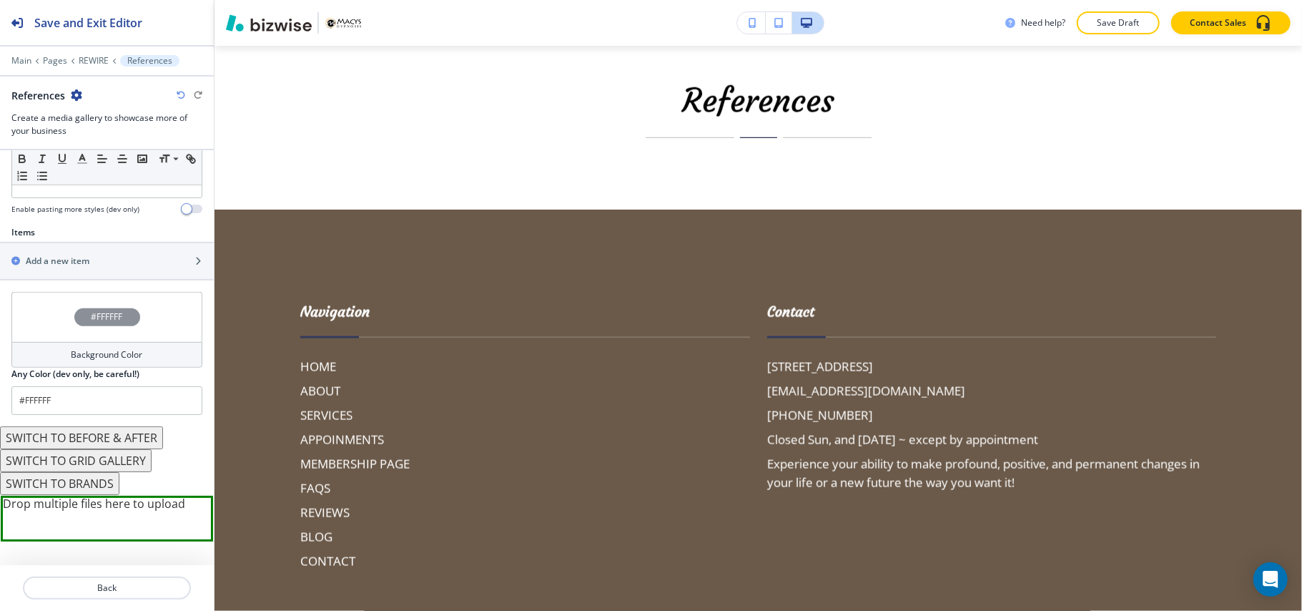
scroll to position [485, 0]
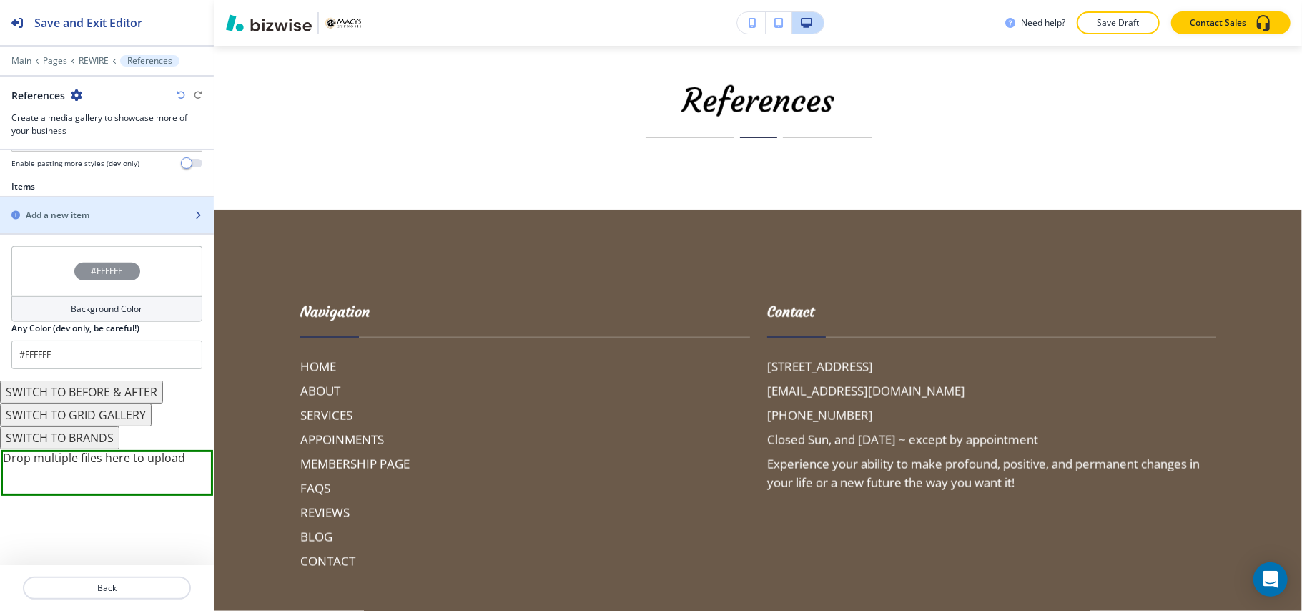
click at [67, 216] on h2 "Add a new item" at bounding box center [58, 215] width 64 height 13
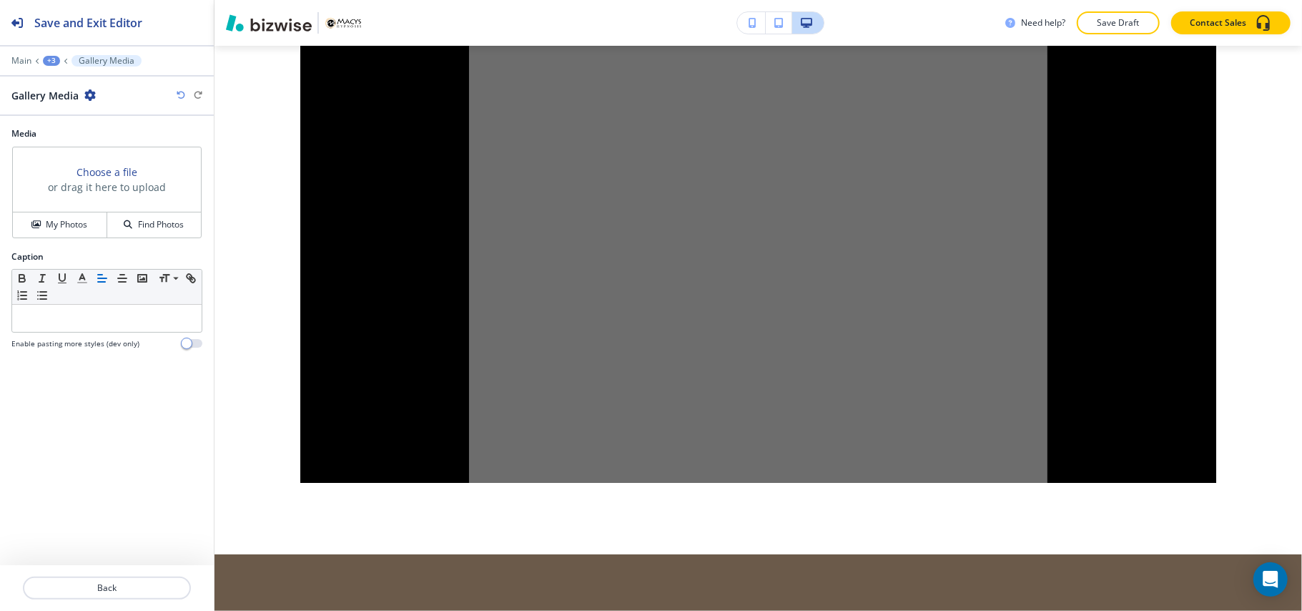
scroll to position [1440, 0]
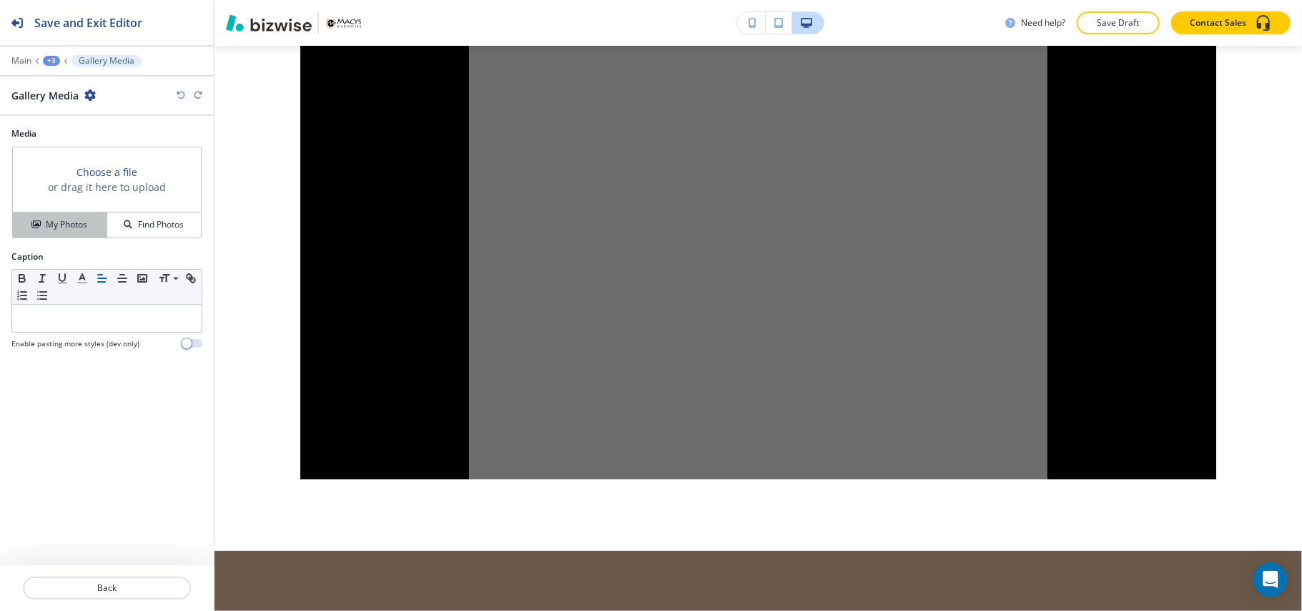
click at [53, 221] on h4 "My Photos" at bounding box center [66, 224] width 41 height 13
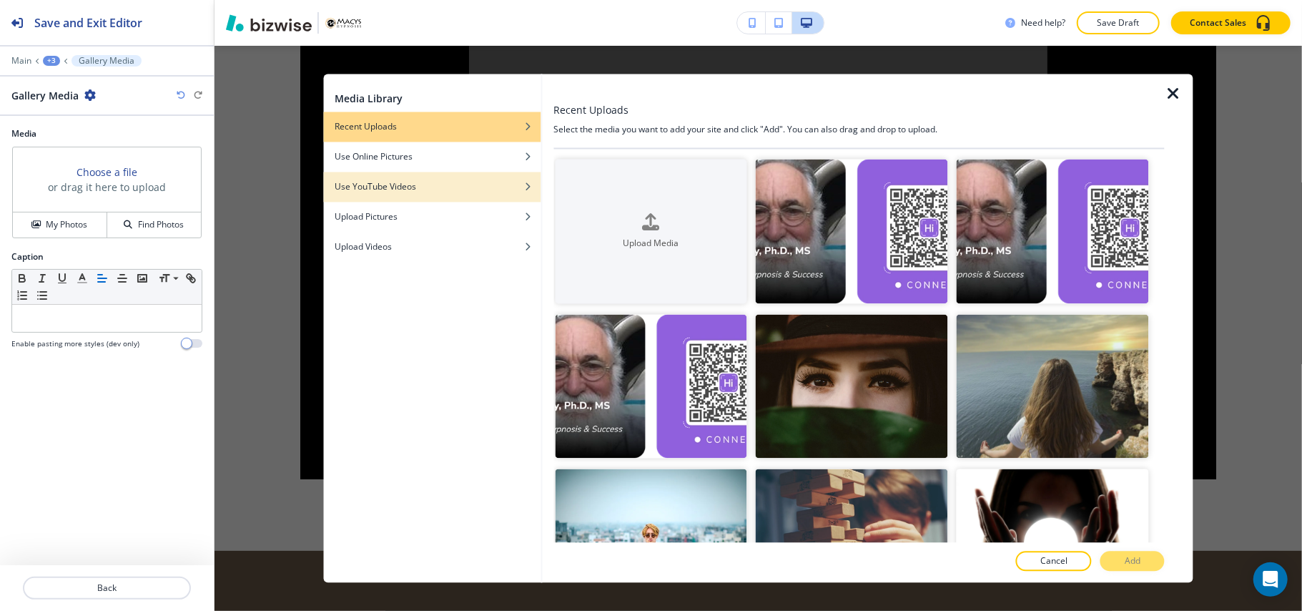
click at [455, 183] on div "Use YouTube Videos" at bounding box center [431, 187] width 217 height 13
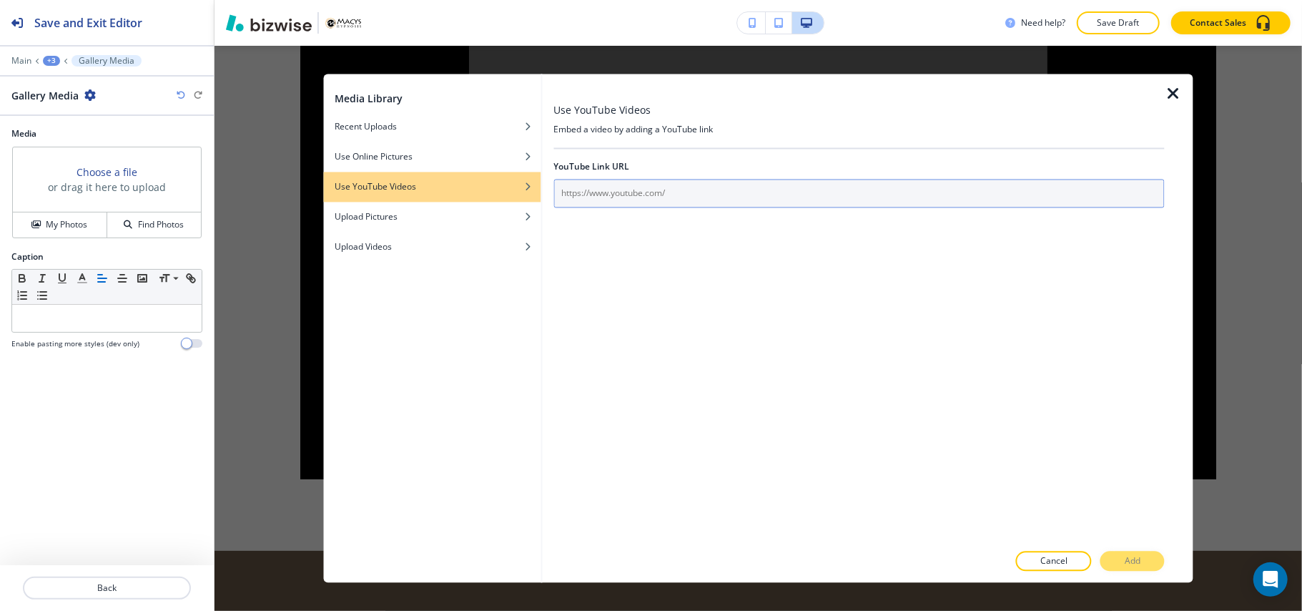
click at [624, 185] on input "text" at bounding box center [860, 194] width 612 height 29
paste input "[URL][DOMAIN_NAME]"
type input "[URL][DOMAIN_NAME]"
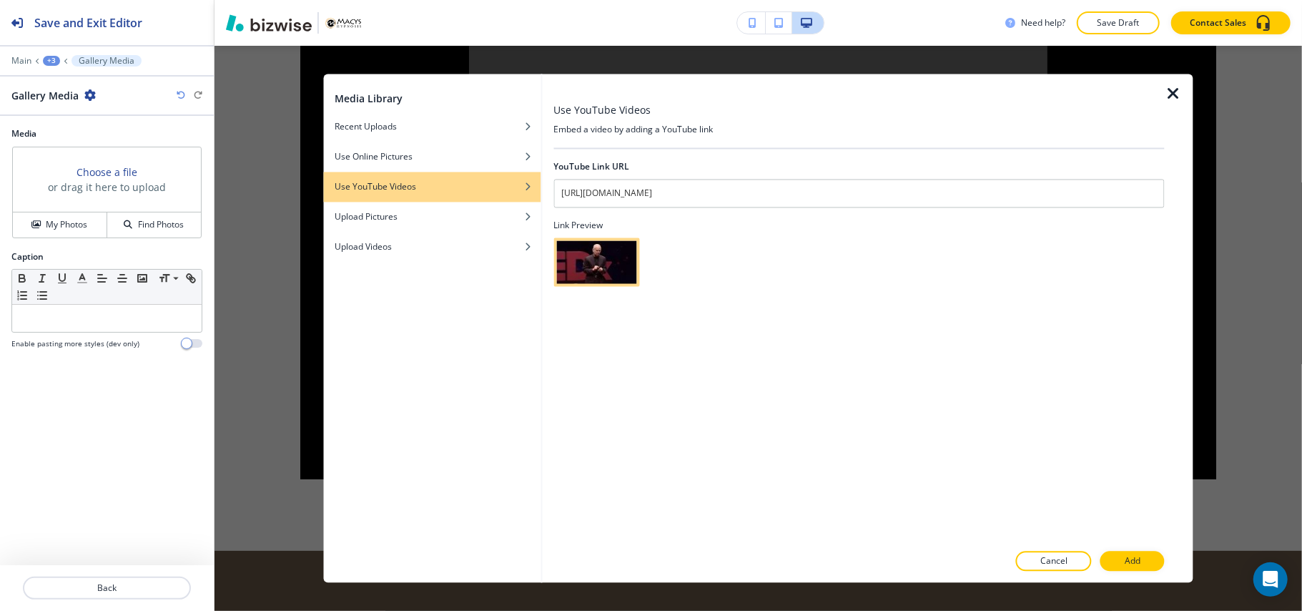
click at [1126, 556] on p "Add" at bounding box center [1133, 561] width 16 height 13
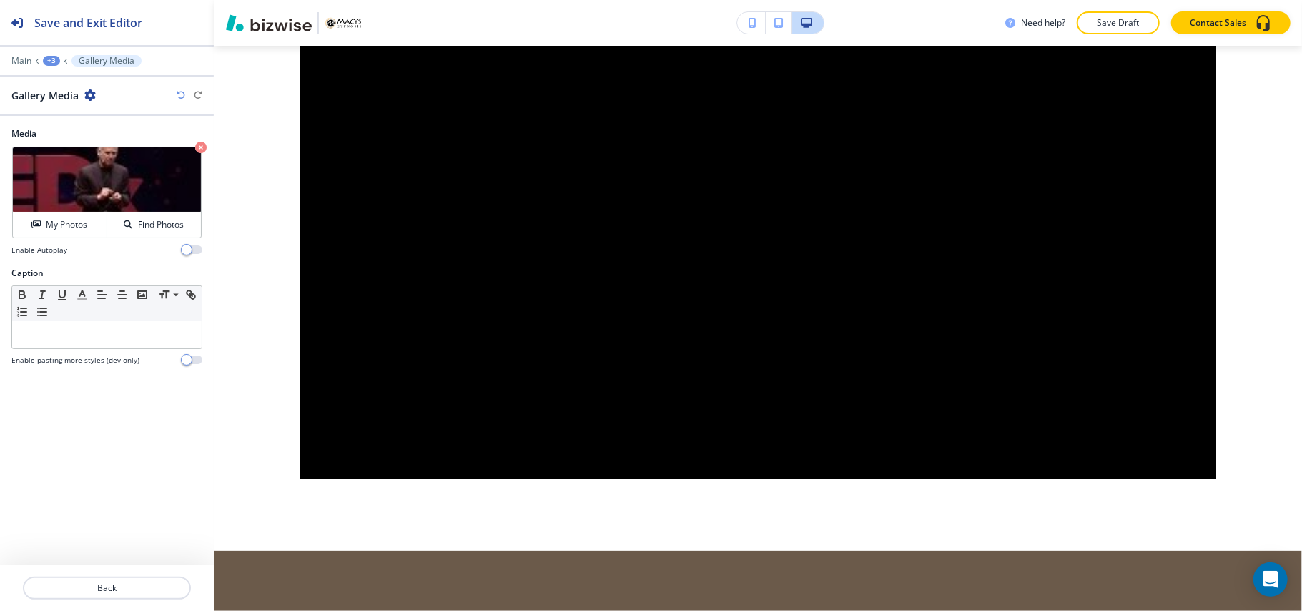
click at [15, 67] on div "Main +3 Gallery Media" at bounding box center [106, 60] width 191 height 11
click at [14, 62] on p "Main" at bounding box center [21, 61] width 20 height 10
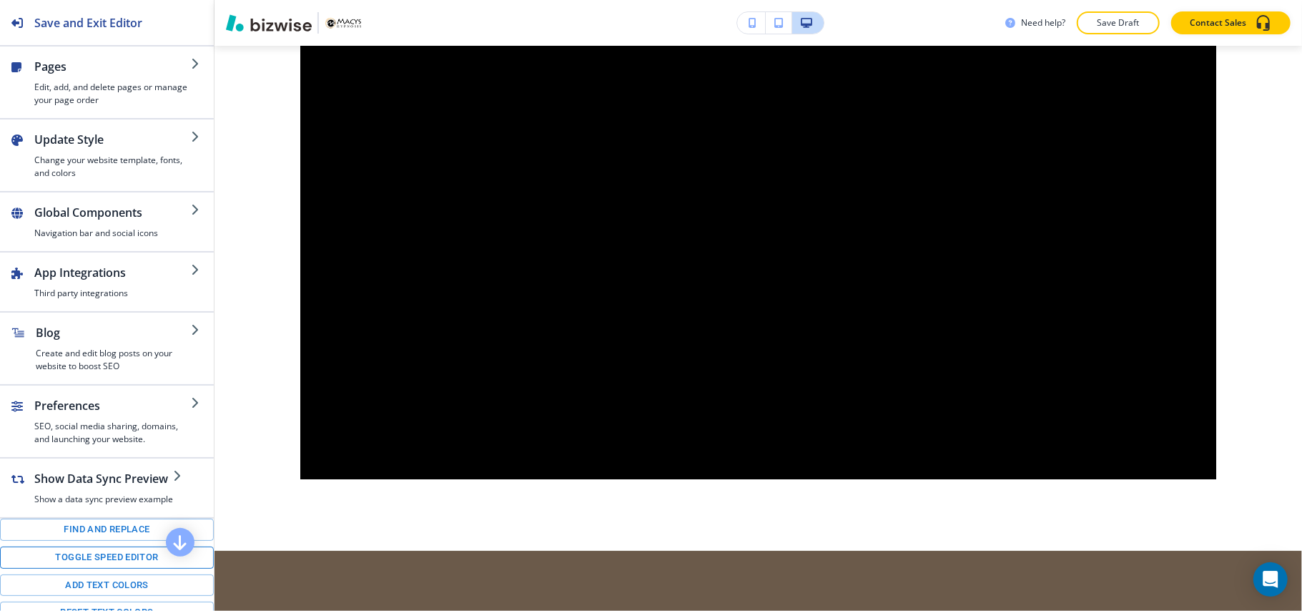
click at [89, 568] on button "Toggle speed editor" at bounding box center [107, 557] width 214 height 22
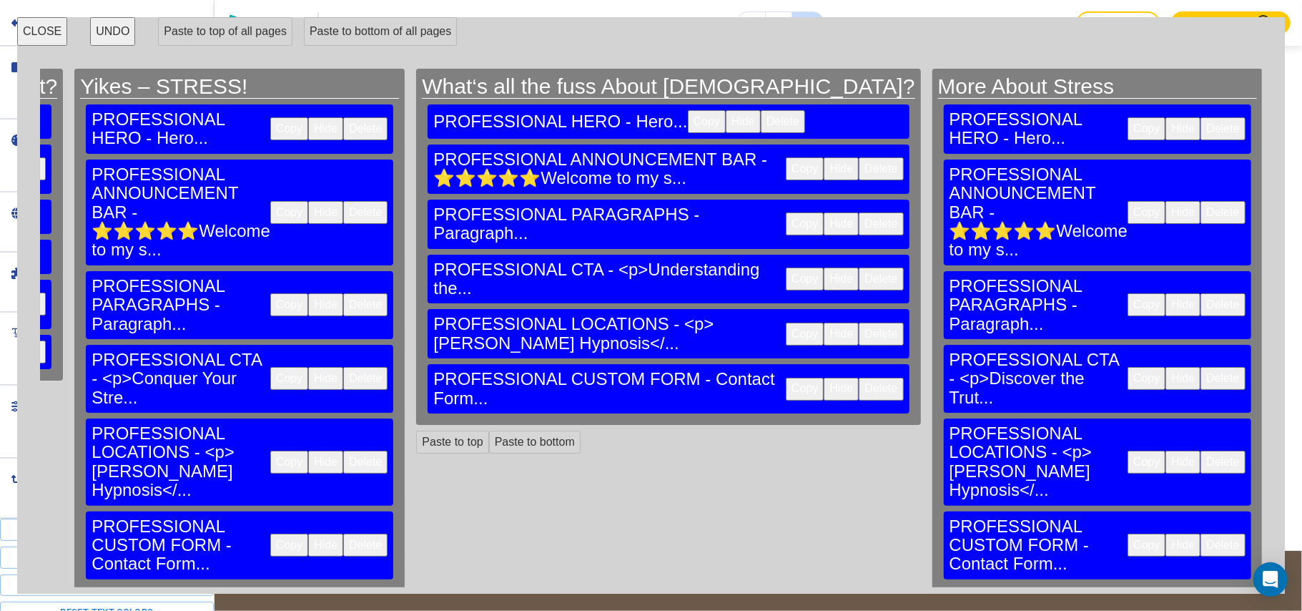
scroll to position [0, 21375]
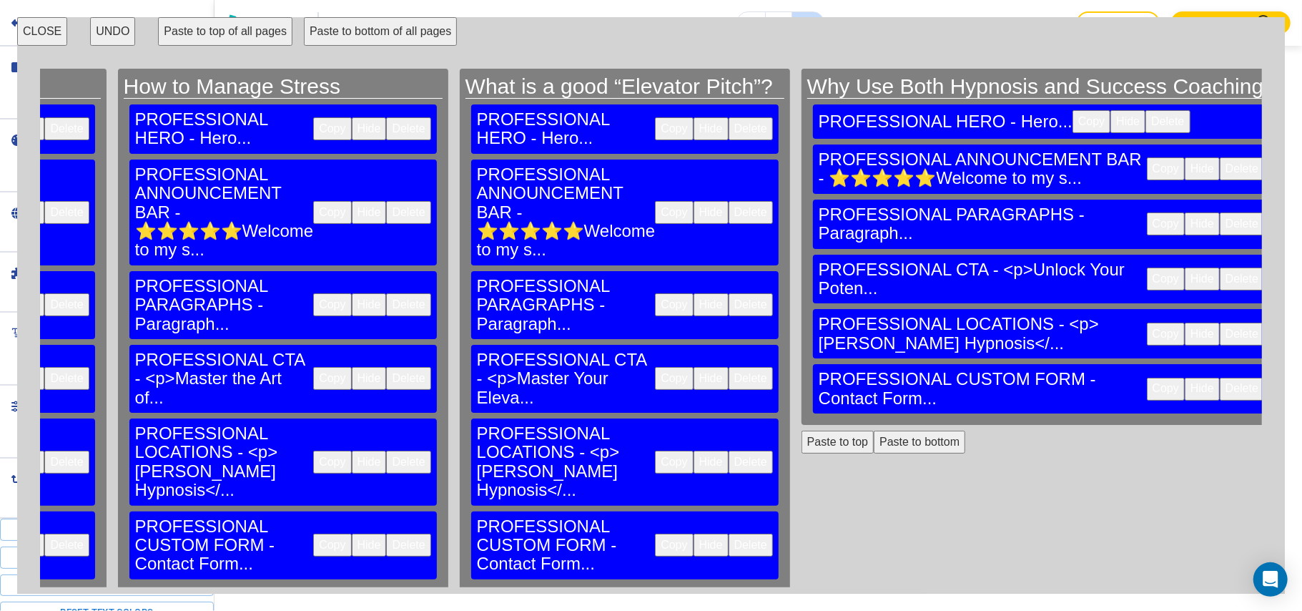
scroll to position [0, 21210]
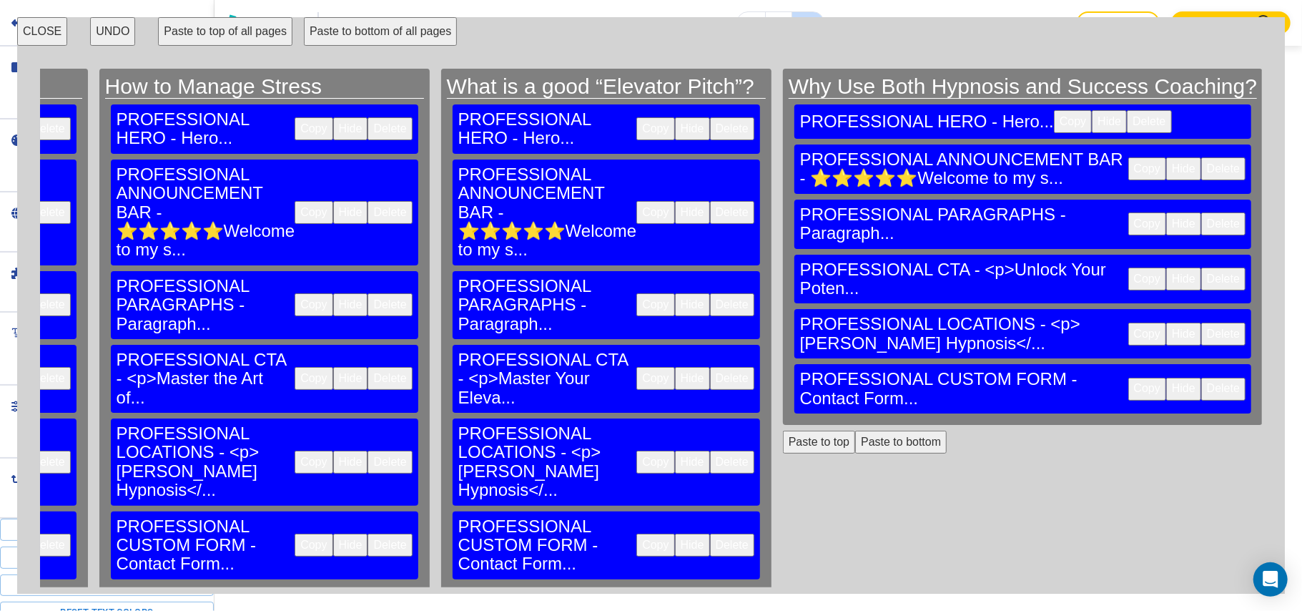
click at [36, 36] on button "CLOSE" at bounding box center [42, 31] width 50 height 29
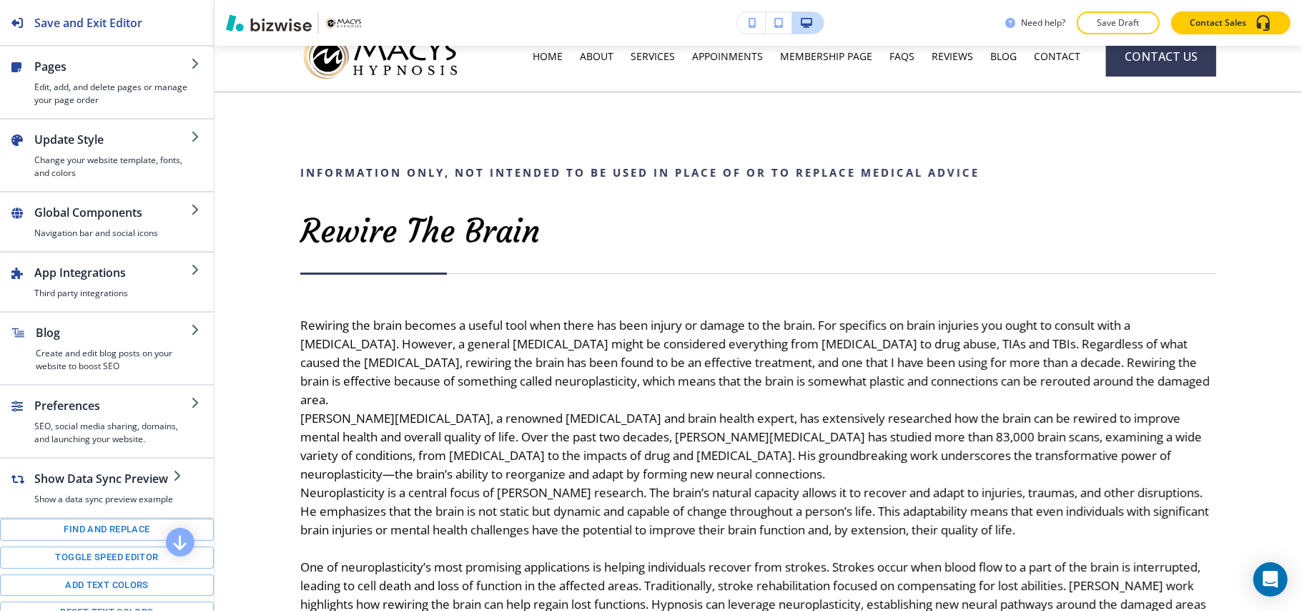
scroll to position [0, 0]
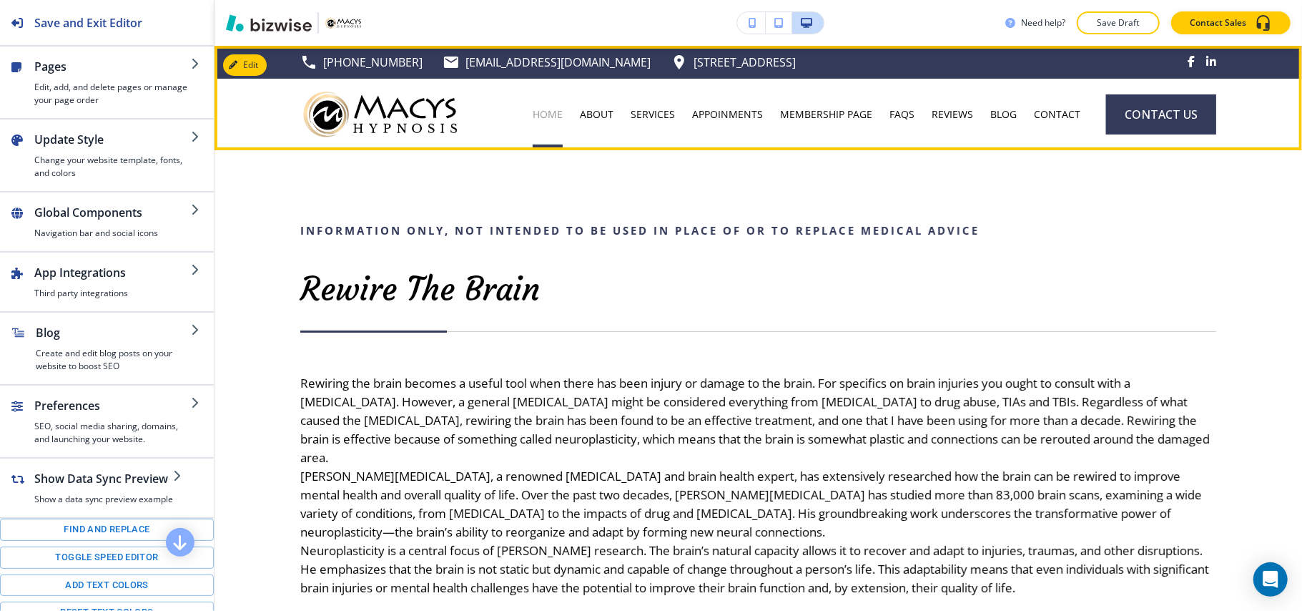
click at [542, 114] on p "HOME" at bounding box center [548, 114] width 30 height 14
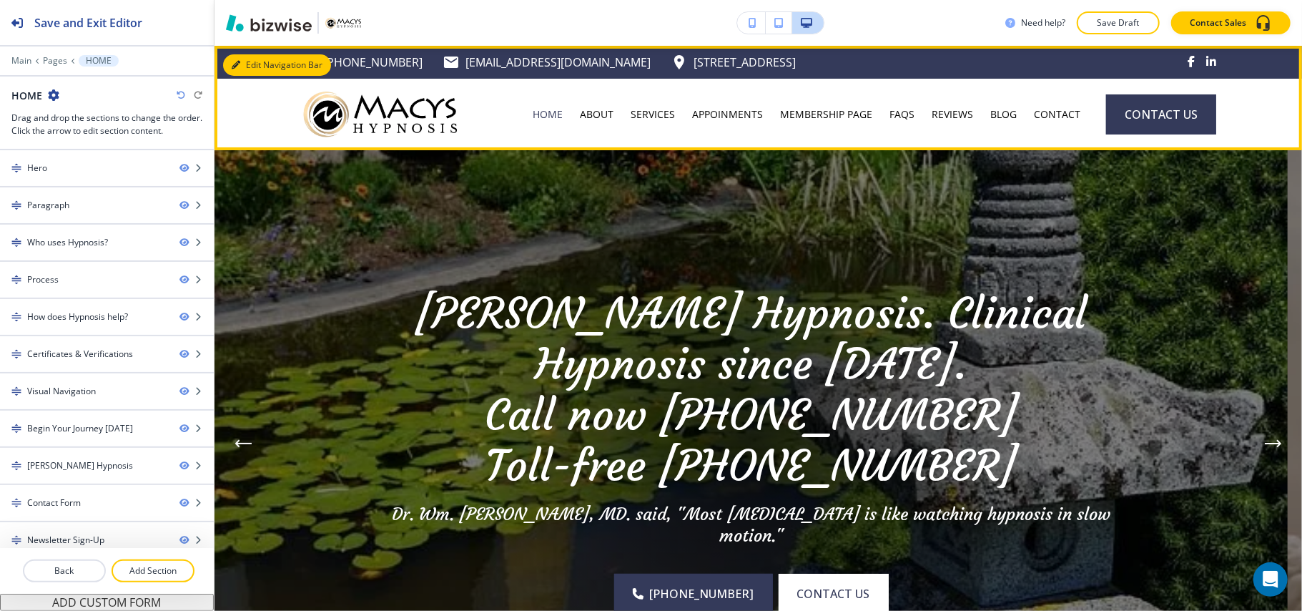
click at [244, 60] on button "Edit Navigation Bar" at bounding box center [277, 64] width 108 height 21
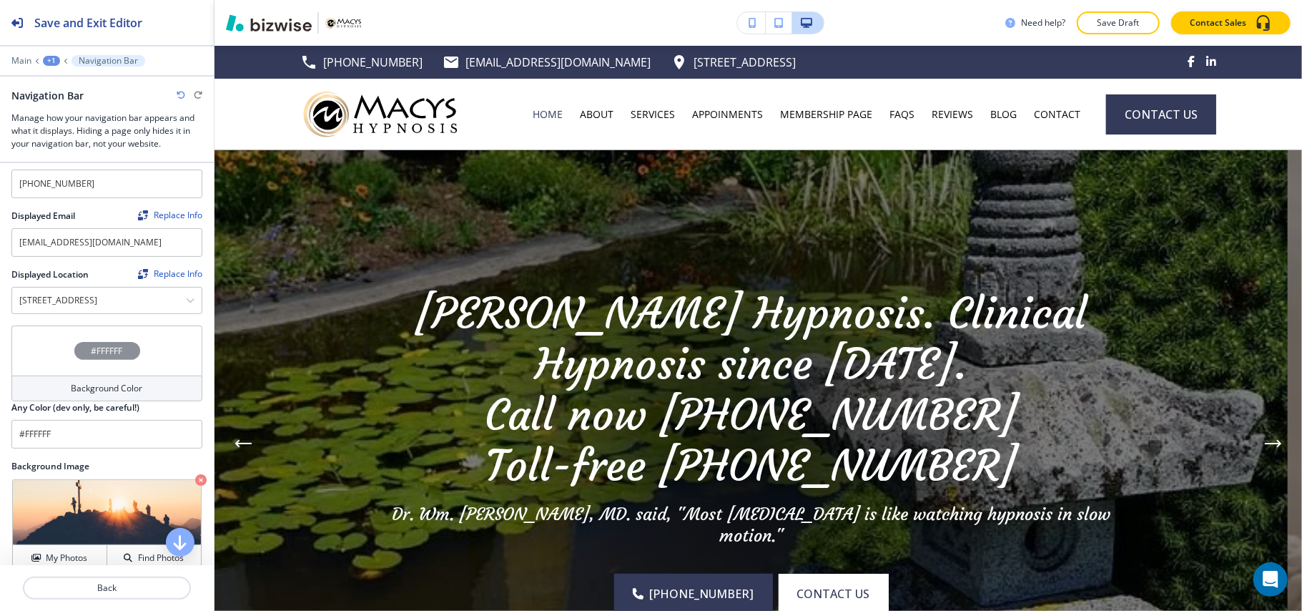
scroll to position [264, 0]
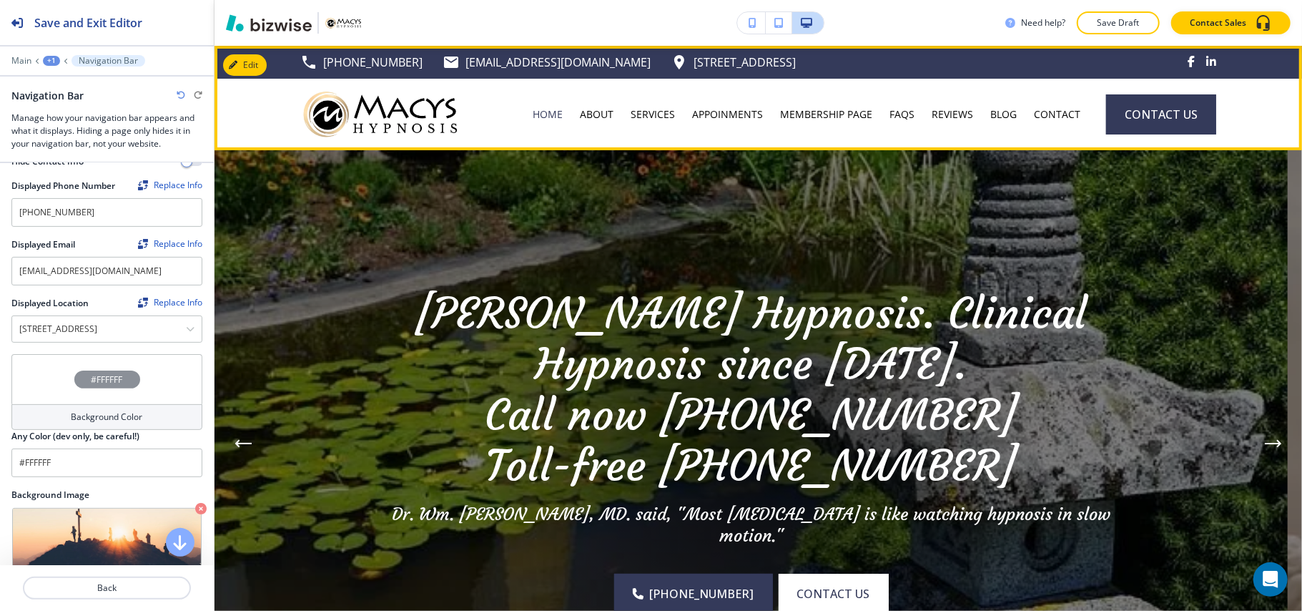
click at [1188, 60] on span at bounding box center [1191, 61] width 7 height 11
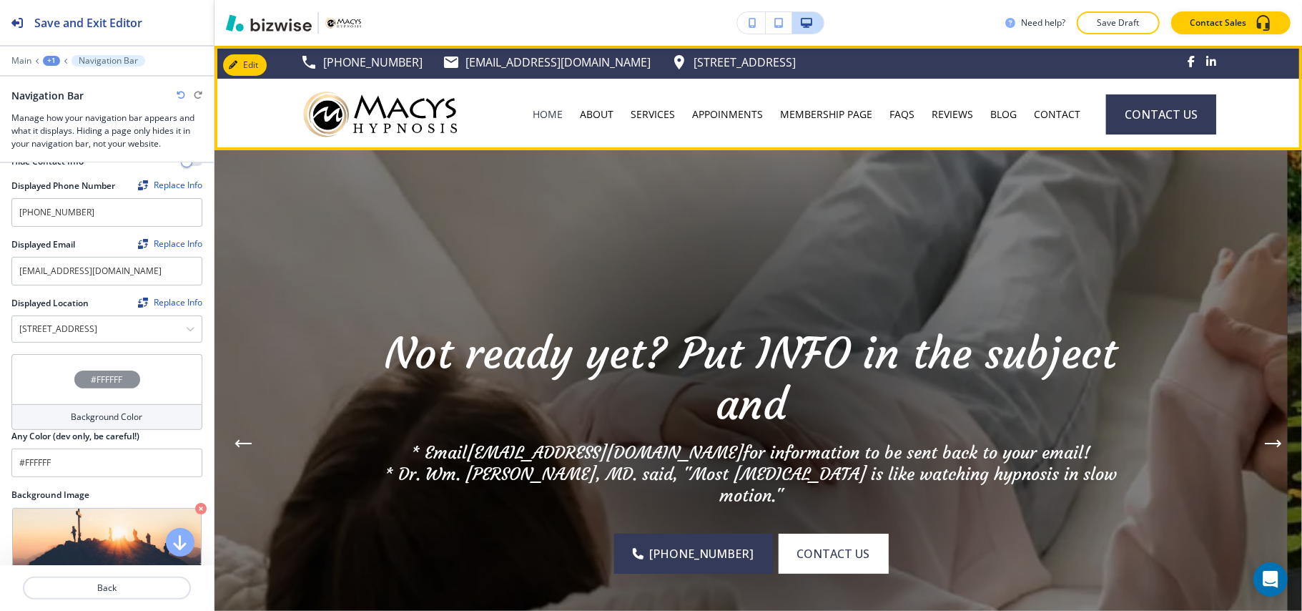
click at [1207, 60] on span at bounding box center [1212, 61] width 10 height 11
